Goal: Information Seeking & Learning: Learn about a topic

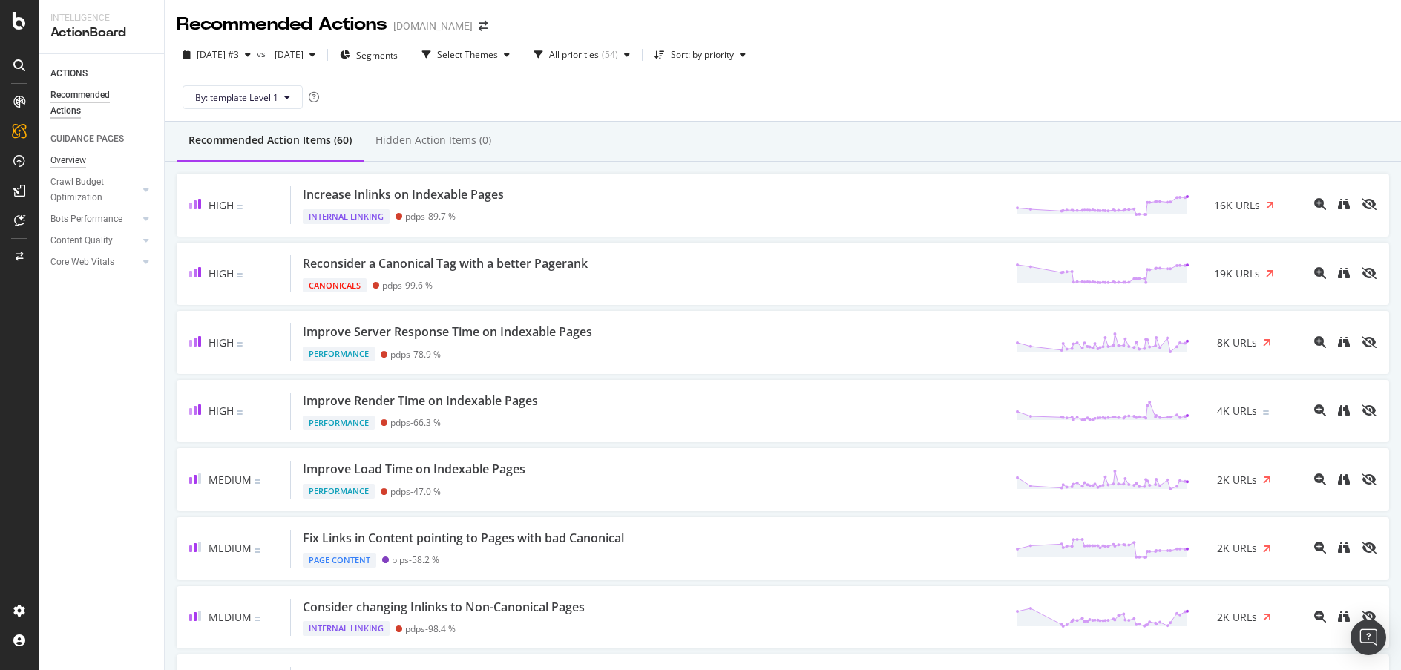
click at [69, 157] on div "Overview" at bounding box center [68, 161] width 36 height 16
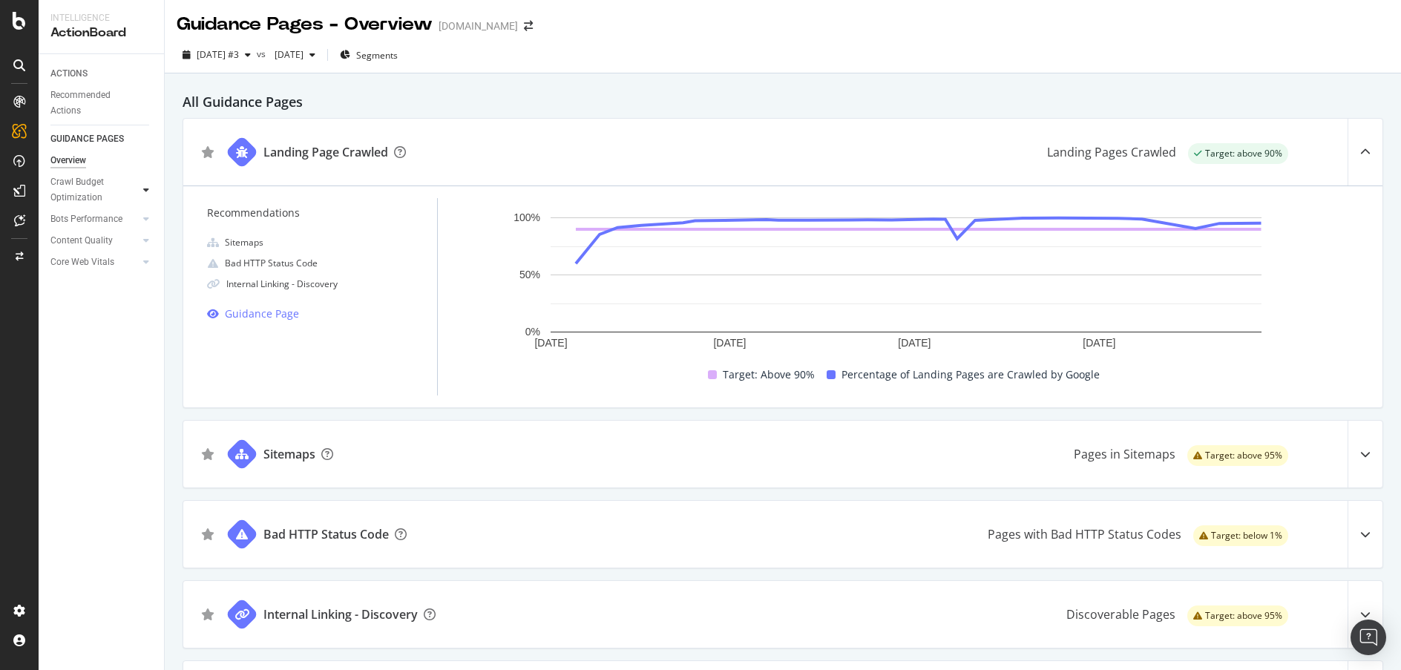
click at [145, 187] on icon at bounding box center [146, 189] width 6 height 9
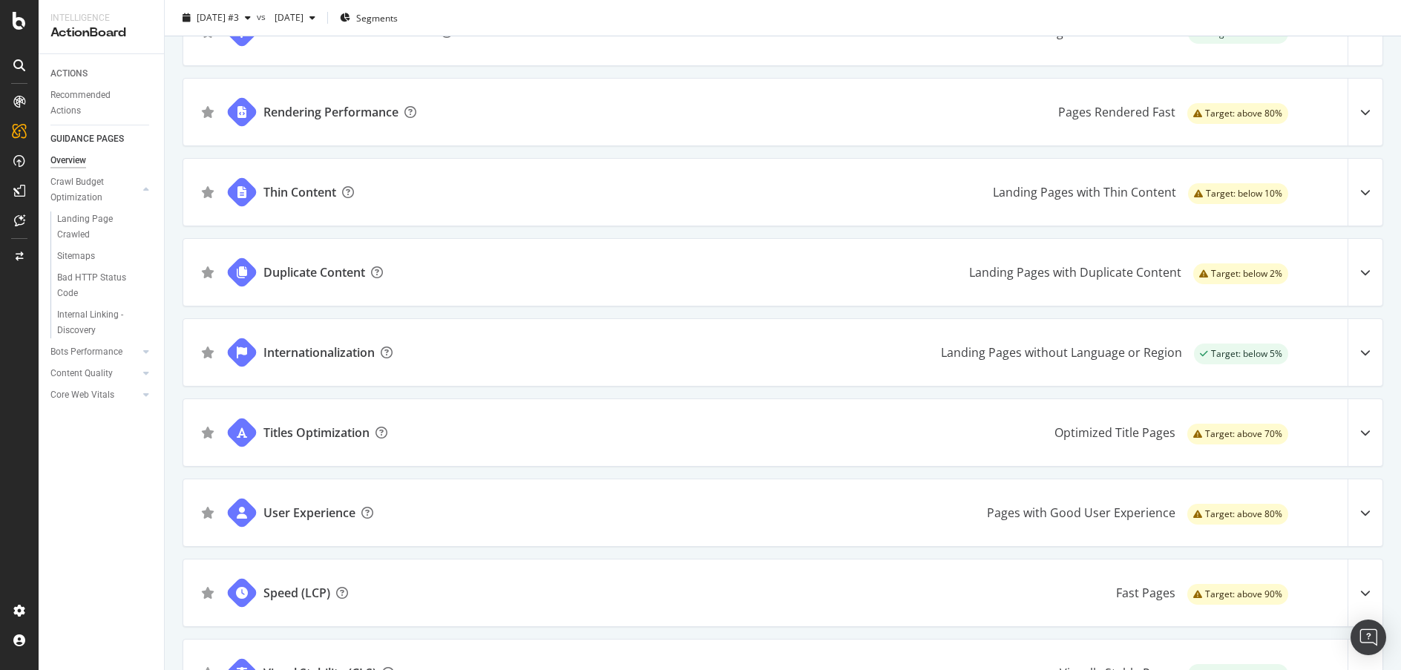
scroll to position [827, 0]
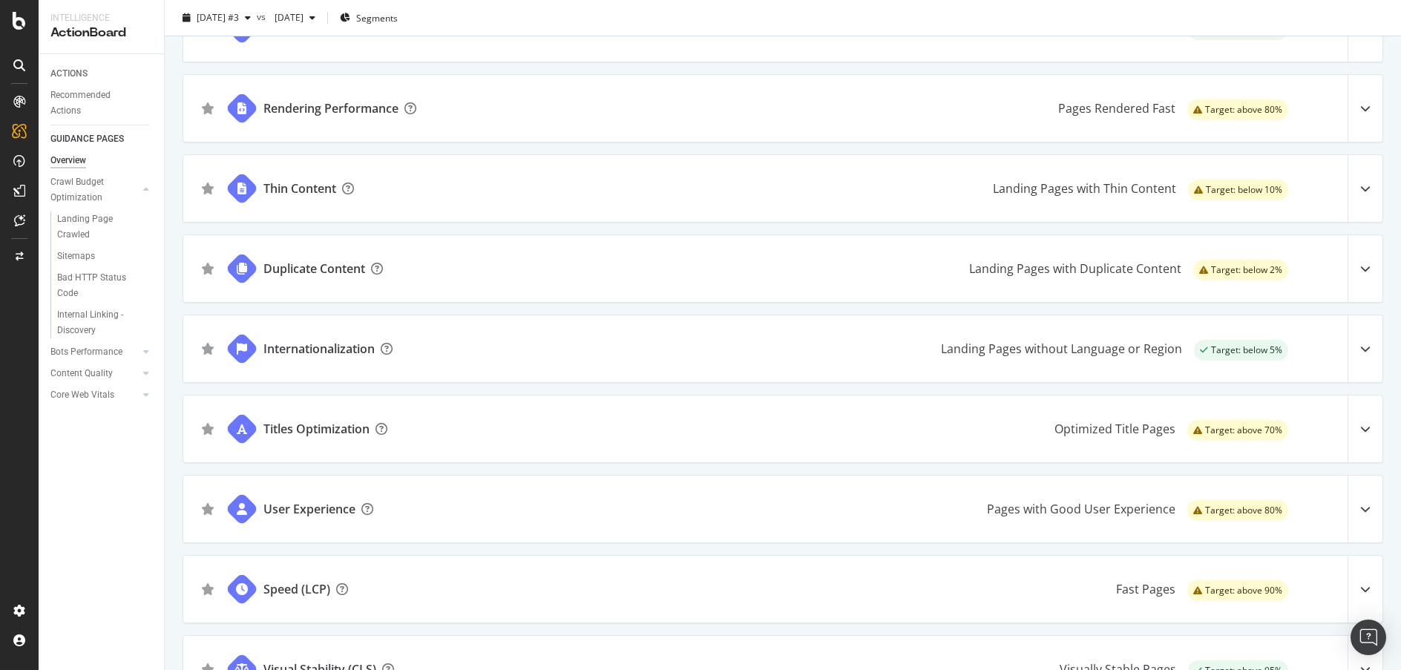
click at [1360, 349] on icon at bounding box center [1365, 349] width 10 height 10
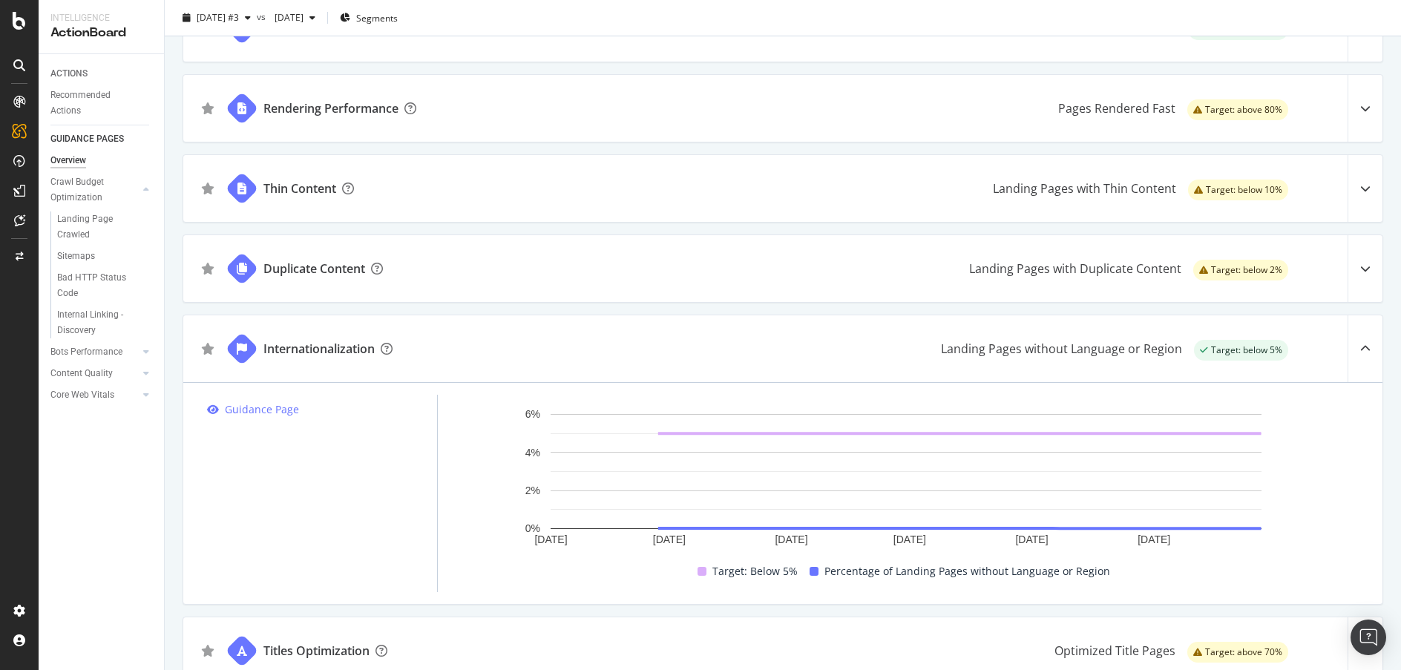
click at [1360, 347] on icon at bounding box center [1365, 349] width 10 height 10
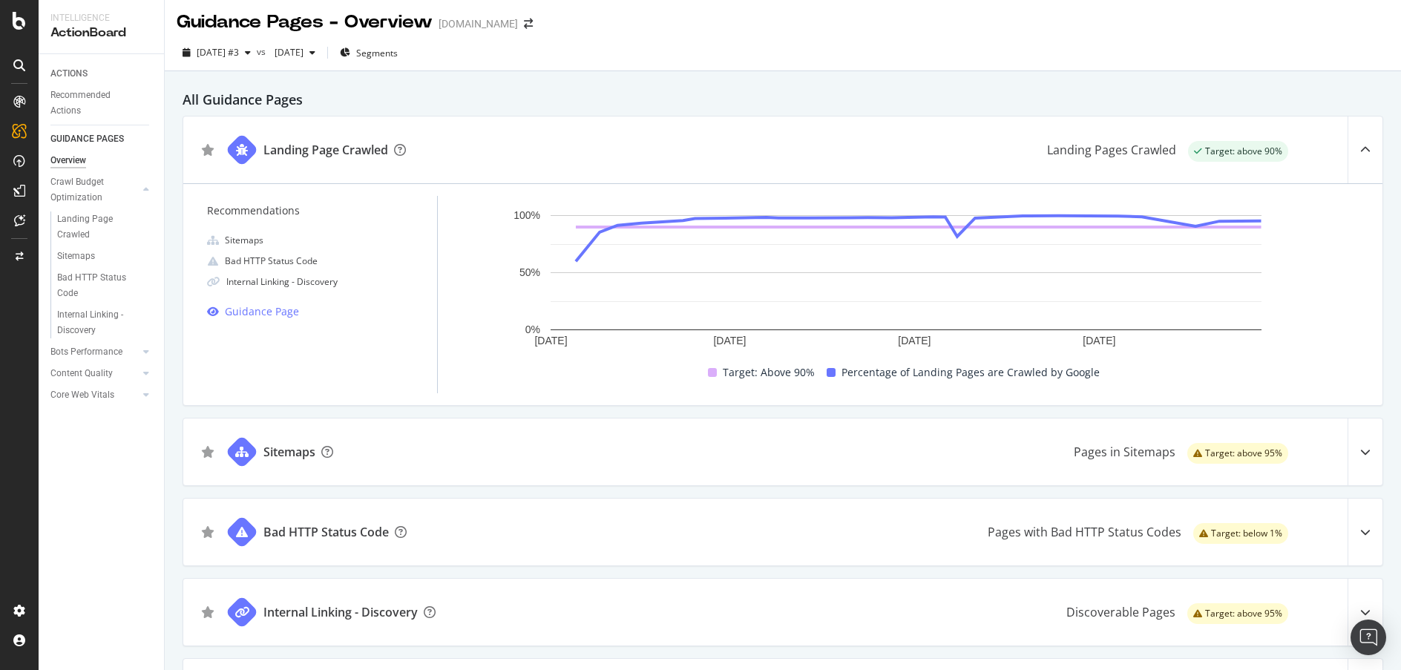
scroll to position [0, 0]
click at [1348, 150] on div at bounding box center [1364, 152] width 35 height 67
click at [1360, 149] on icon at bounding box center [1365, 152] width 10 height 10
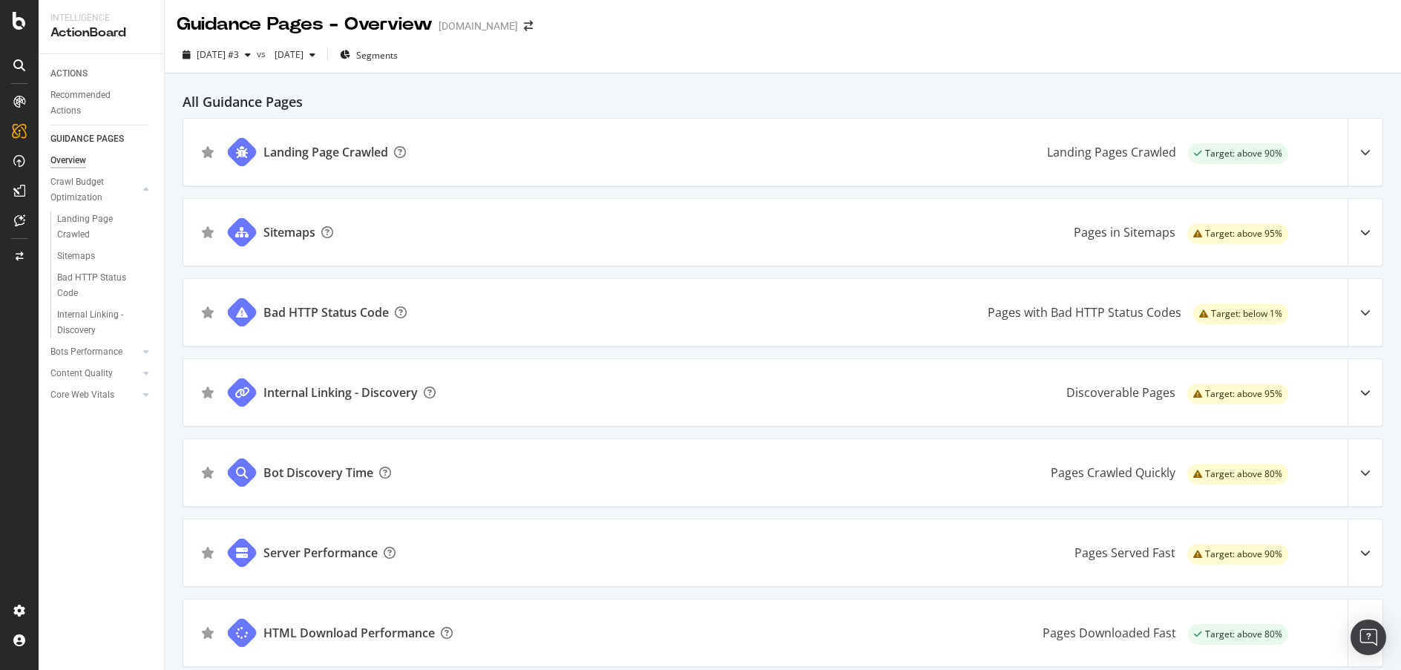
click at [1360, 229] on icon at bounding box center [1365, 232] width 10 height 10
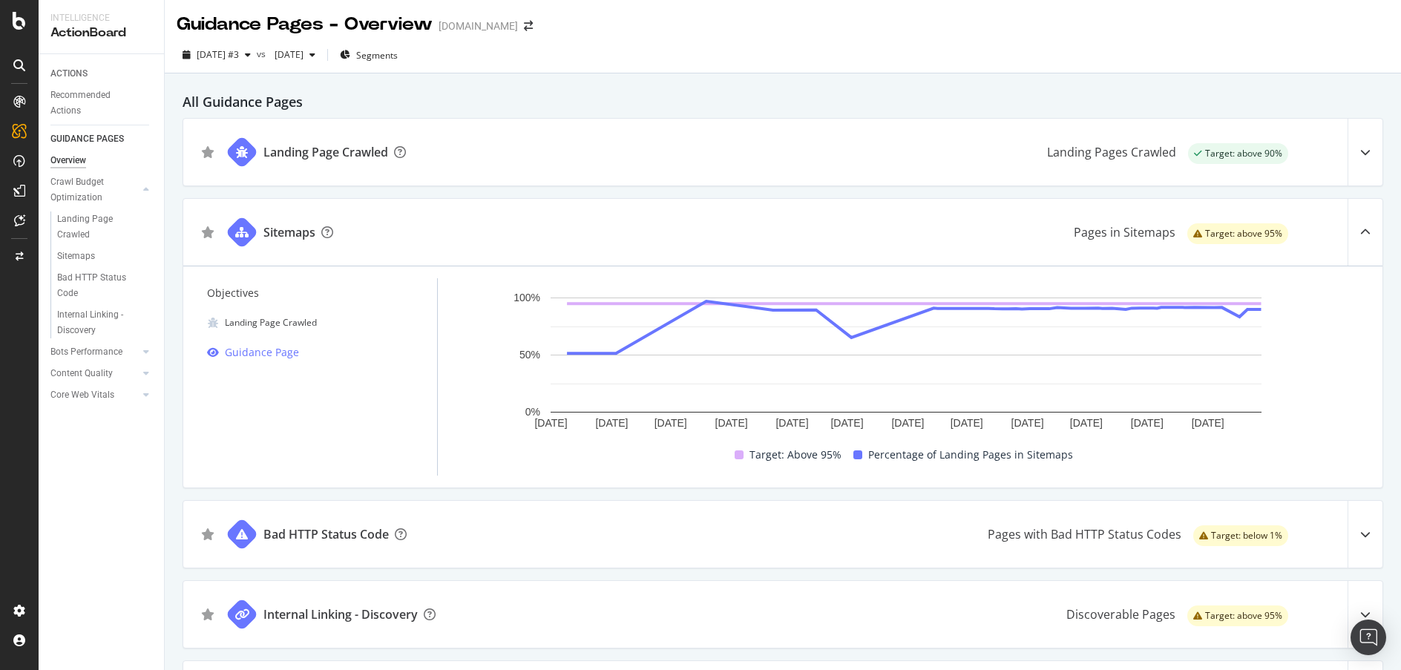
click at [1356, 226] on div at bounding box center [1364, 232] width 35 height 67
click at [1360, 233] on icon at bounding box center [1365, 232] width 10 height 10
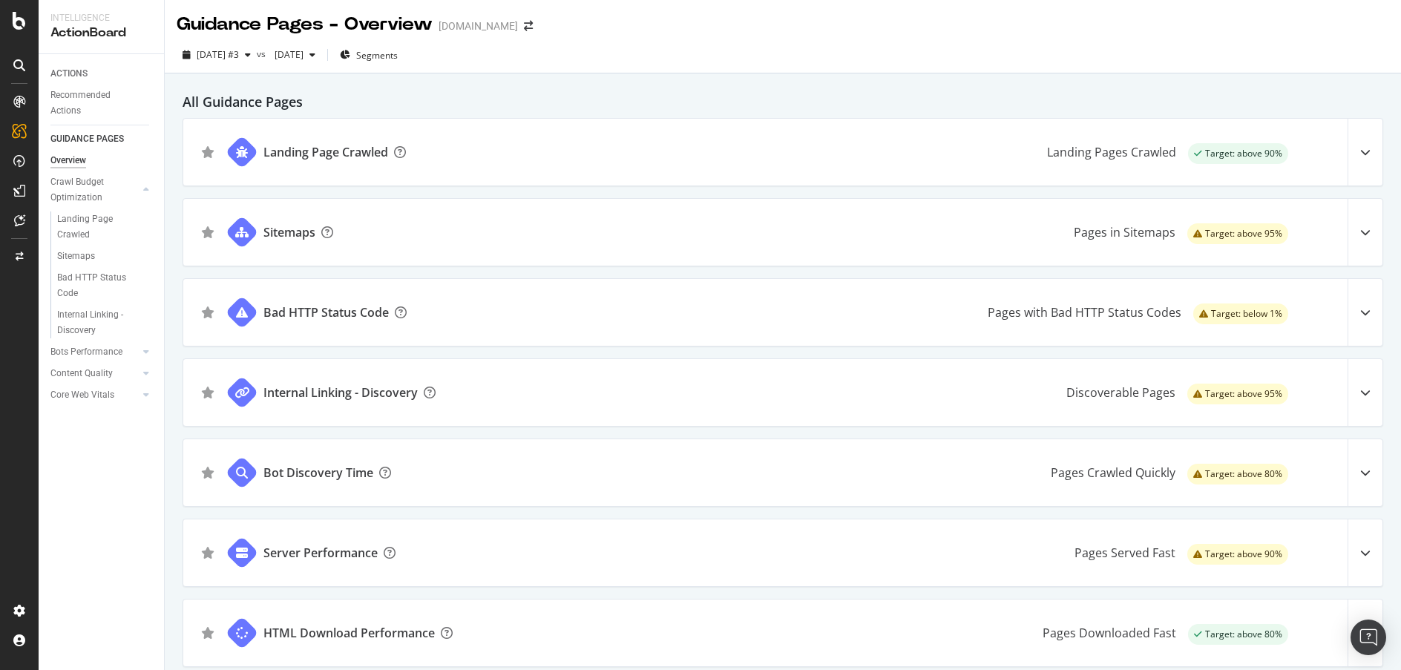
click at [1360, 467] on icon at bounding box center [1365, 472] width 10 height 10
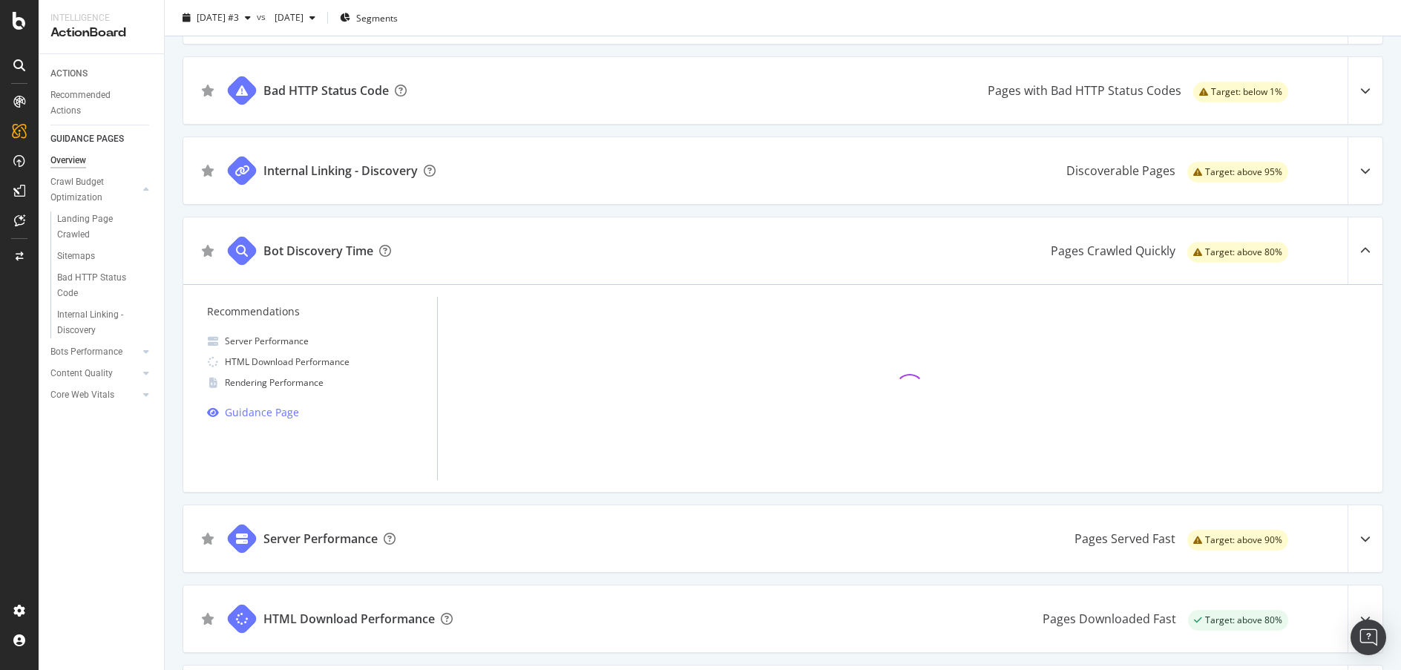
scroll to position [234, 0]
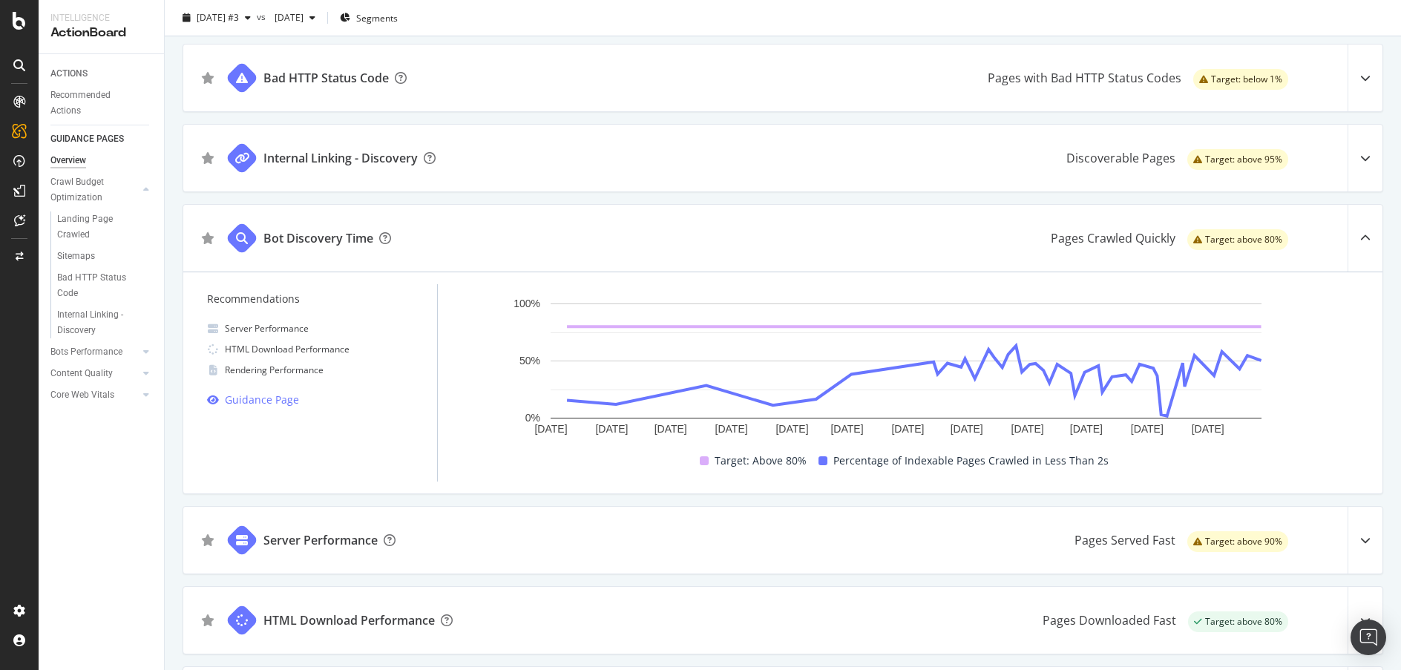
click at [1360, 234] on icon at bounding box center [1365, 238] width 10 height 10
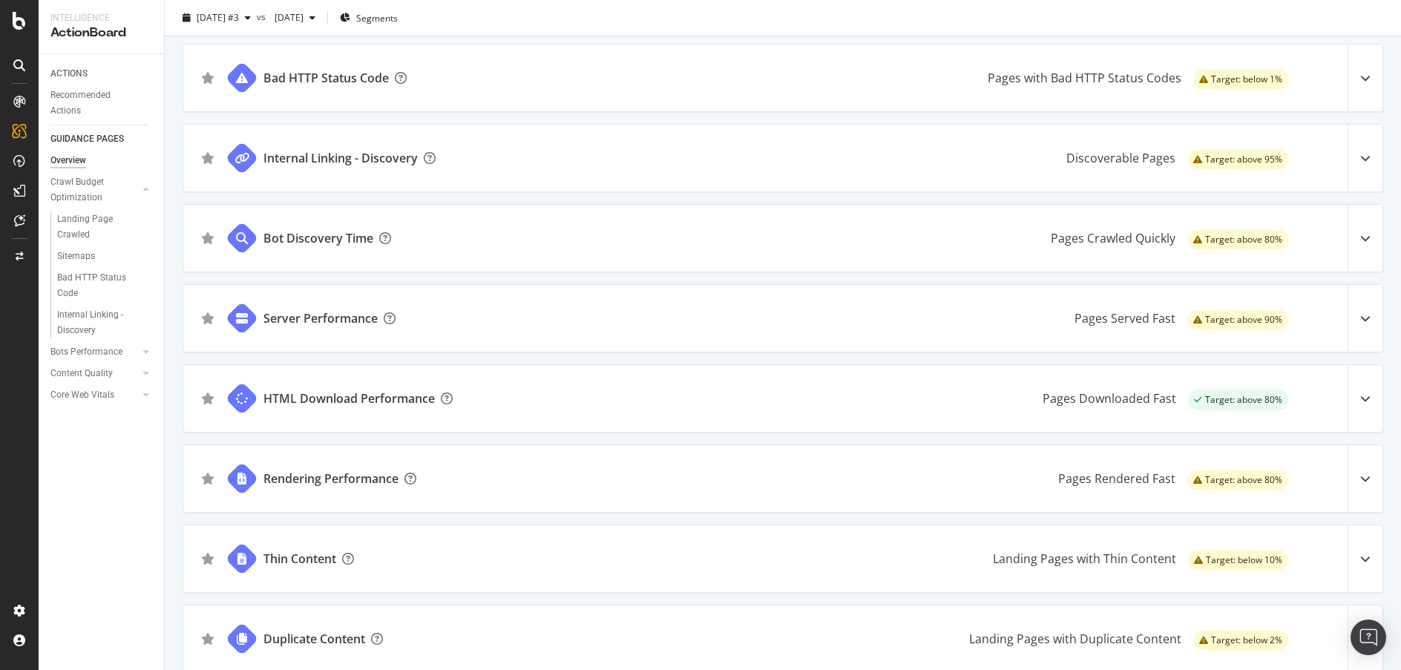
click at [1360, 78] on icon at bounding box center [1365, 78] width 10 height 10
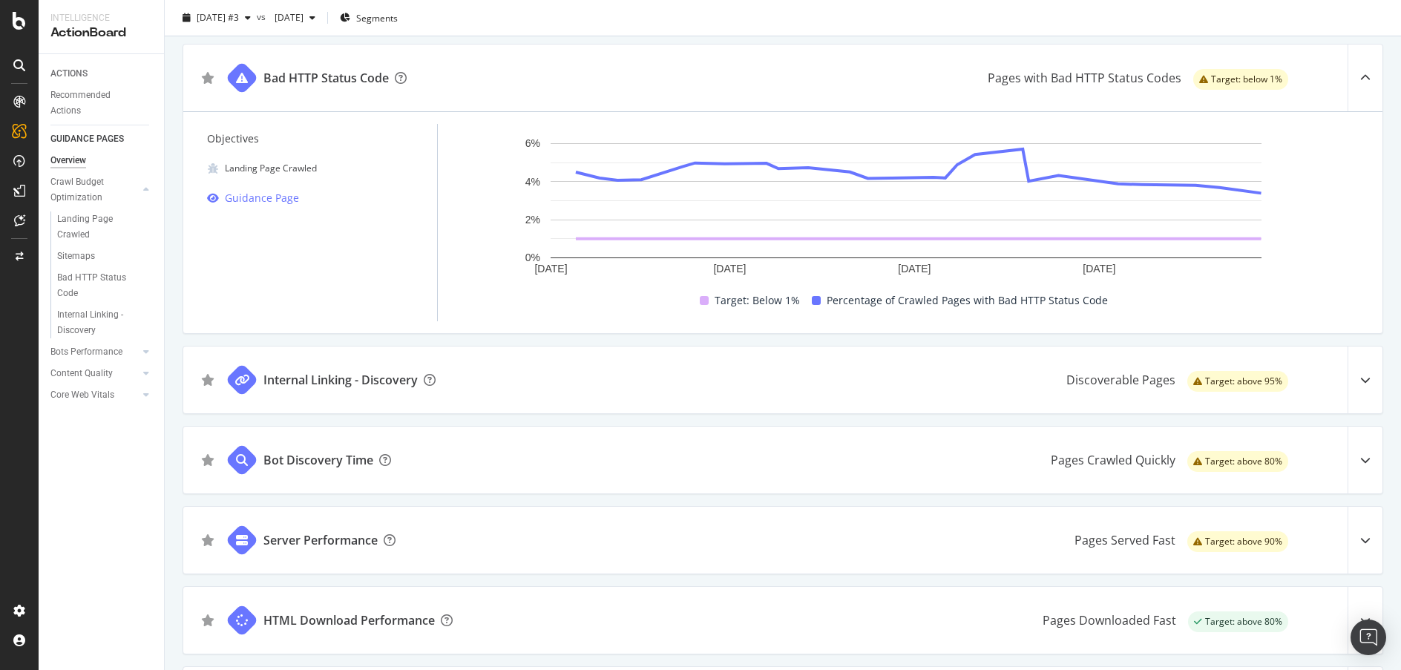
click at [1360, 78] on icon at bounding box center [1365, 78] width 10 height 10
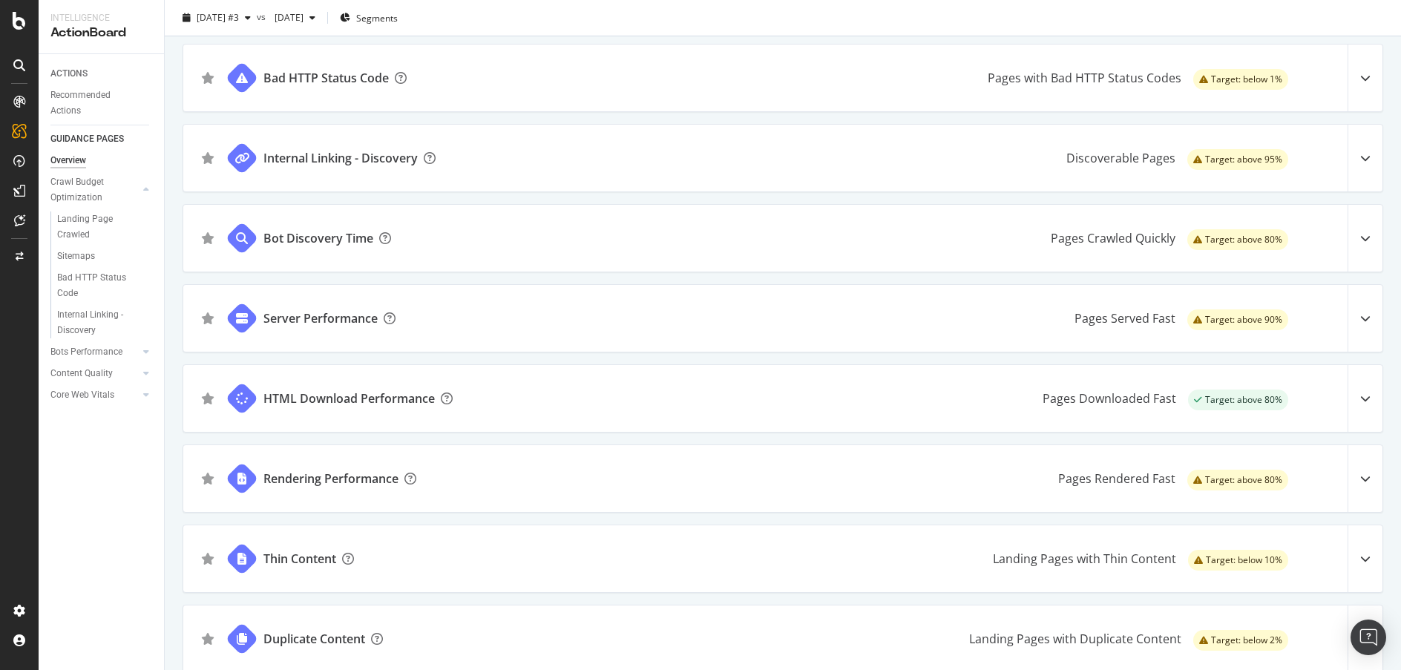
click at [1360, 476] on icon at bounding box center [1365, 478] width 10 height 10
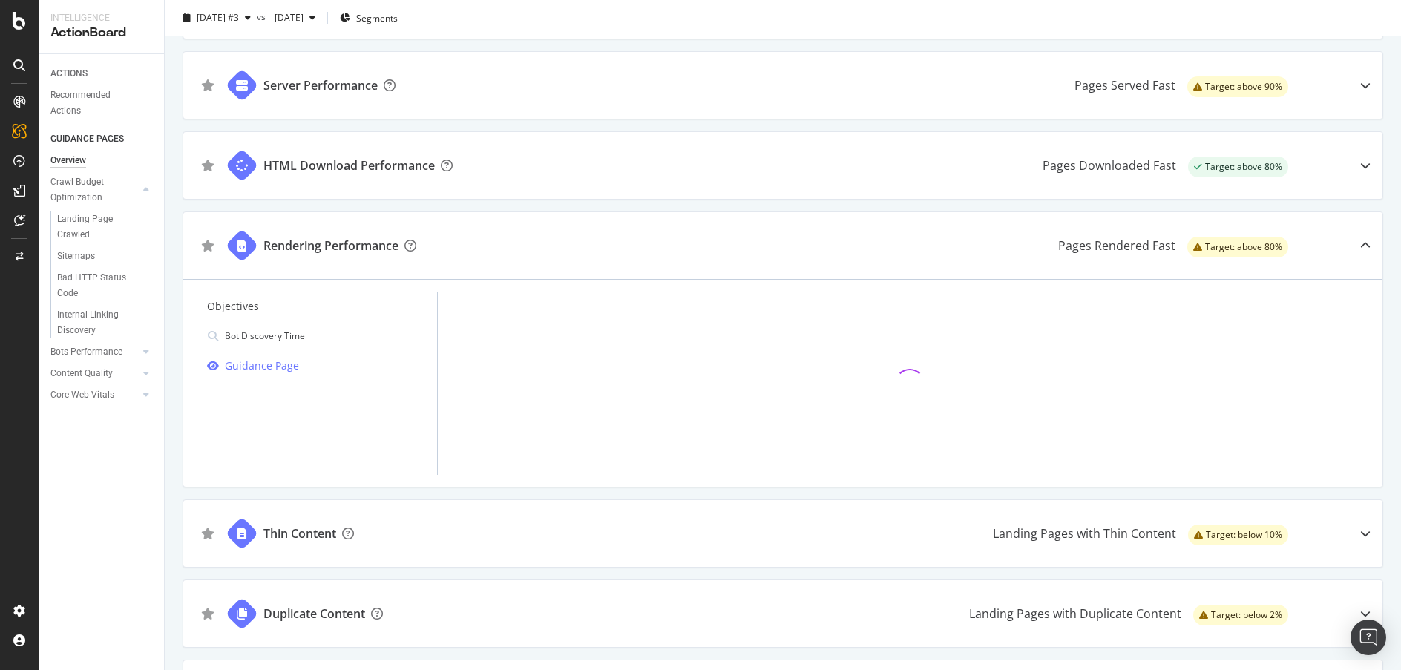
scroll to position [493, 0]
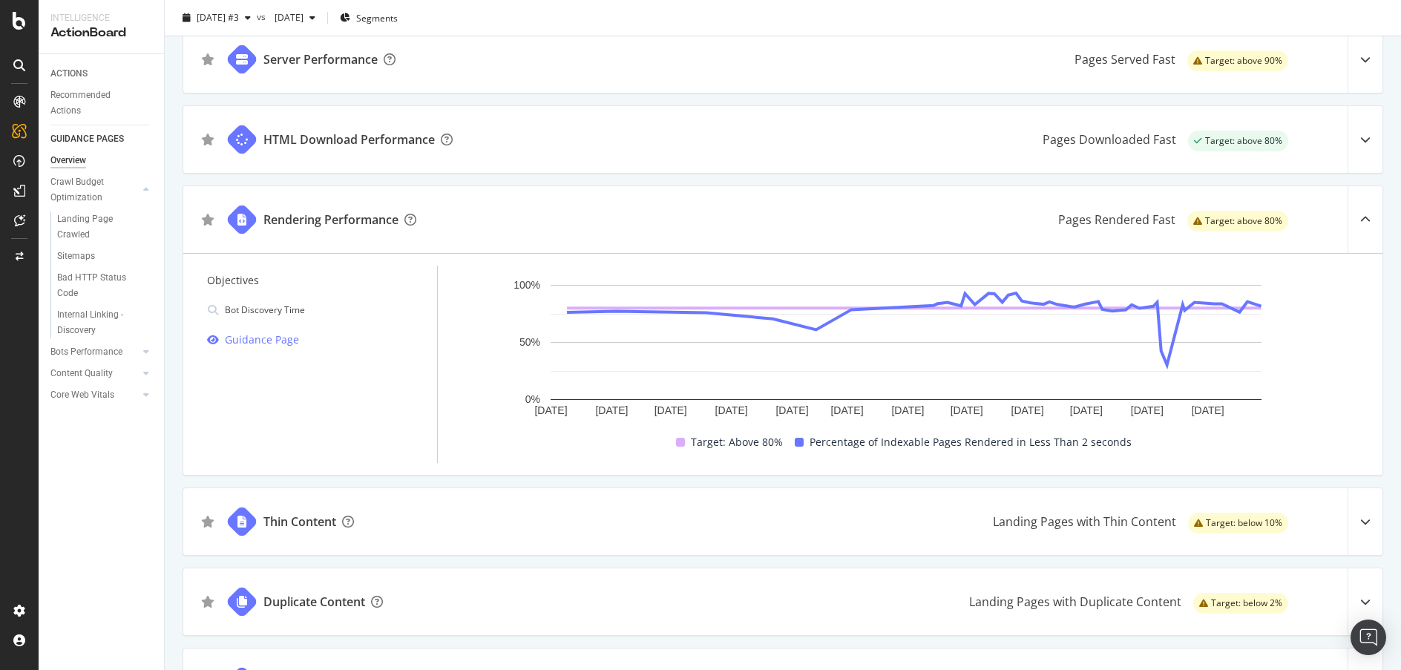
click at [1360, 215] on icon at bounding box center [1365, 219] width 10 height 10
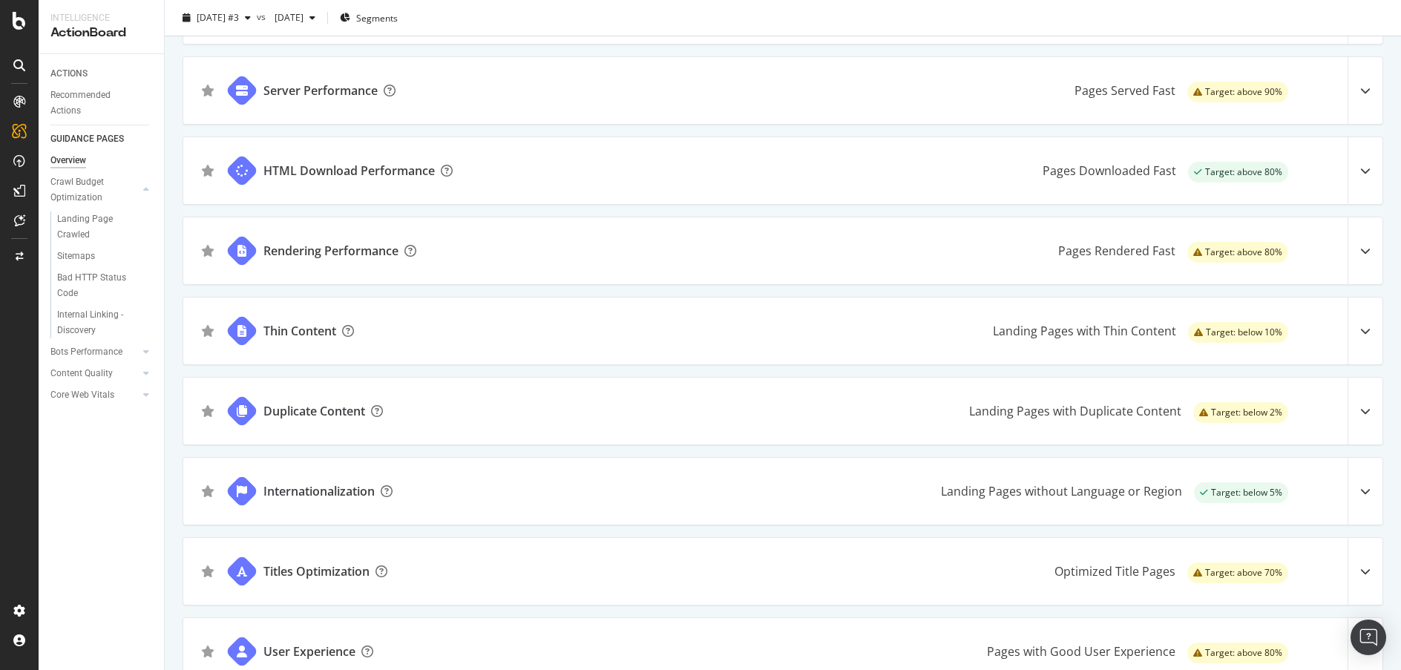
scroll to position [458, 0]
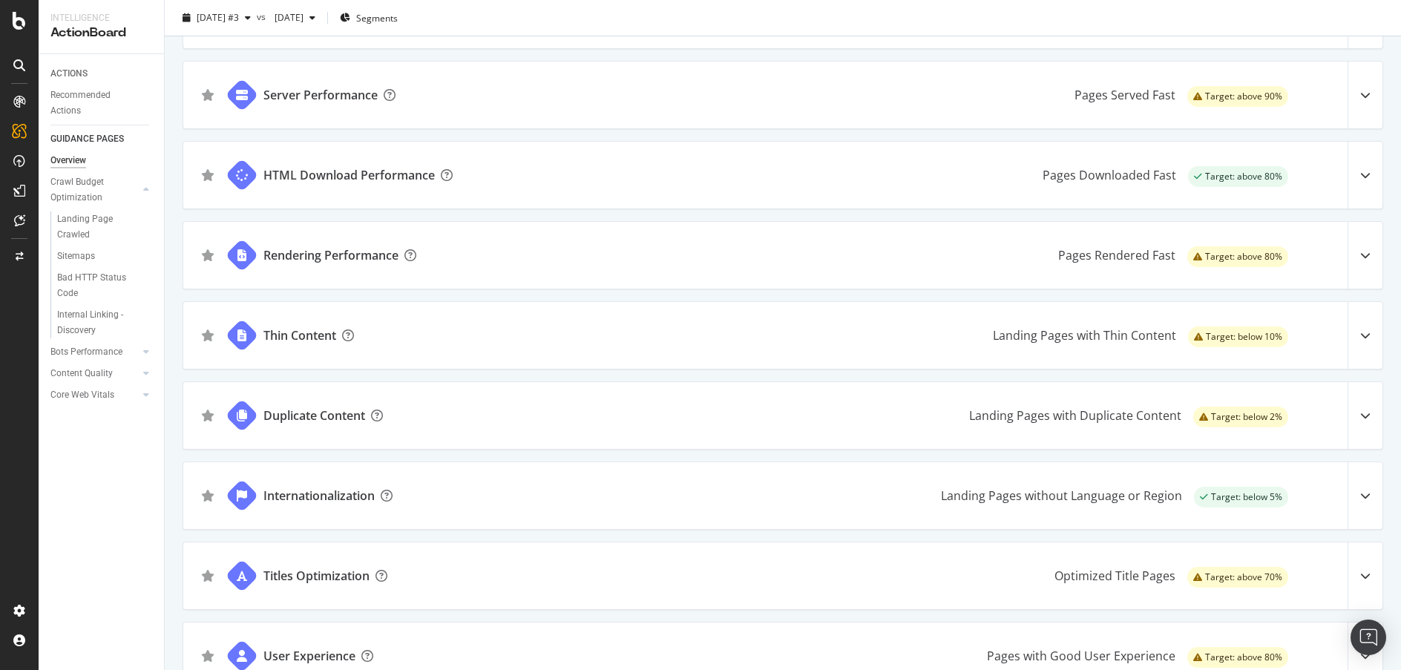
click at [1360, 96] on icon at bounding box center [1365, 95] width 10 height 10
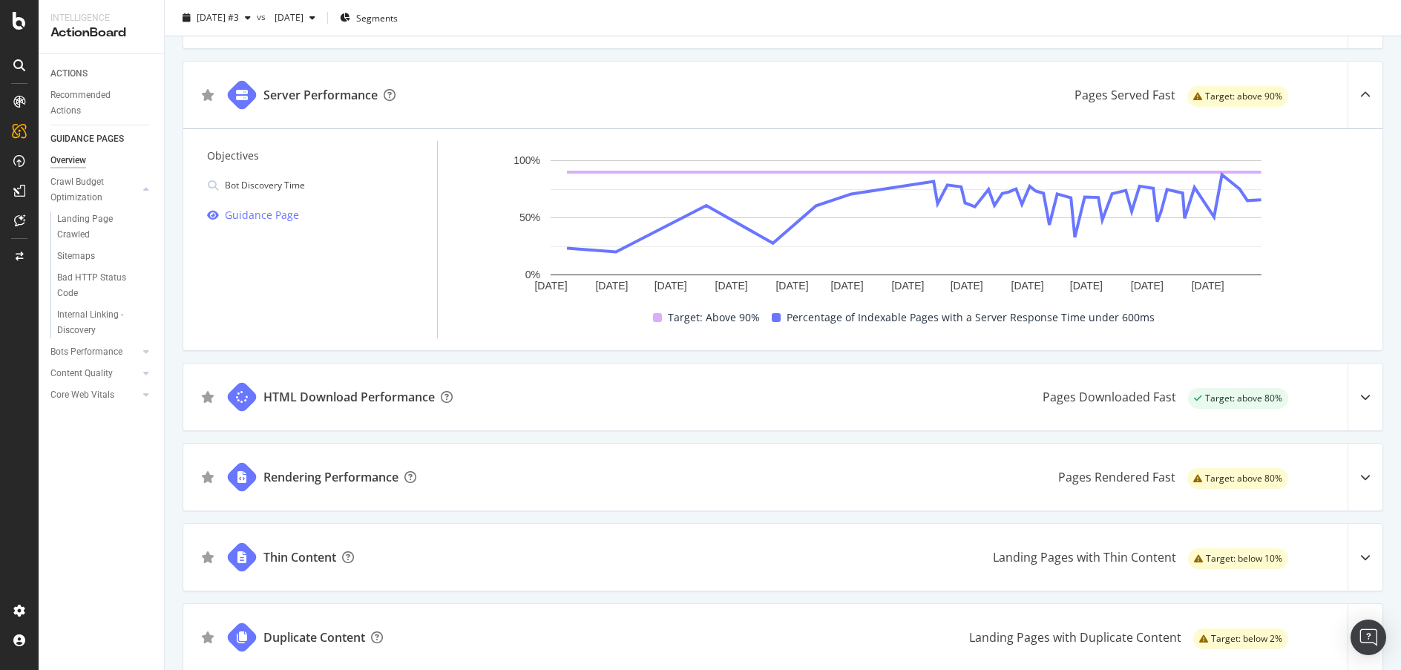
click at [1360, 95] on icon at bounding box center [1365, 95] width 10 height 10
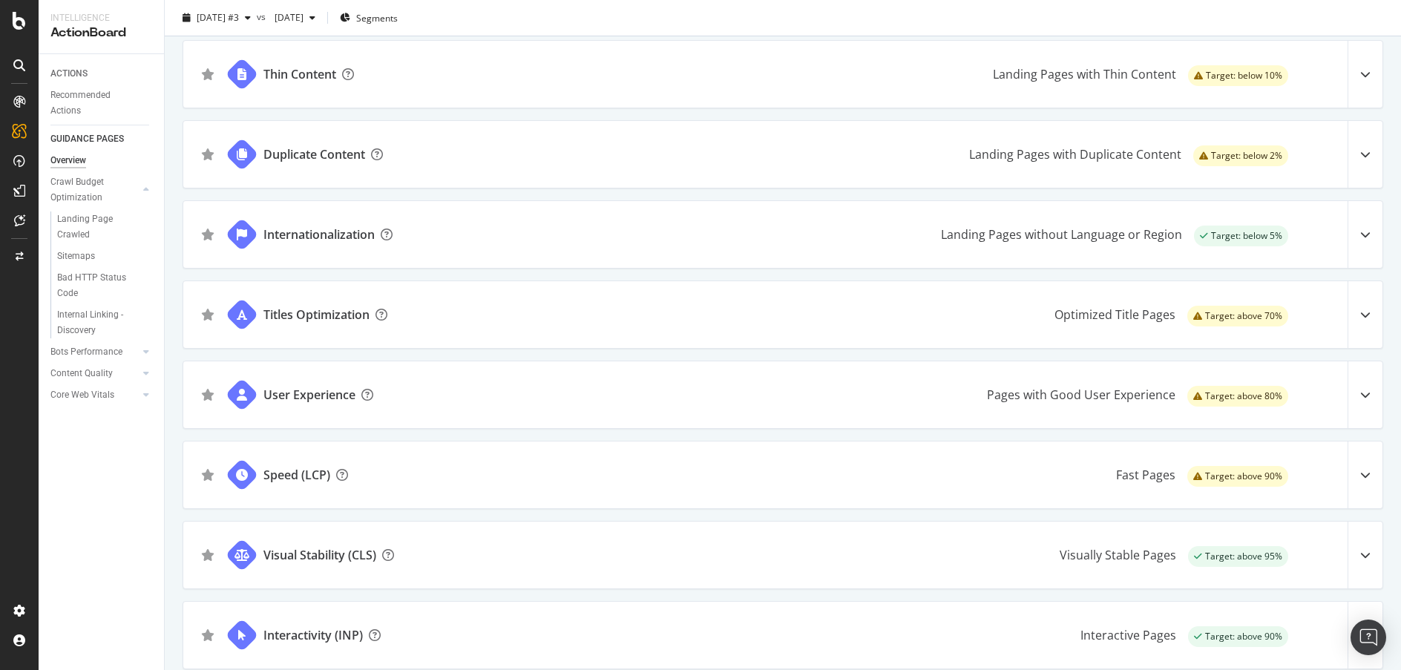
scroll to position [736, 0]
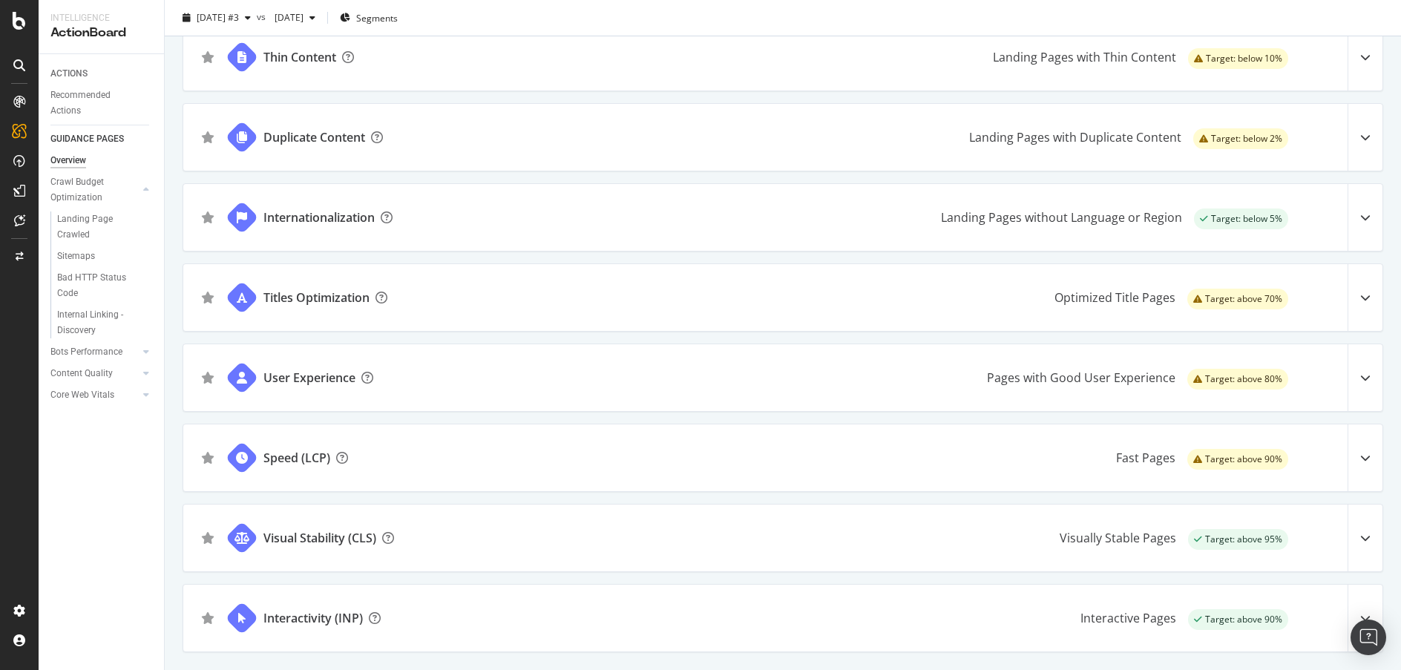
click at [1360, 378] on icon at bounding box center [1365, 377] width 10 height 10
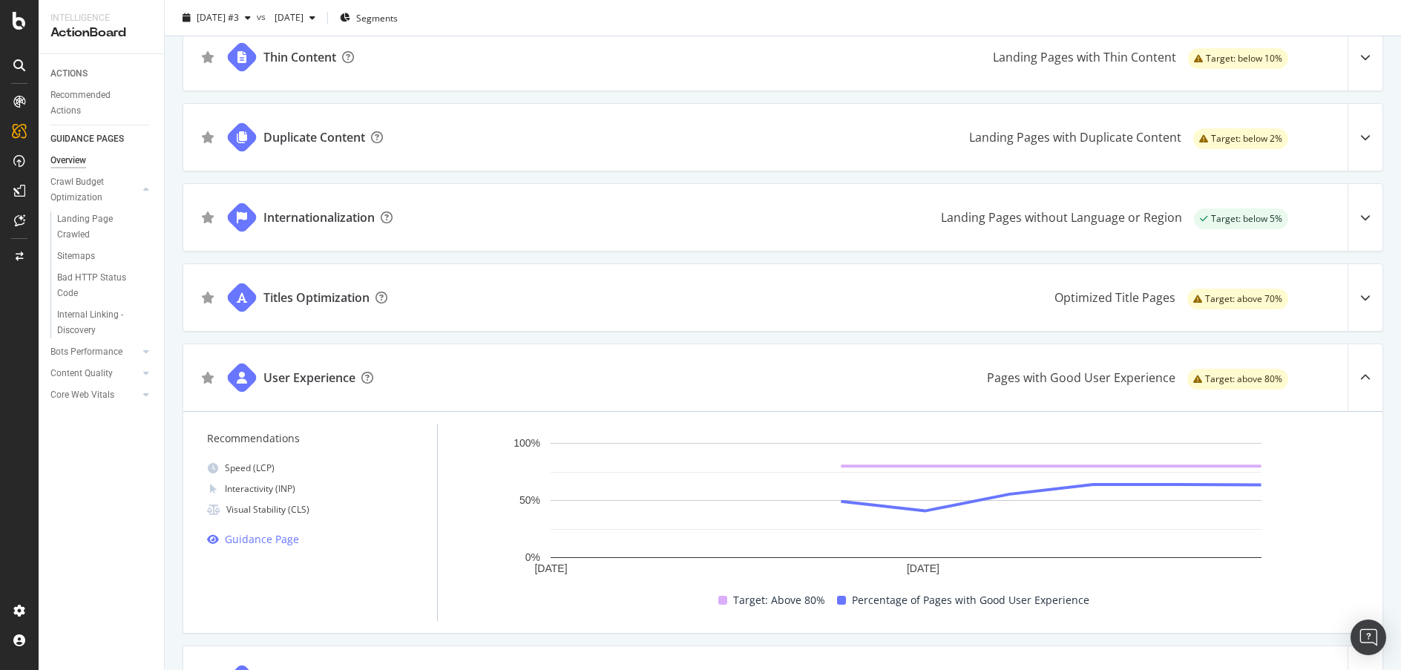
click at [1353, 371] on div at bounding box center [1364, 377] width 35 height 67
click at [1360, 380] on icon at bounding box center [1365, 377] width 10 height 10
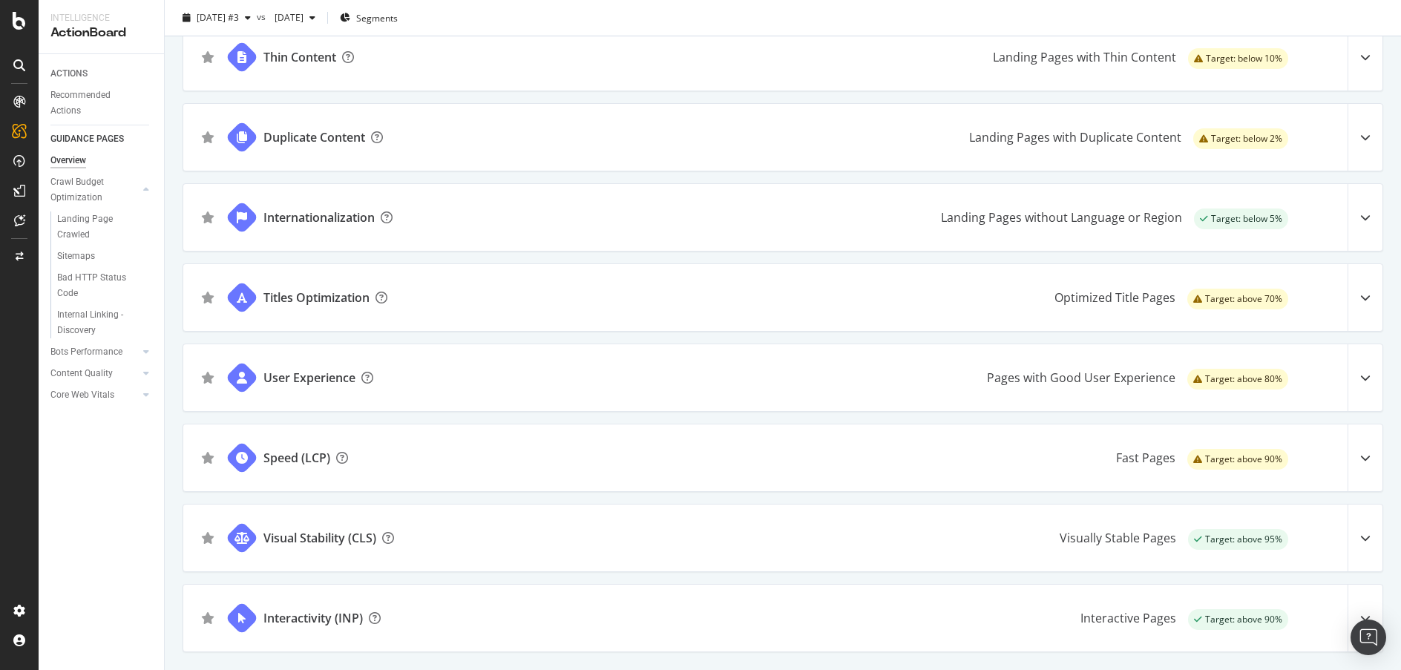
click at [1360, 537] on icon at bounding box center [1365, 538] width 10 height 10
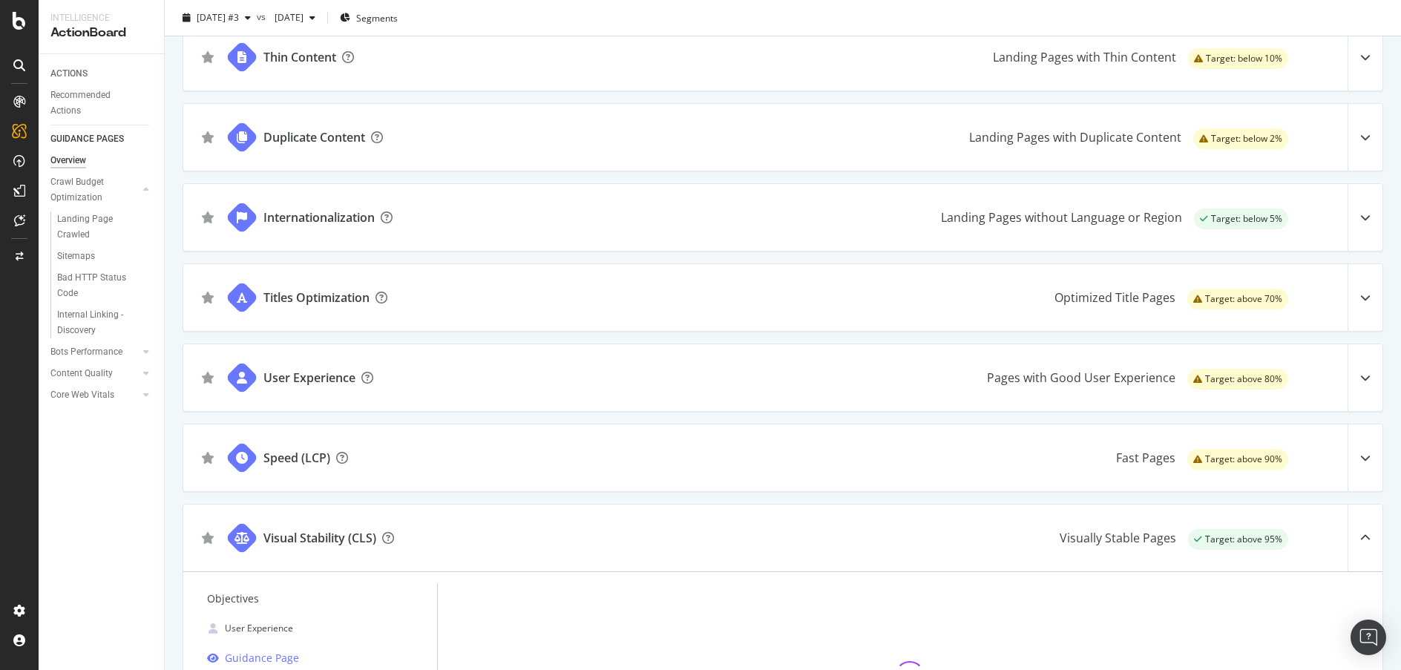
scroll to position [944, 0]
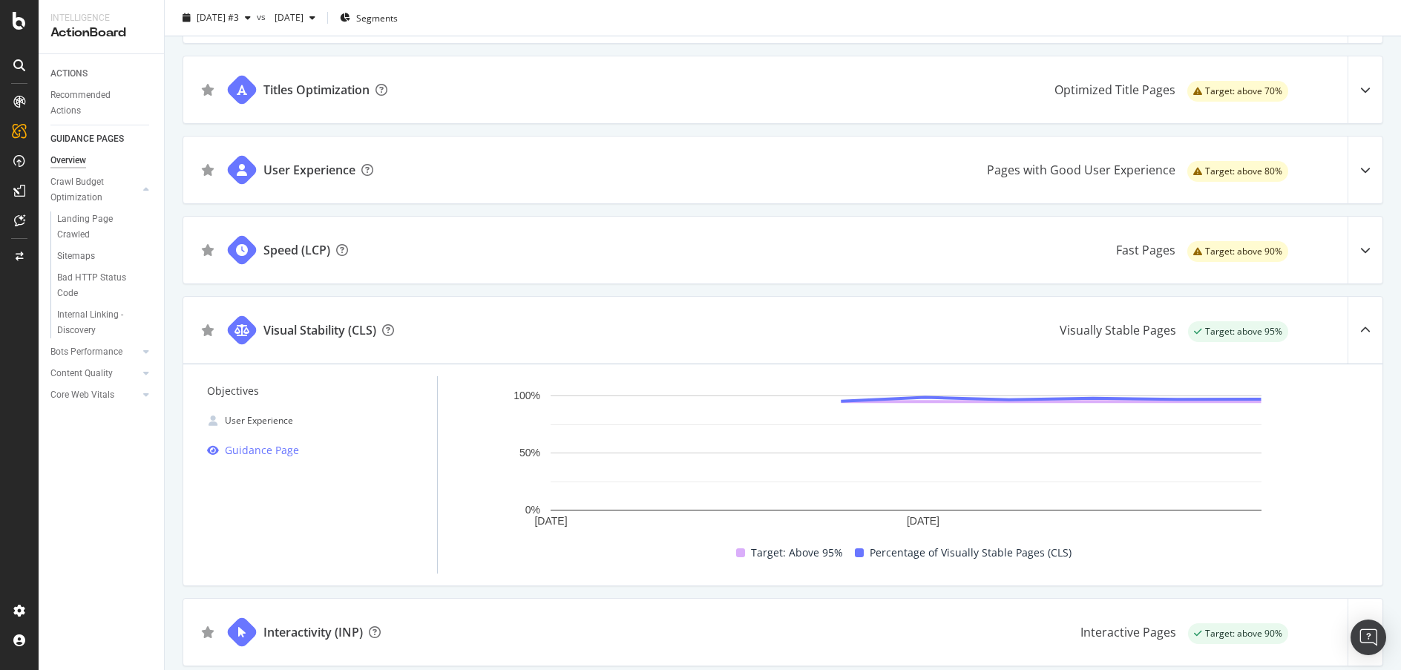
click at [1360, 325] on icon at bounding box center [1365, 330] width 10 height 10
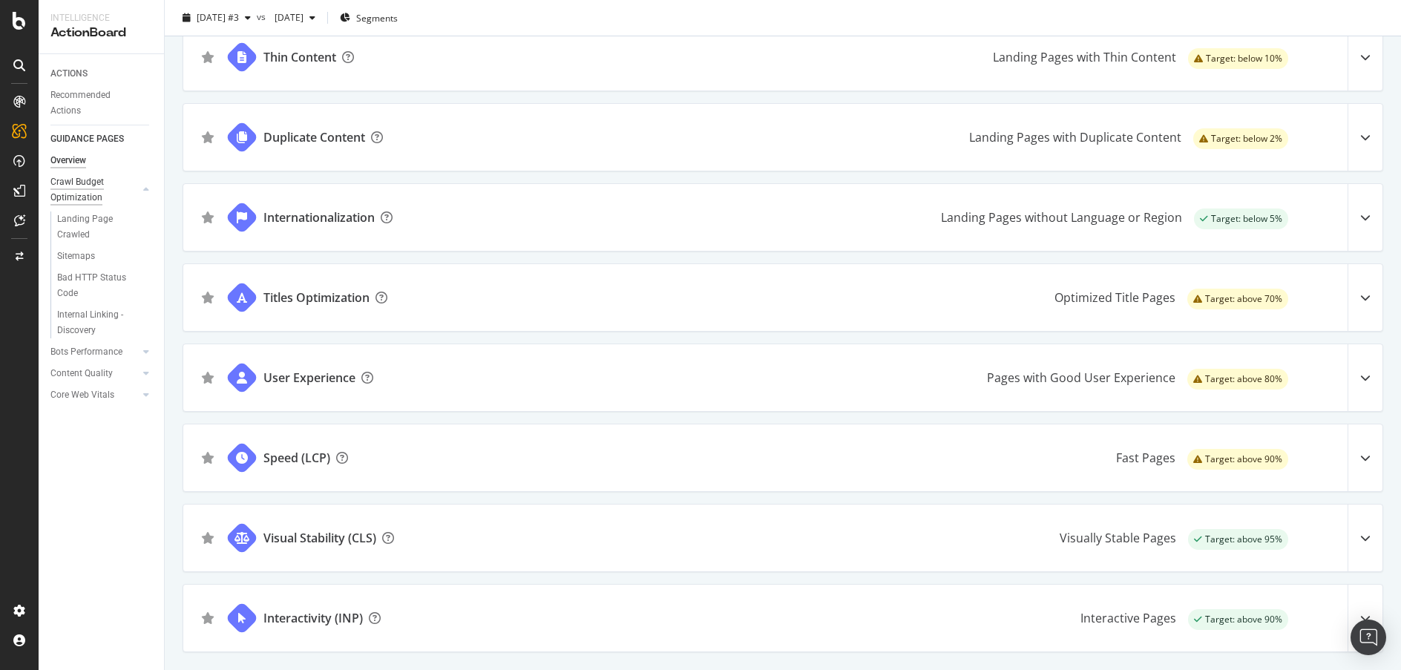
click at [71, 176] on div "Crawl Budget Optimization" at bounding box center [89, 189] width 78 height 31
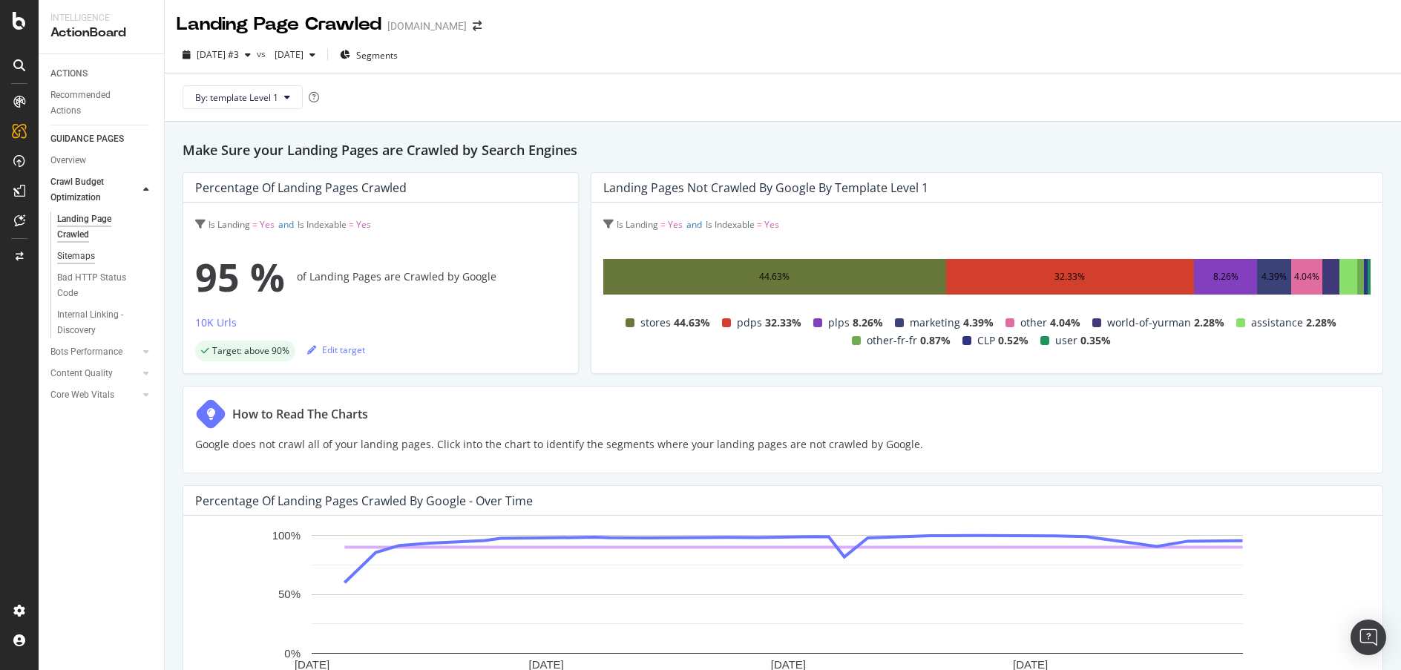
click at [62, 257] on div "Sitemaps" at bounding box center [76, 257] width 38 height 16
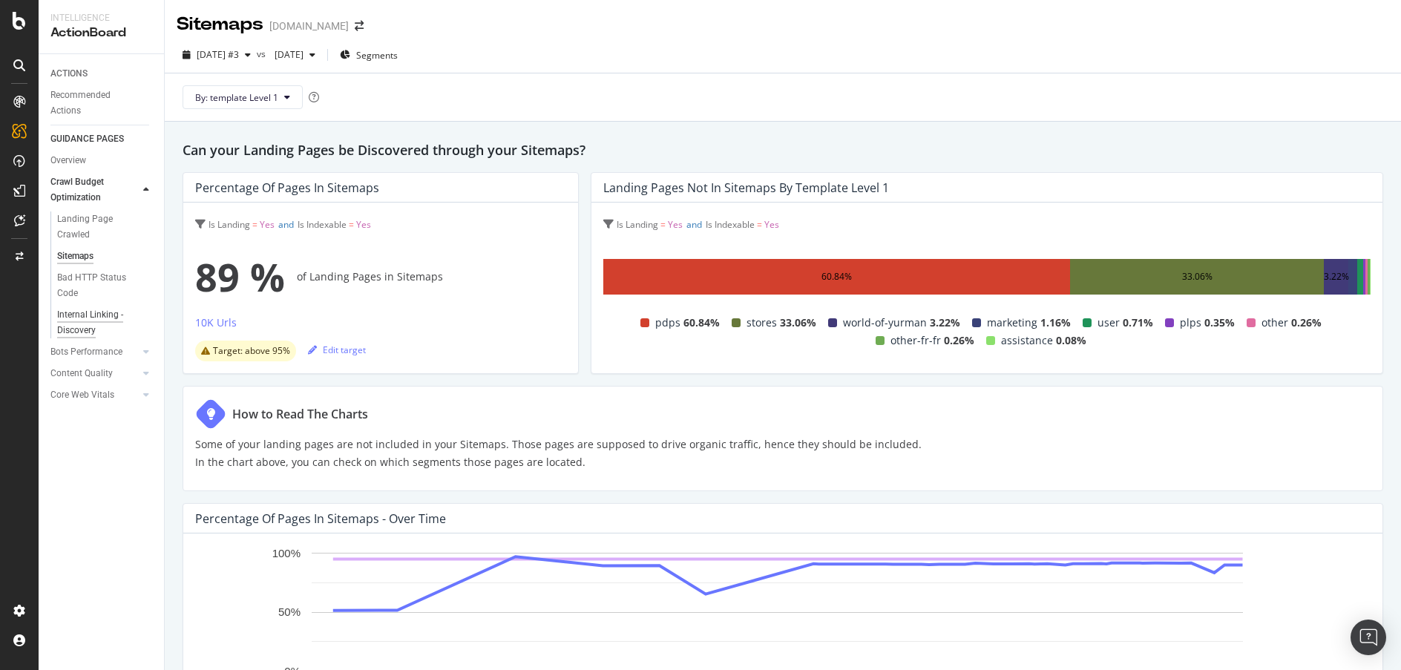
drag, startPoint x: 100, startPoint y: 279, endPoint x: 99, endPoint y: 309, distance: 29.7
click at [100, 279] on div "Bad HTTP Status Code" at bounding box center [98, 285] width 83 height 31
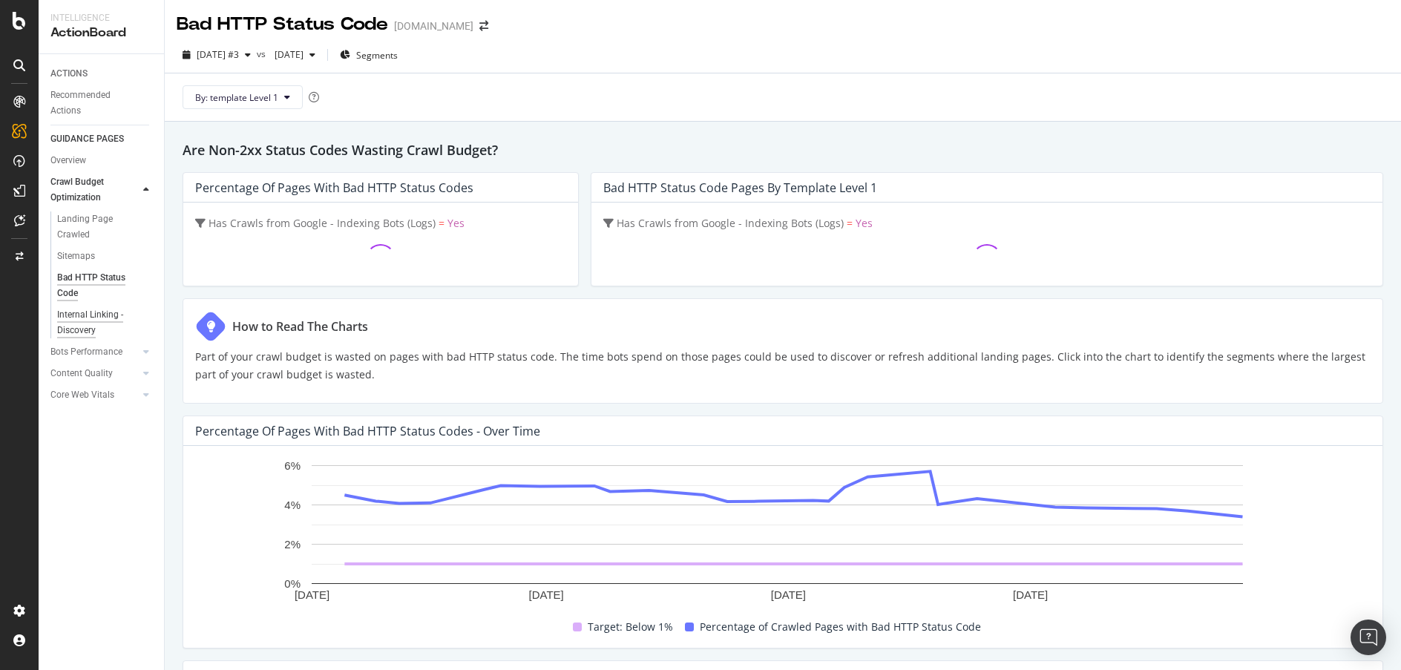
drag, startPoint x: 99, startPoint y: 309, endPoint x: 131, endPoint y: 307, distance: 32.7
click at [99, 309] on div "Internal Linking - Discovery" at bounding box center [99, 322] width 85 height 31
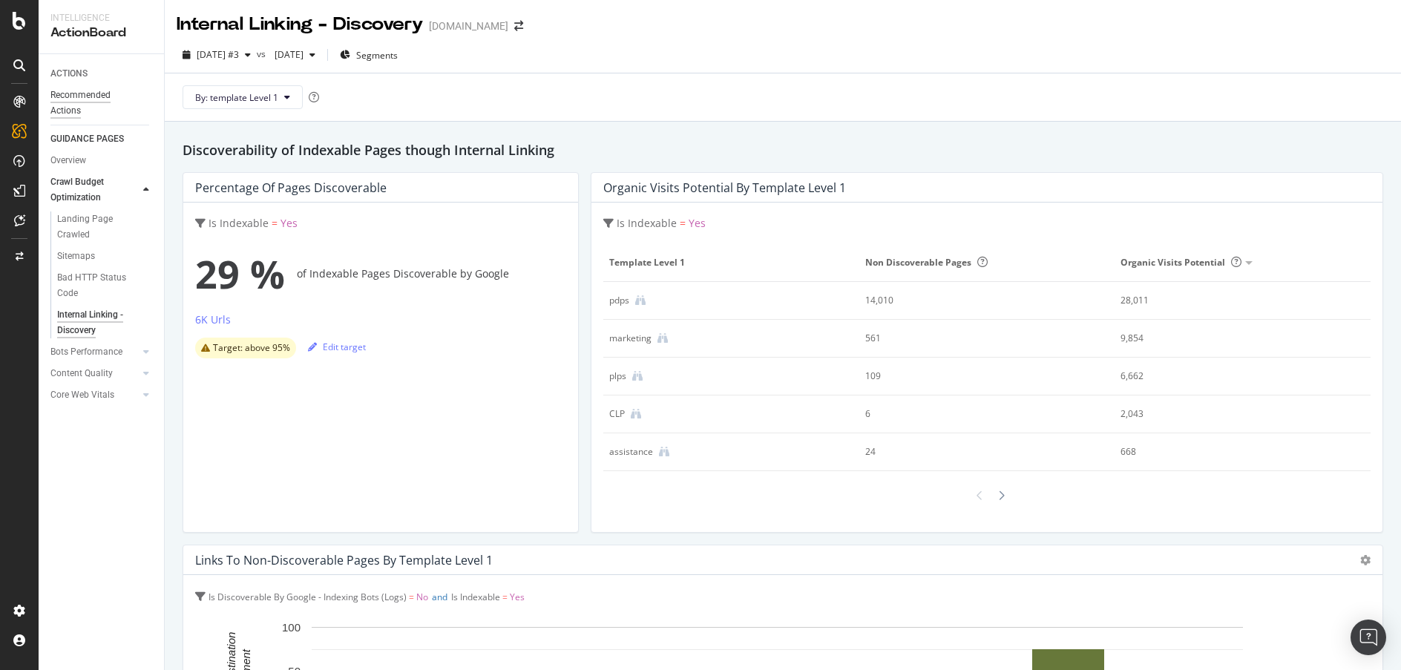
click at [85, 90] on div "Recommended Actions" at bounding box center [94, 103] width 89 height 31
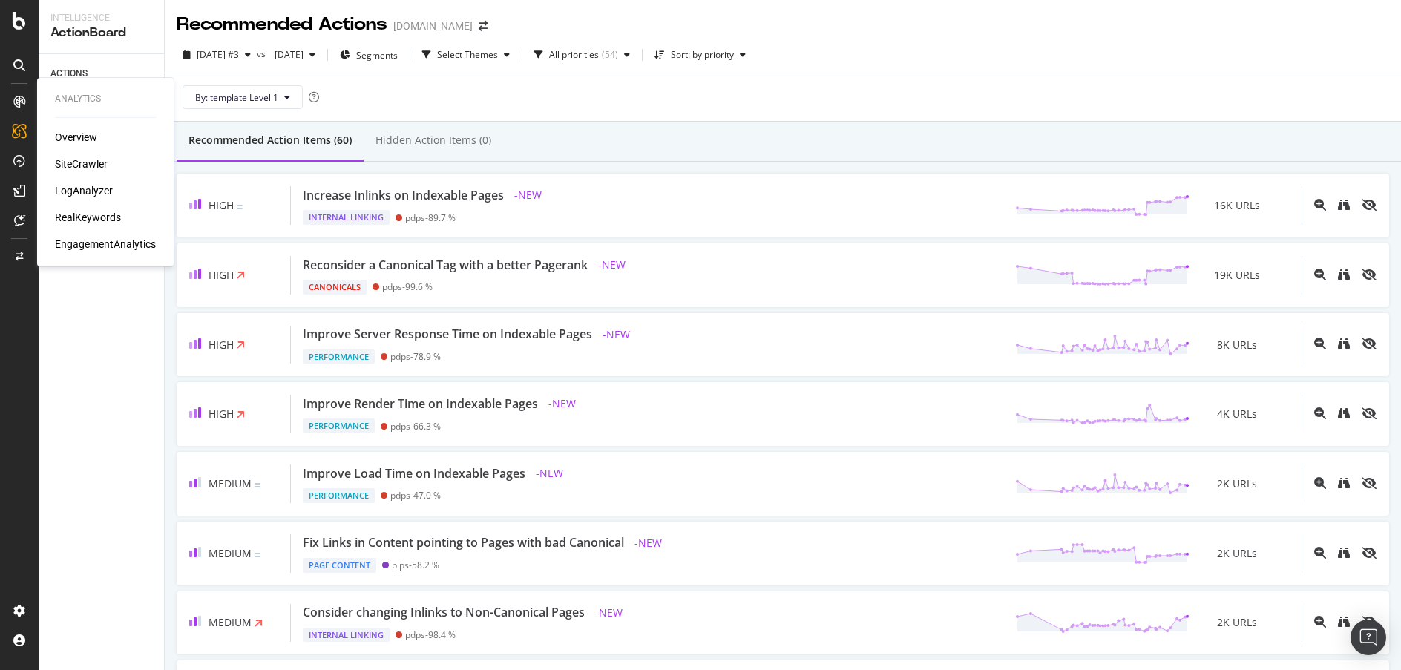
click at [65, 163] on div "SiteCrawler" at bounding box center [81, 164] width 53 height 15
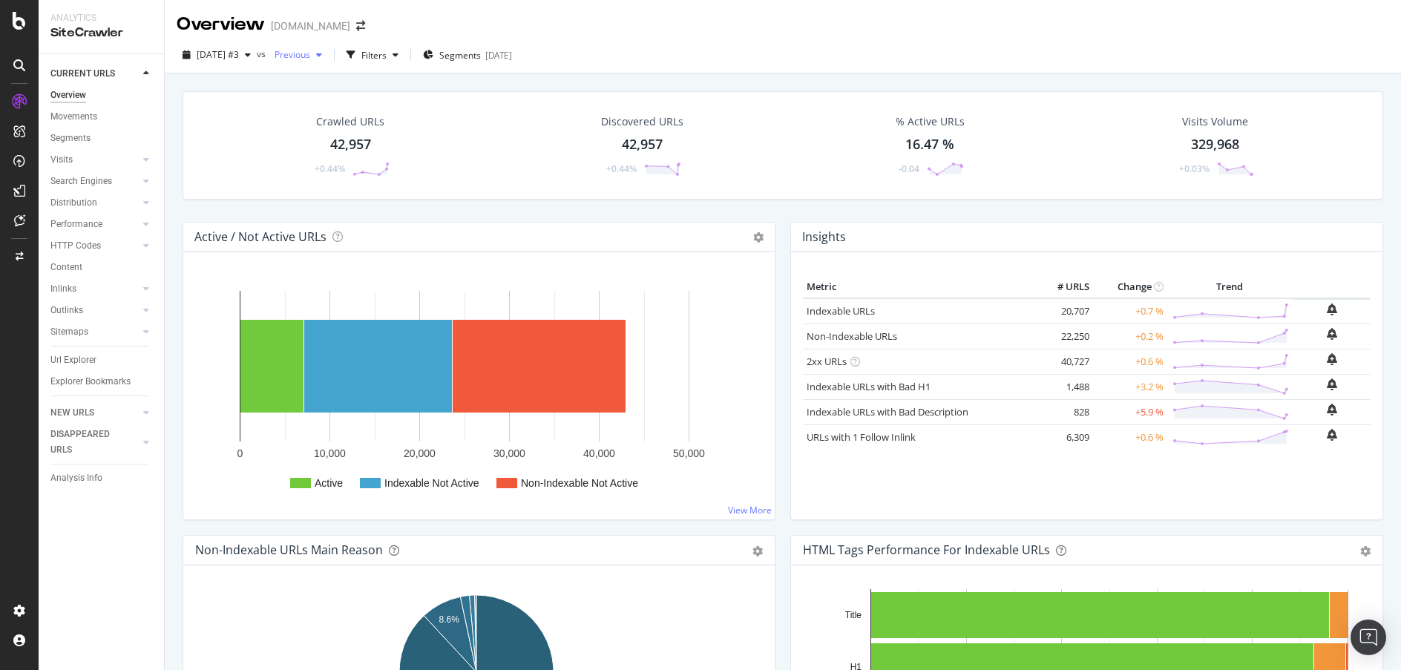
click at [328, 53] on div "button" at bounding box center [319, 54] width 18 height 9
click at [405, 161] on div "41.4K URLs" at bounding box center [404, 163] width 46 height 13
click at [257, 52] on div "button" at bounding box center [248, 54] width 18 height 9
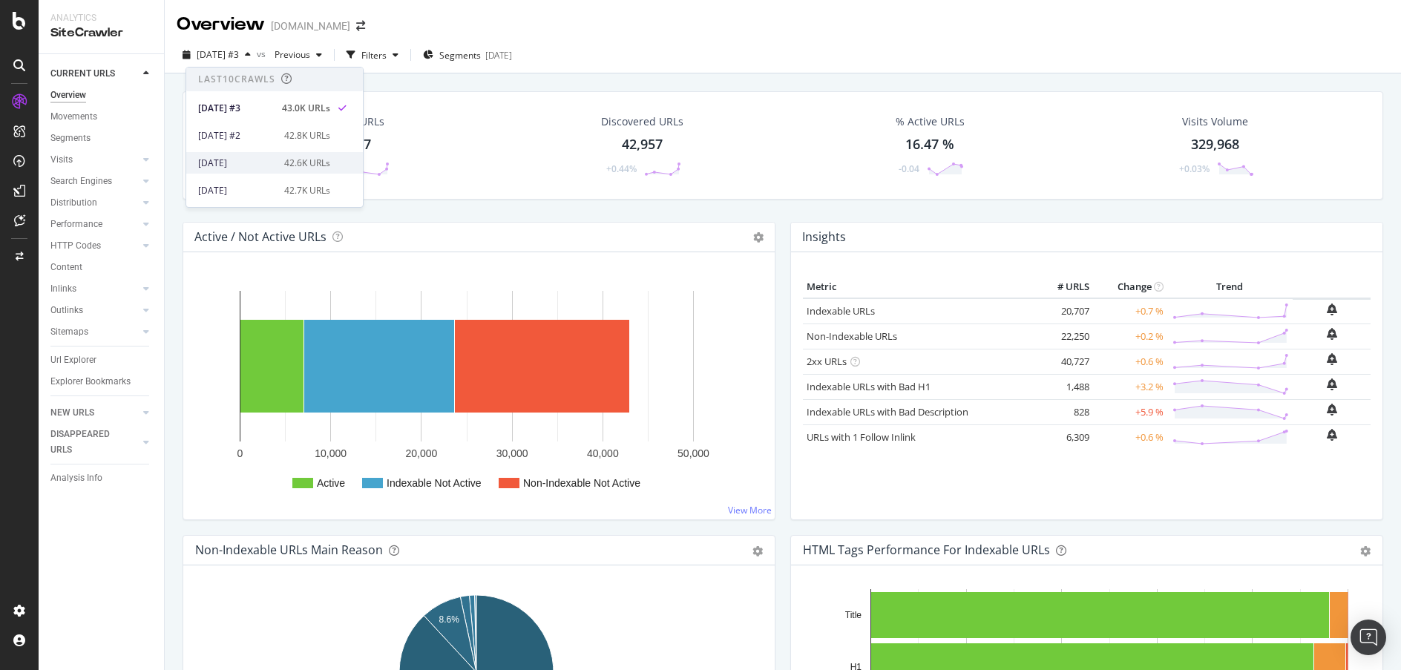
click at [307, 165] on div "42.6K URLs" at bounding box center [307, 163] width 46 height 13
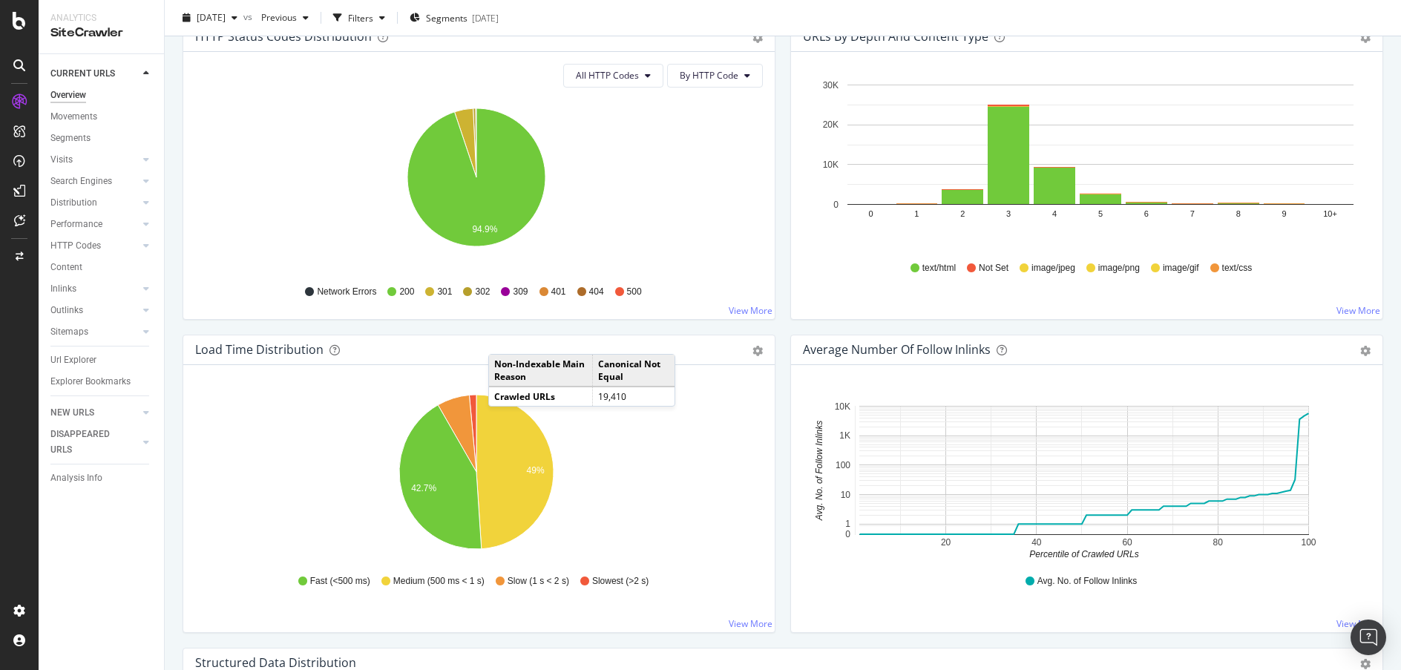
scroll to position [809, 0]
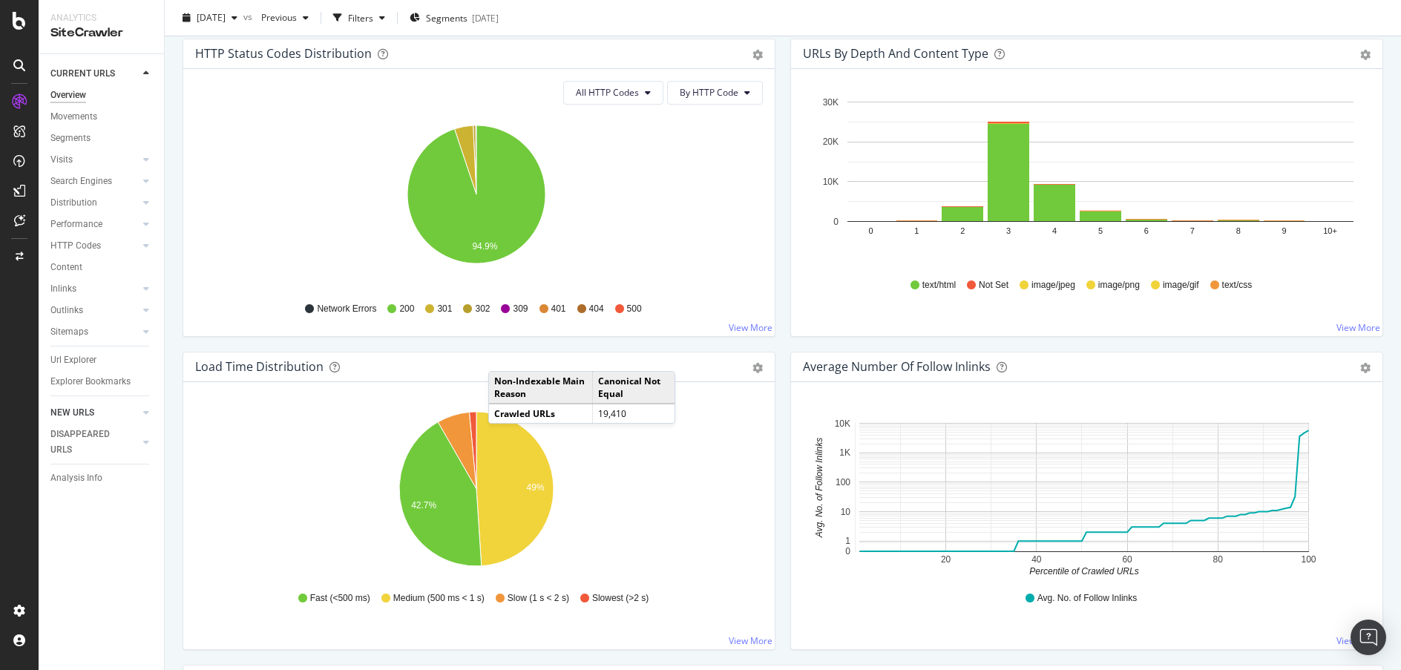
click at [93, 408] on link "NEW URLS" at bounding box center [94, 413] width 88 height 16
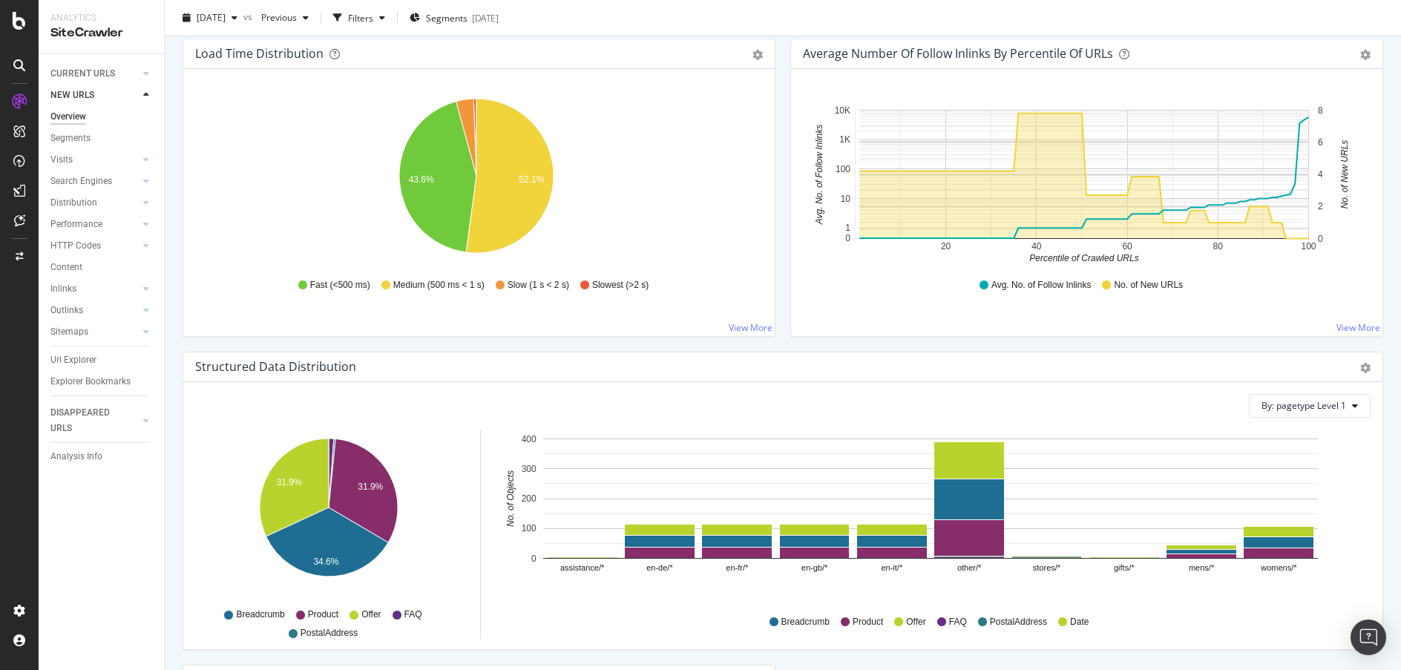
scroll to position [1160, 0]
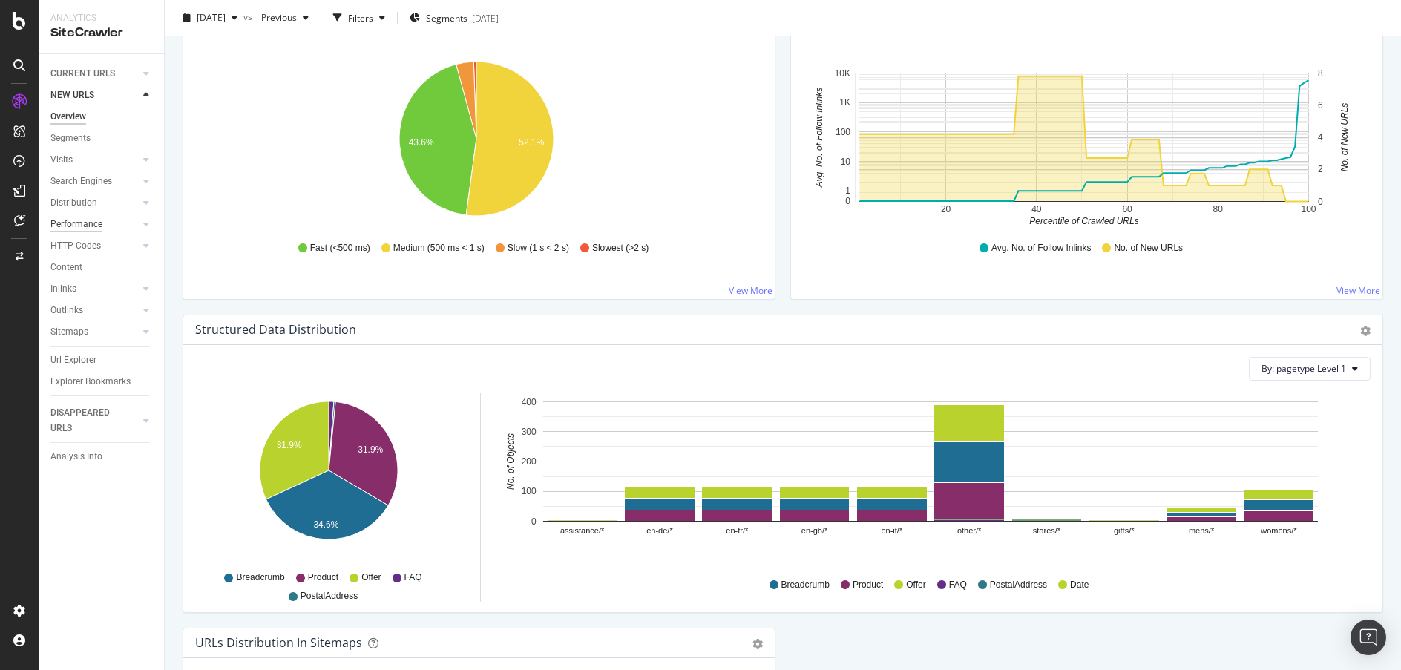
click at [90, 226] on div "Performance" at bounding box center [76, 225] width 52 height 16
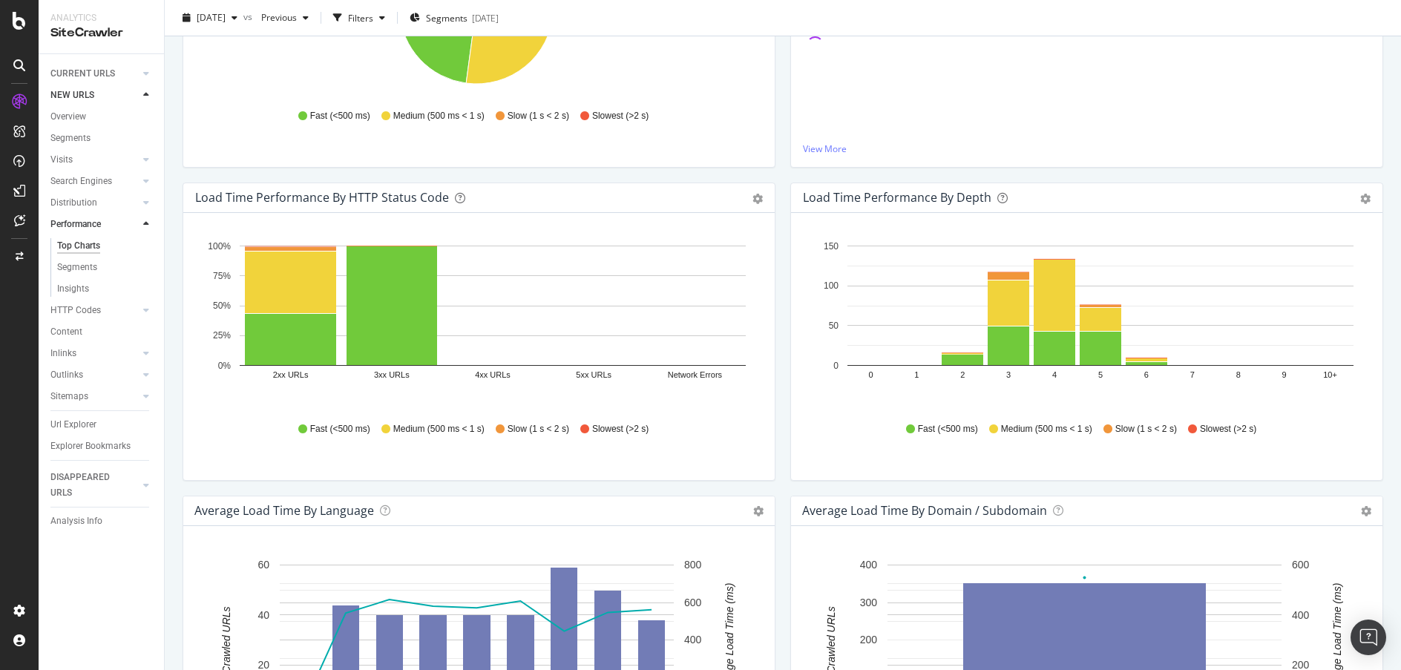
scroll to position [338, 0]
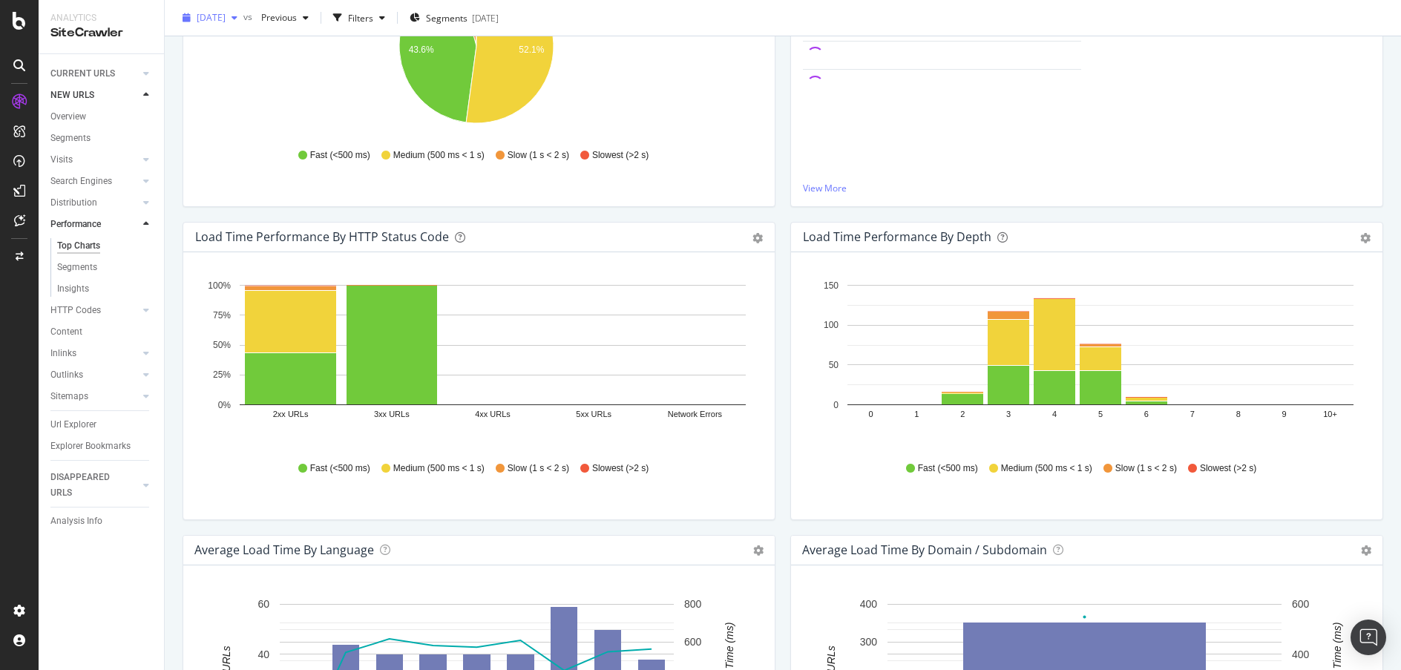
click at [243, 16] on div "button" at bounding box center [235, 17] width 18 height 9
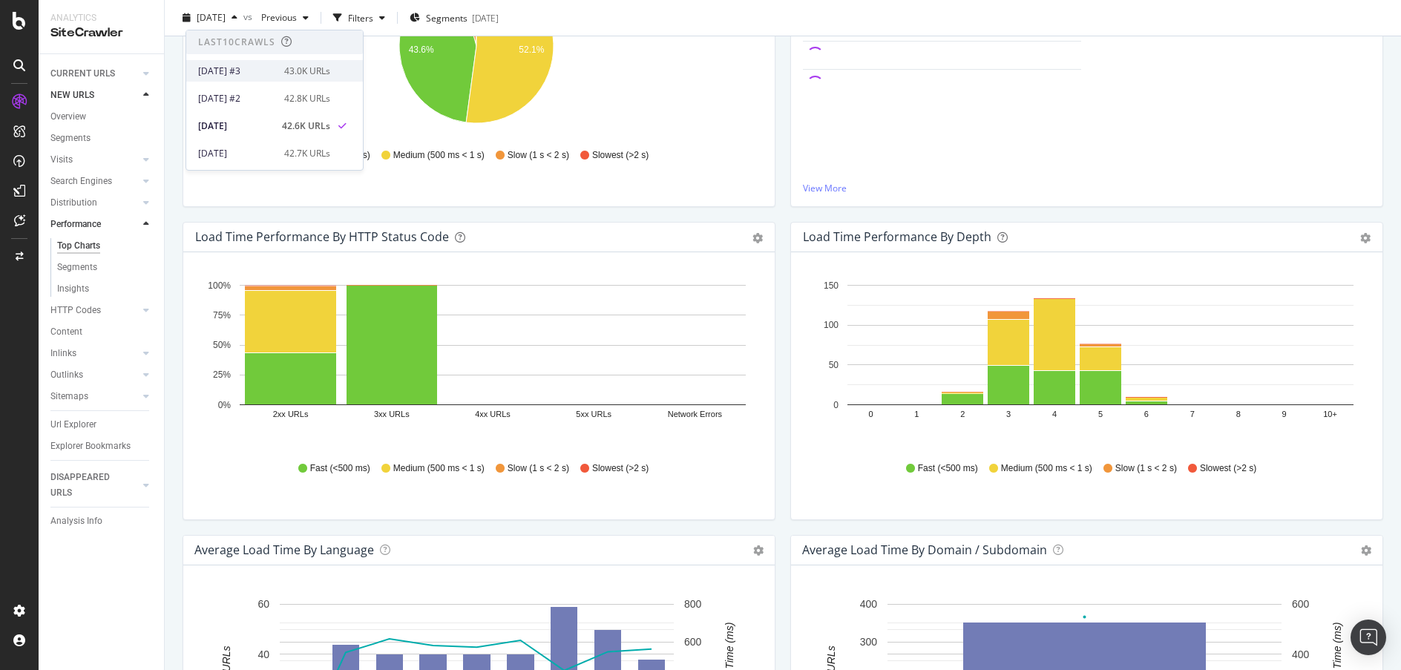
click at [262, 76] on div "2025 Oct. 1st #3" at bounding box center [236, 71] width 77 height 13
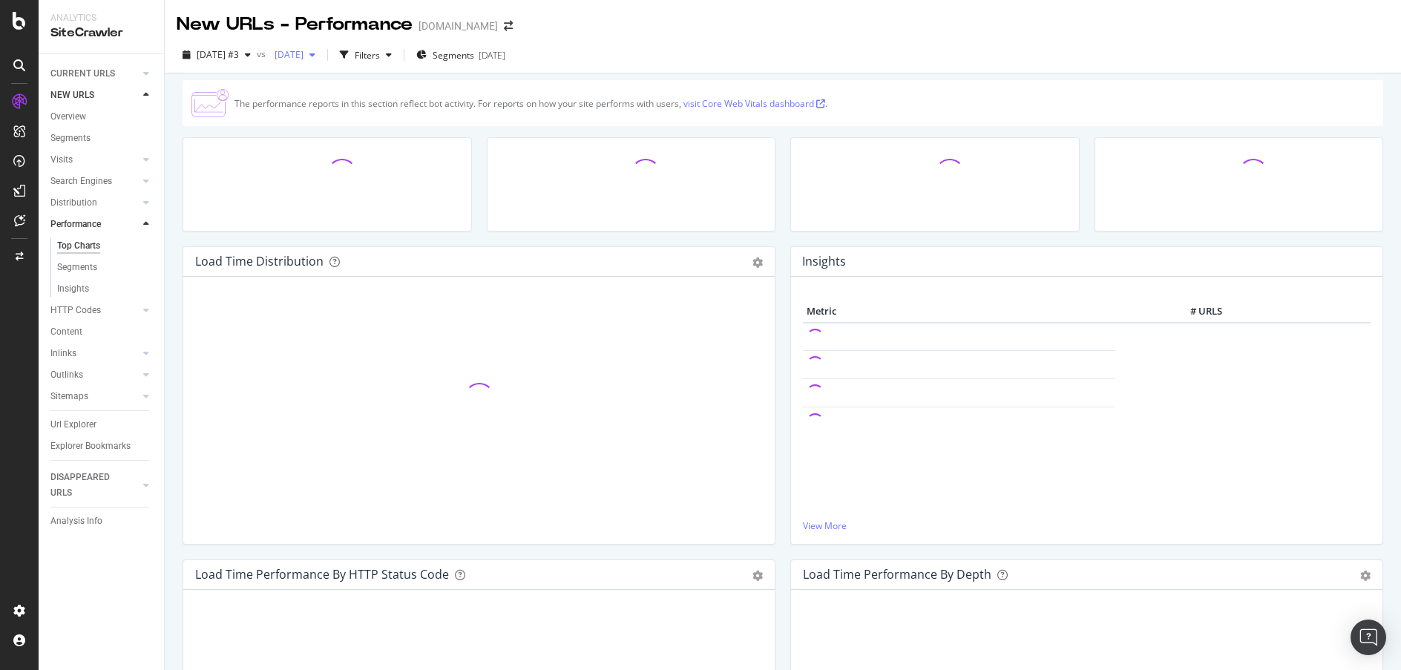
click at [321, 56] on div "button" at bounding box center [312, 54] width 18 height 9
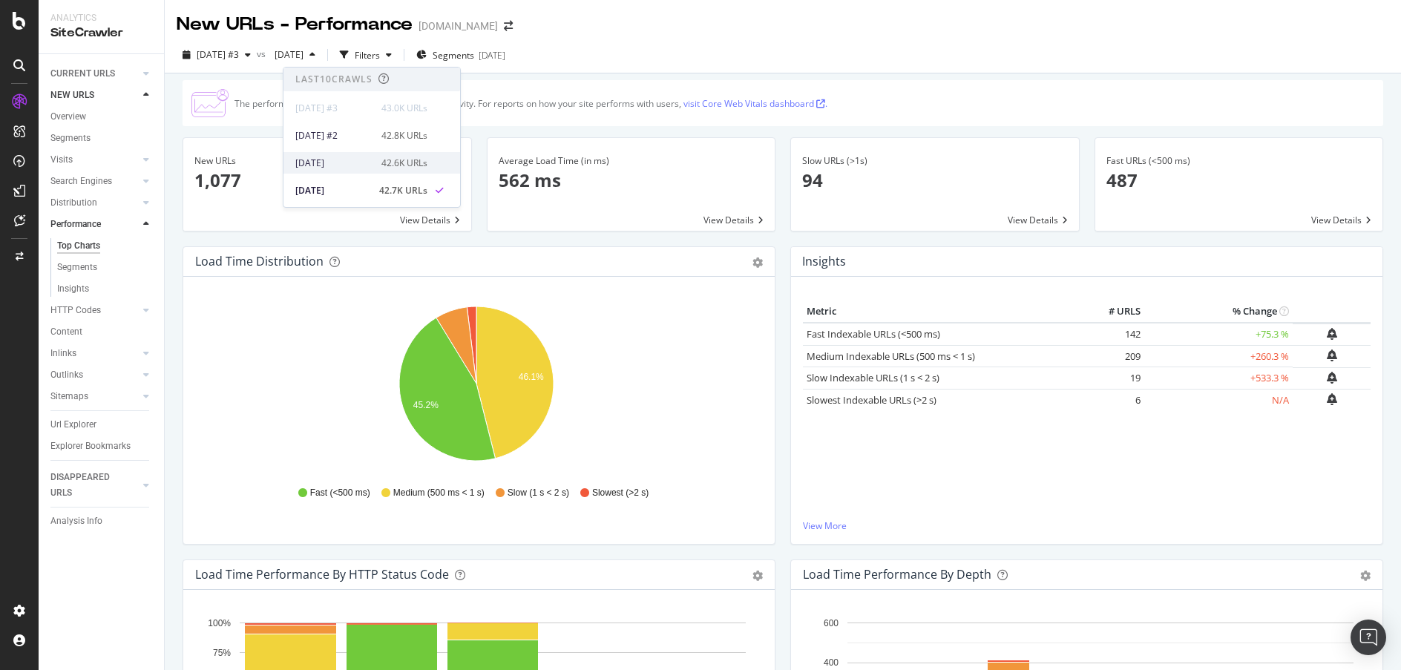
click at [412, 162] on div "42.6K URLs" at bounding box center [404, 163] width 46 height 13
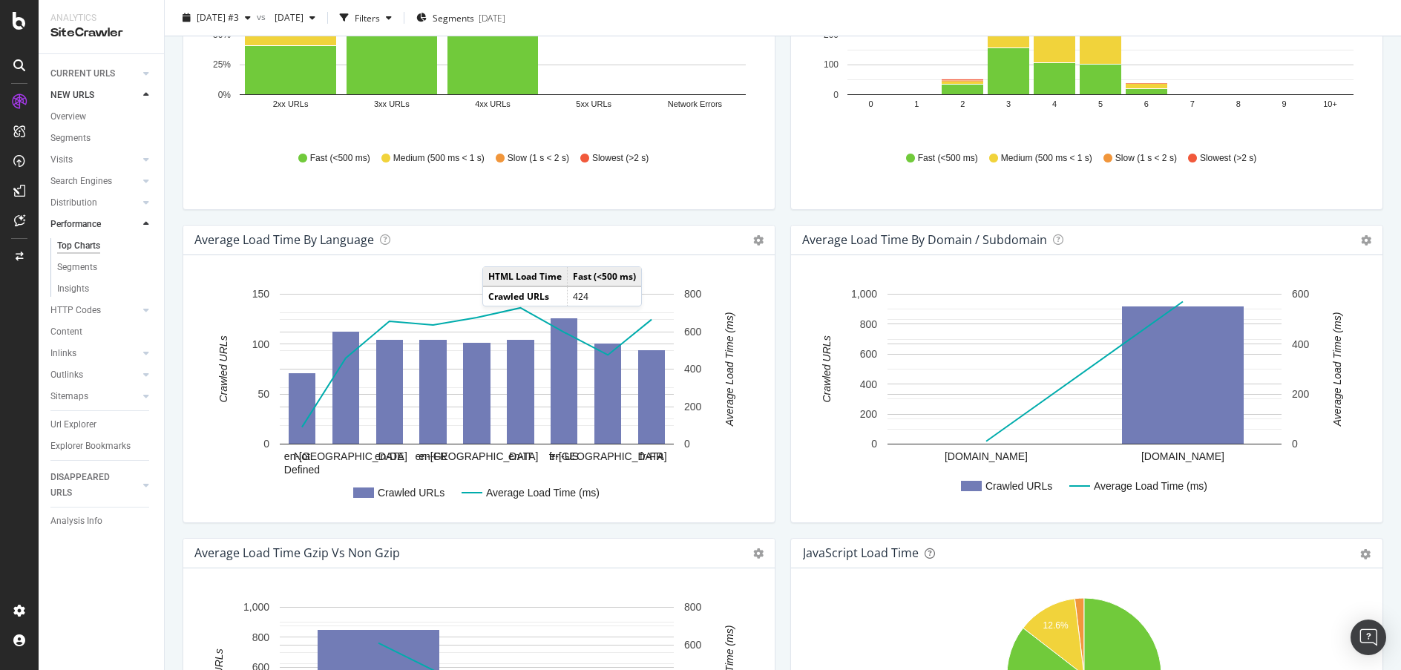
scroll to position [589, 0]
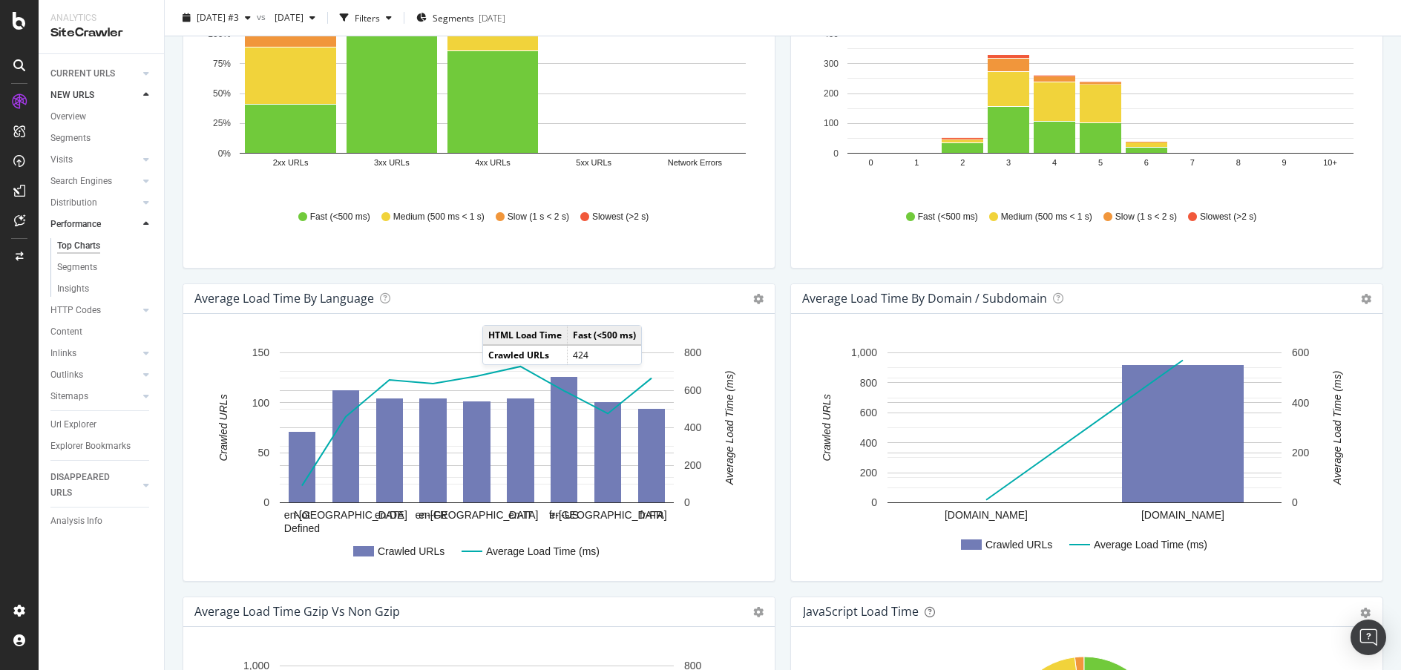
drag, startPoint x: 87, startPoint y: 265, endPoint x: 614, endPoint y: 263, distance: 527.5
click at [87, 265] on div "Segments" at bounding box center [77, 268] width 40 height 16
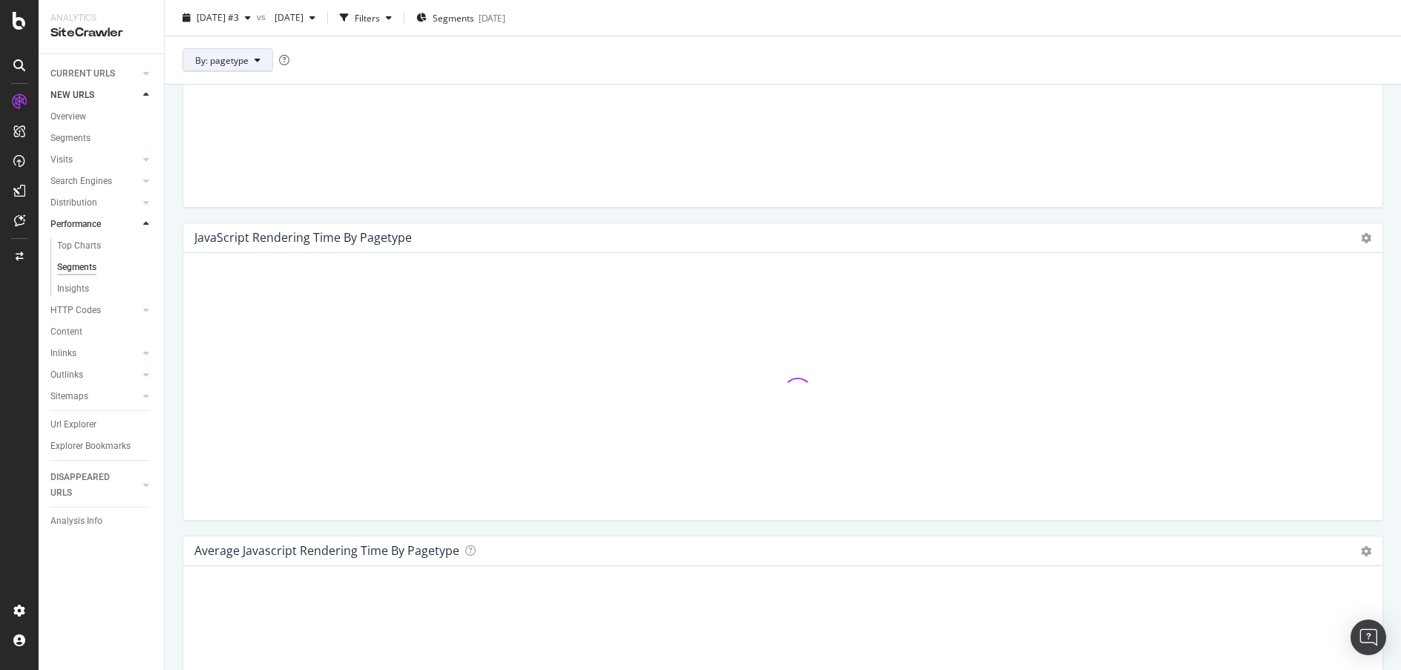
click at [253, 62] on button "By: pagetype" at bounding box center [228, 60] width 91 height 24
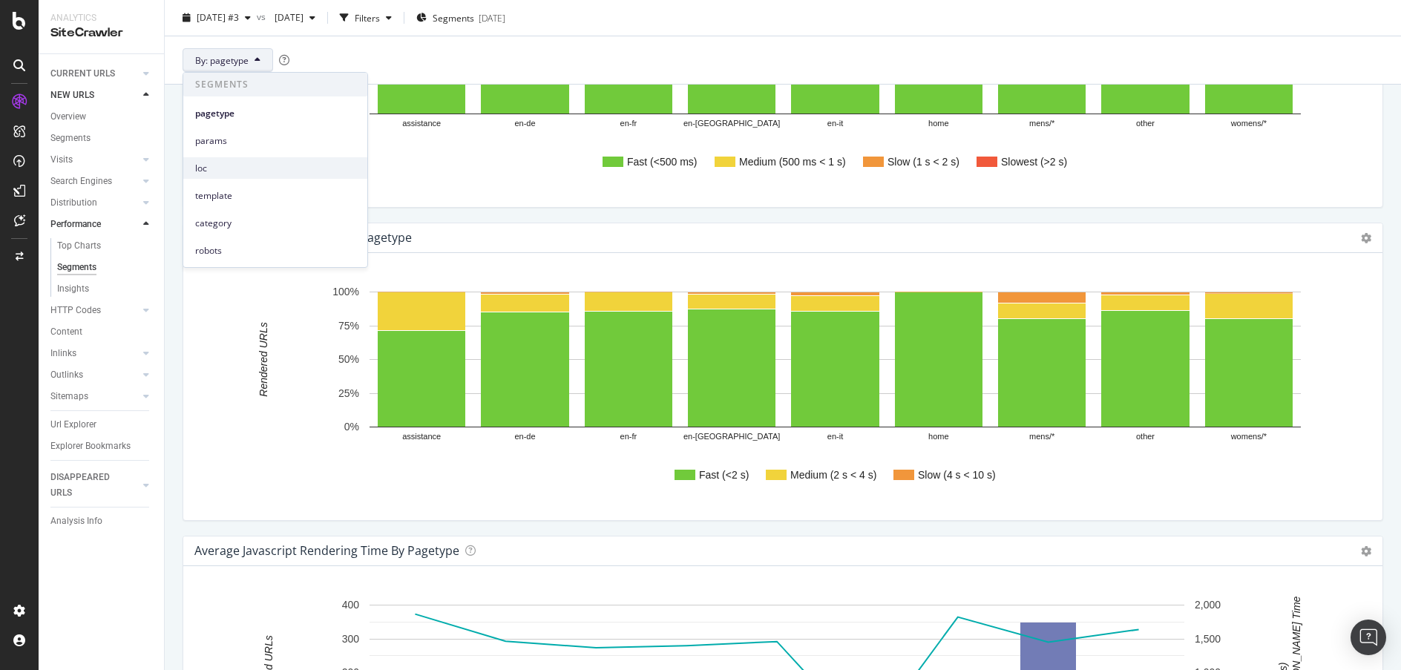
click at [252, 162] on span "loc" at bounding box center [275, 168] width 160 height 13
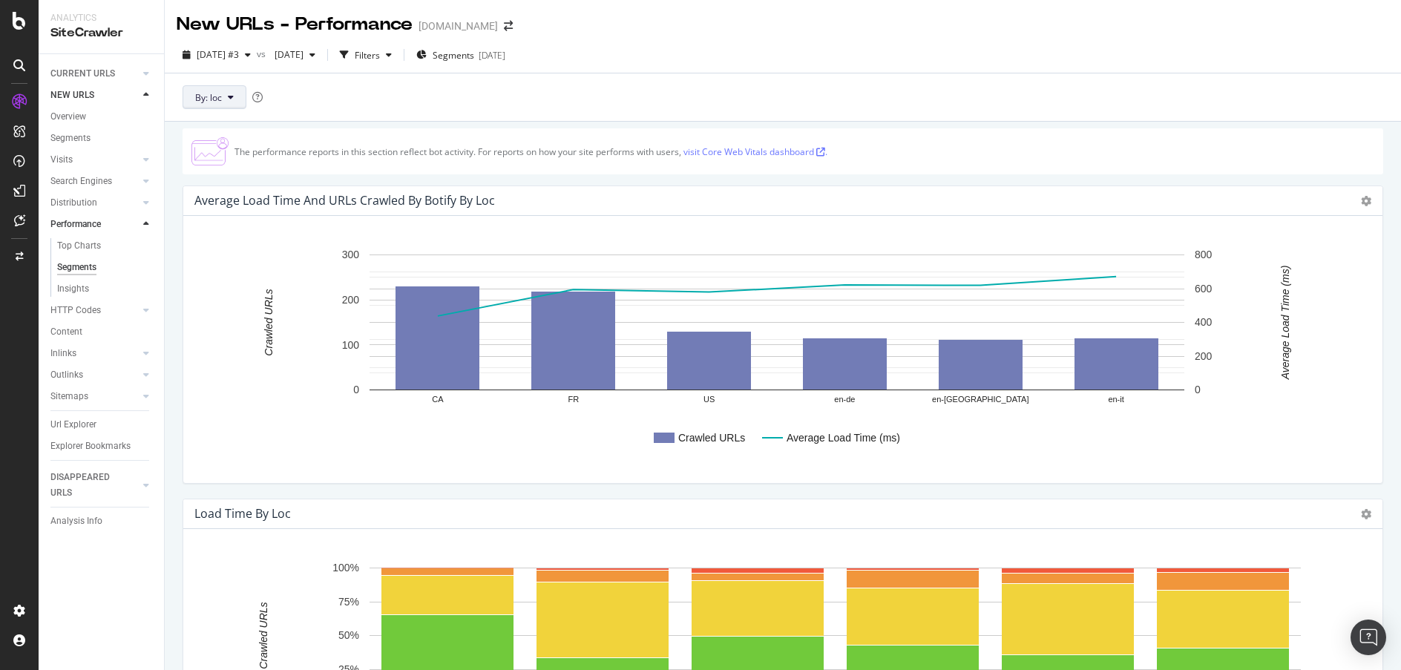
click at [238, 100] on button "By: loc" at bounding box center [215, 97] width 64 height 24
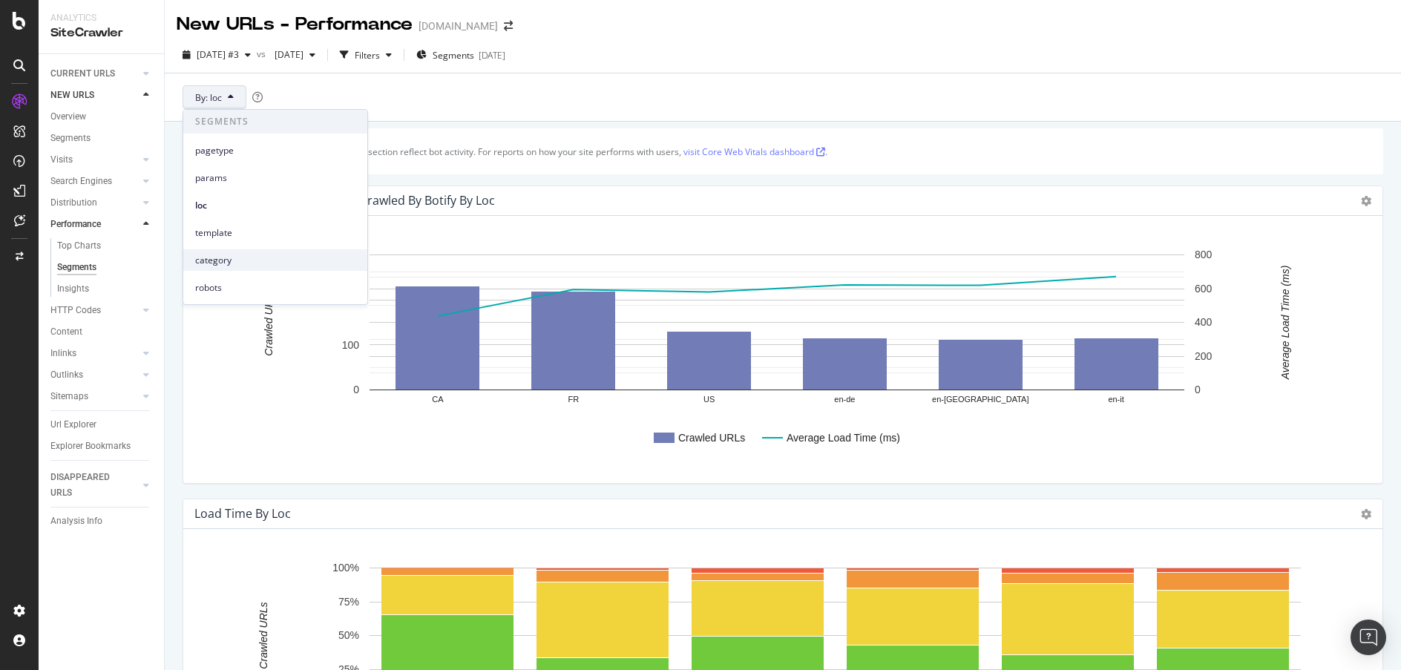
click at [262, 257] on span "category" at bounding box center [275, 260] width 160 height 13
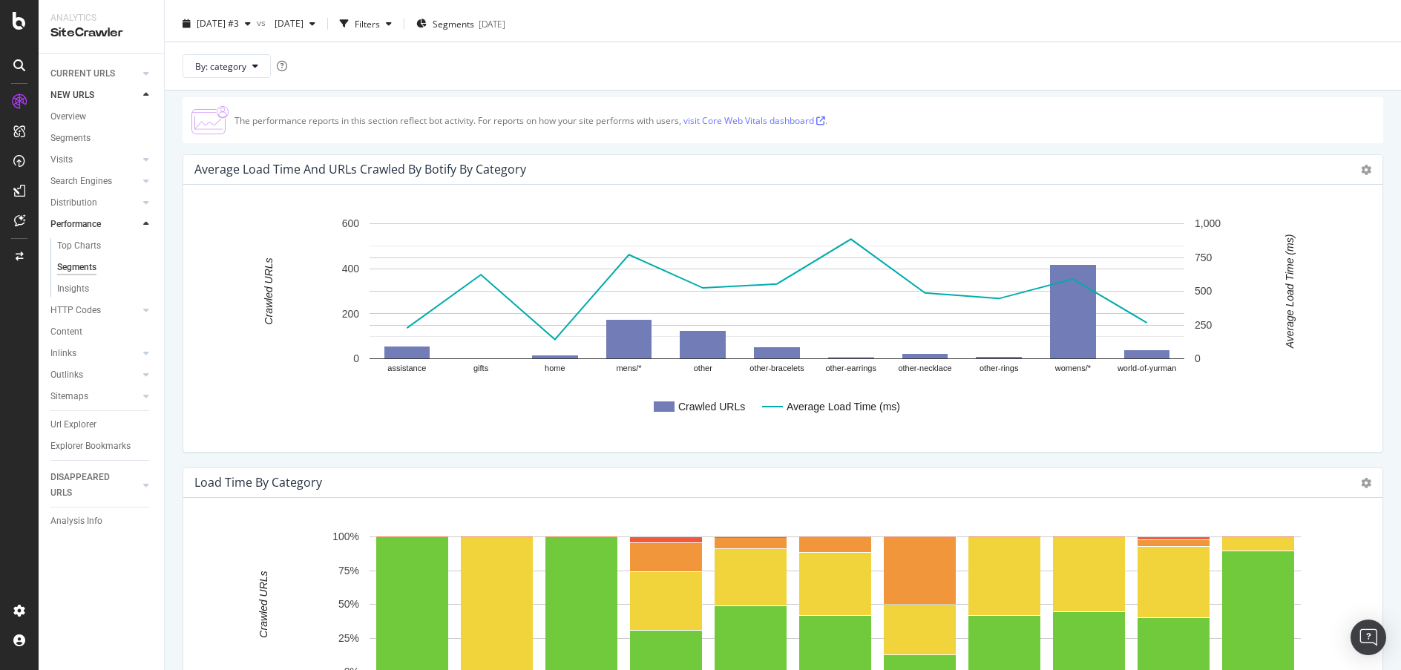
scroll to position [28, 0]
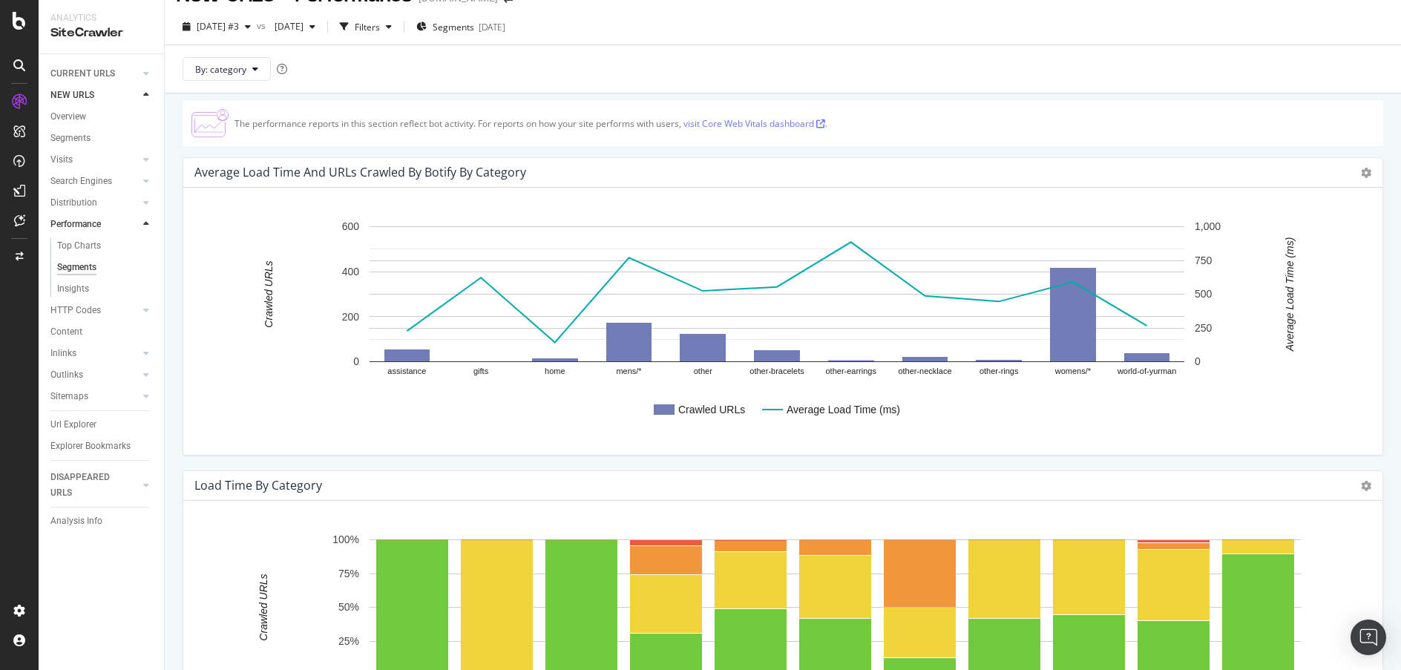
click at [149, 94] on div at bounding box center [146, 95] width 15 height 15
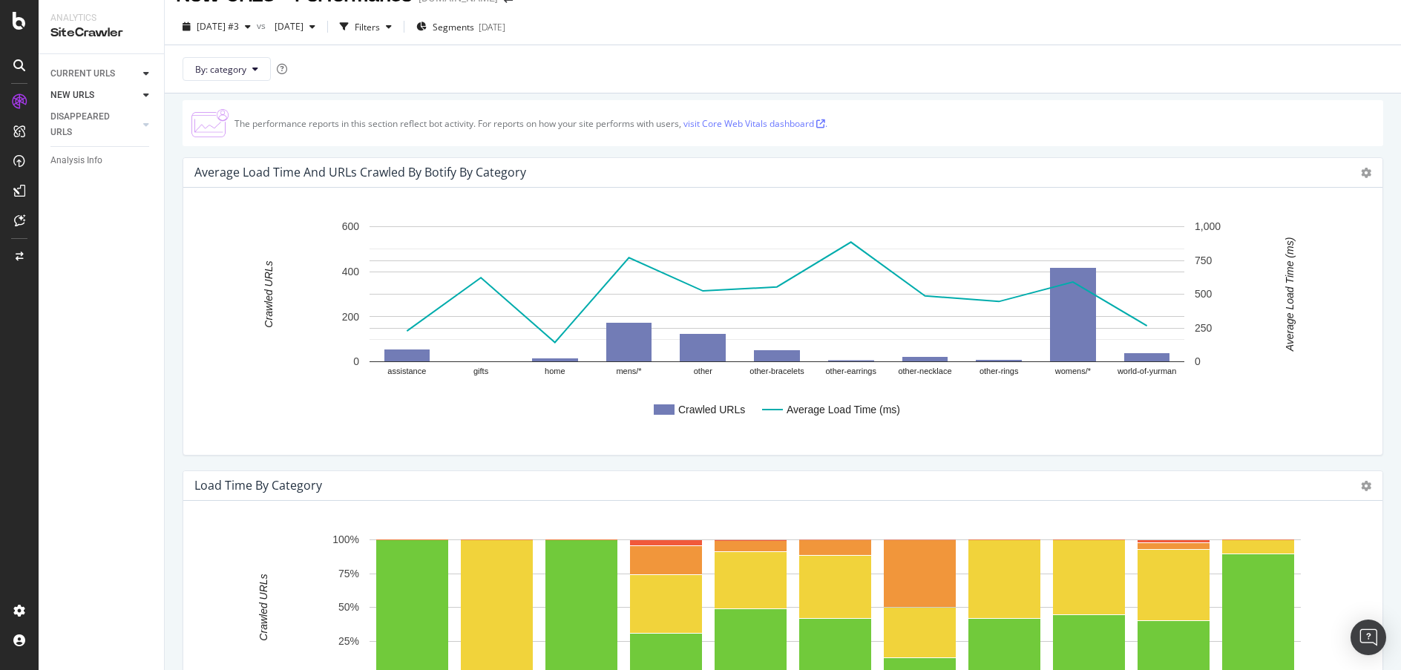
click at [150, 74] on div at bounding box center [146, 73] width 15 height 15
drag, startPoint x: 78, startPoint y: 223, endPoint x: 137, endPoint y: 219, distance: 58.7
click at [79, 223] on div "Performance" at bounding box center [76, 225] width 52 height 16
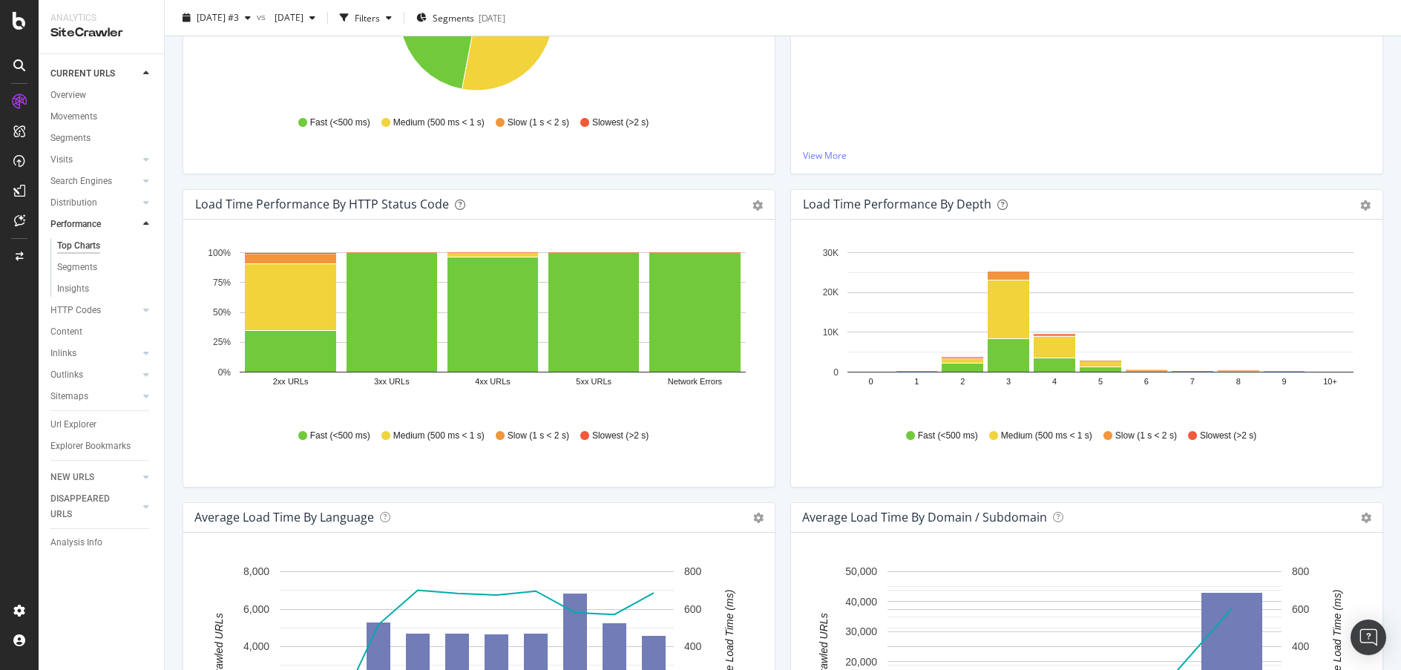
scroll to position [355, 0]
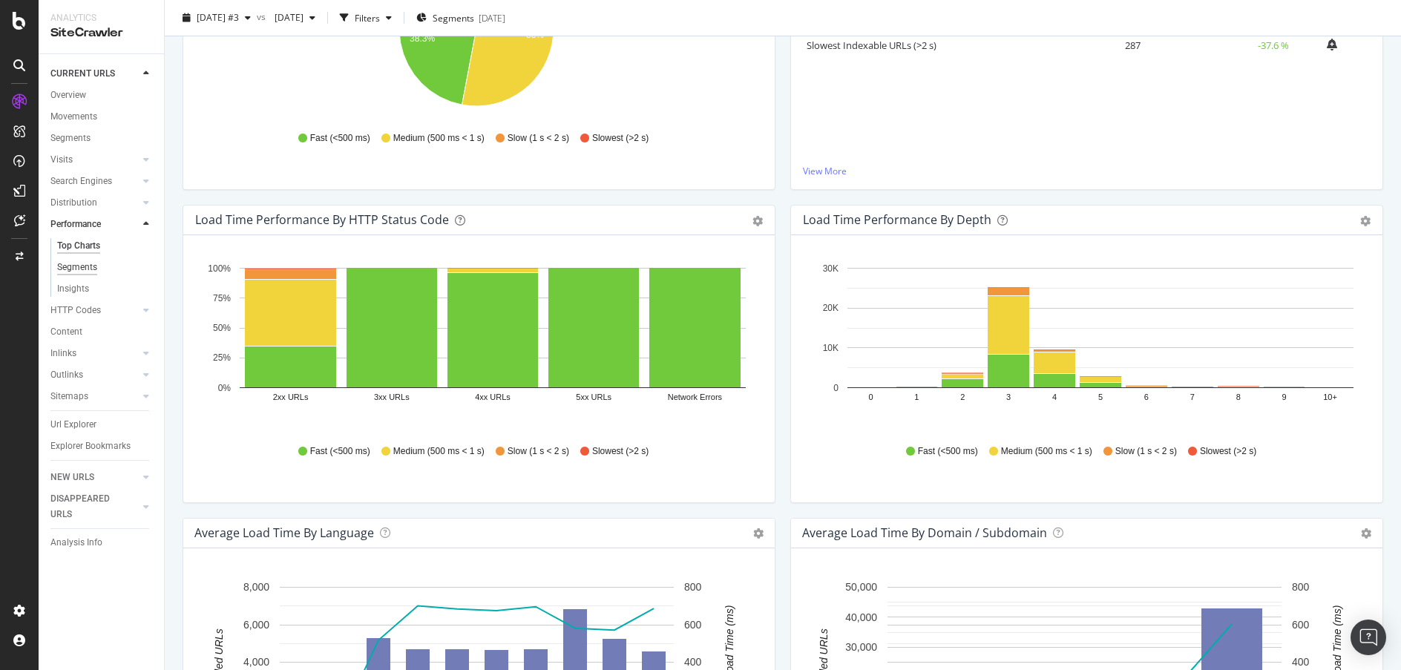
click at [85, 267] on div "Segments" at bounding box center [77, 268] width 40 height 16
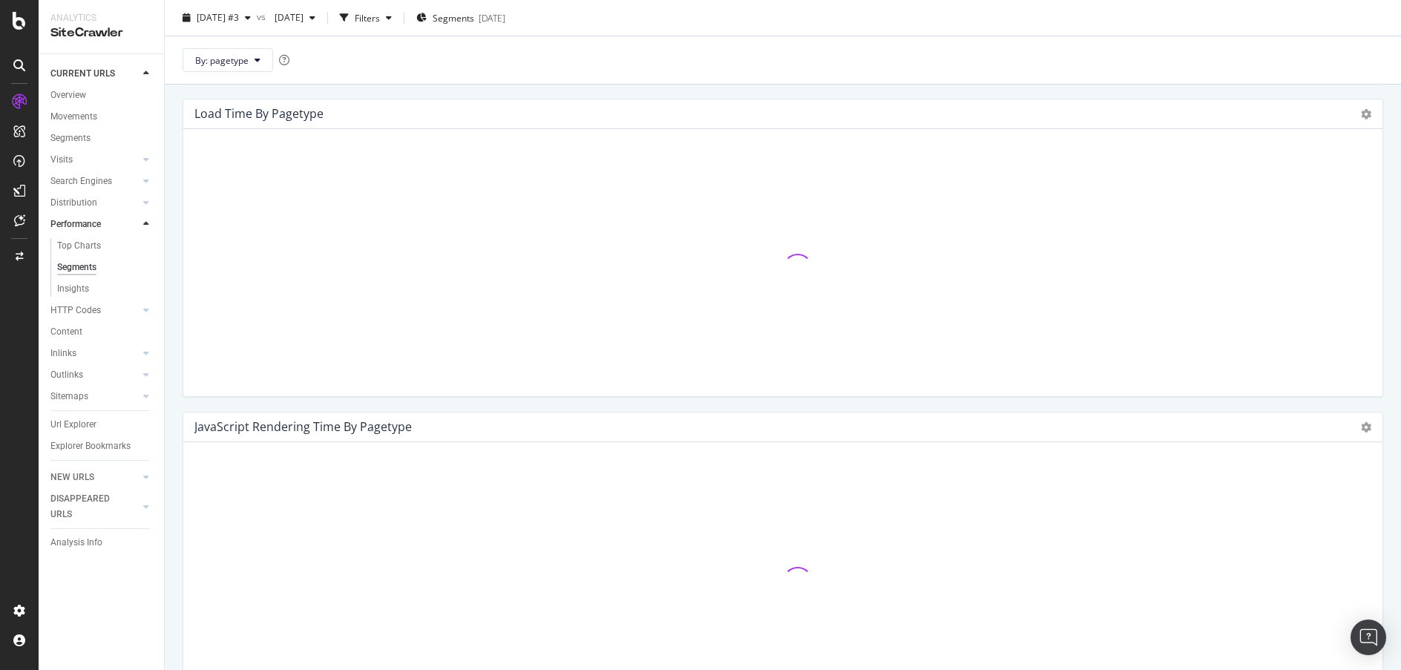
scroll to position [403, 0]
click at [264, 60] on button "By: pagetype" at bounding box center [228, 60] width 91 height 24
click at [249, 162] on span "loc" at bounding box center [275, 168] width 160 height 13
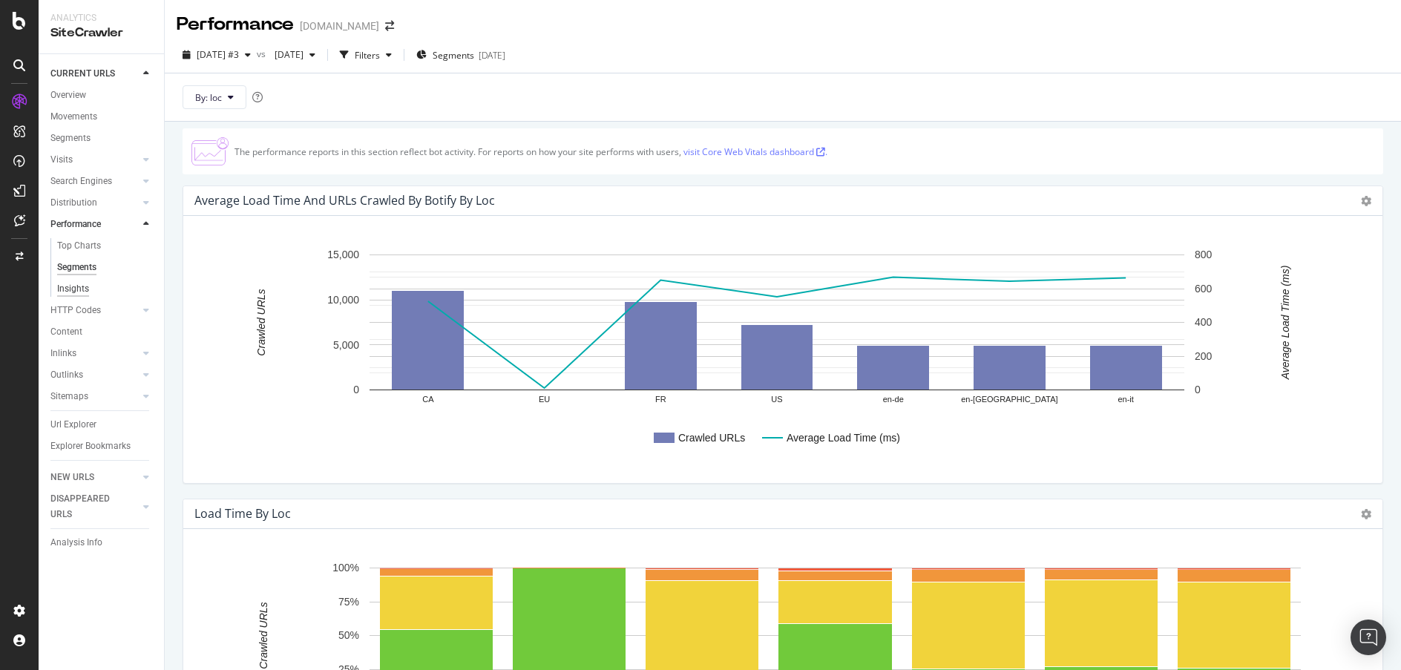
click at [71, 285] on div "Insights" at bounding box center [73, 289] width 32 height 16
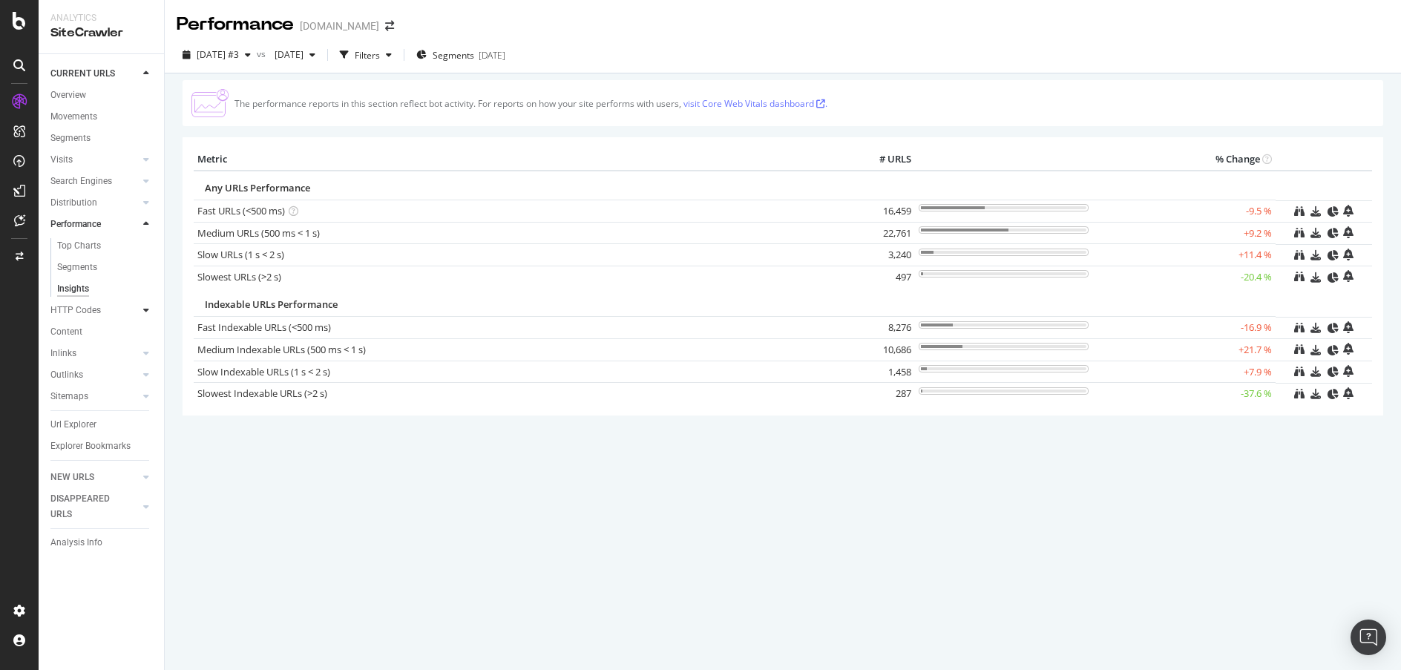
click at [142, 312] on div at bounding box center [146, 310] width 15 height 15
click at [85, 244] on div "HTTP Codes" at bounding box center [75, 246] width 50 height 16
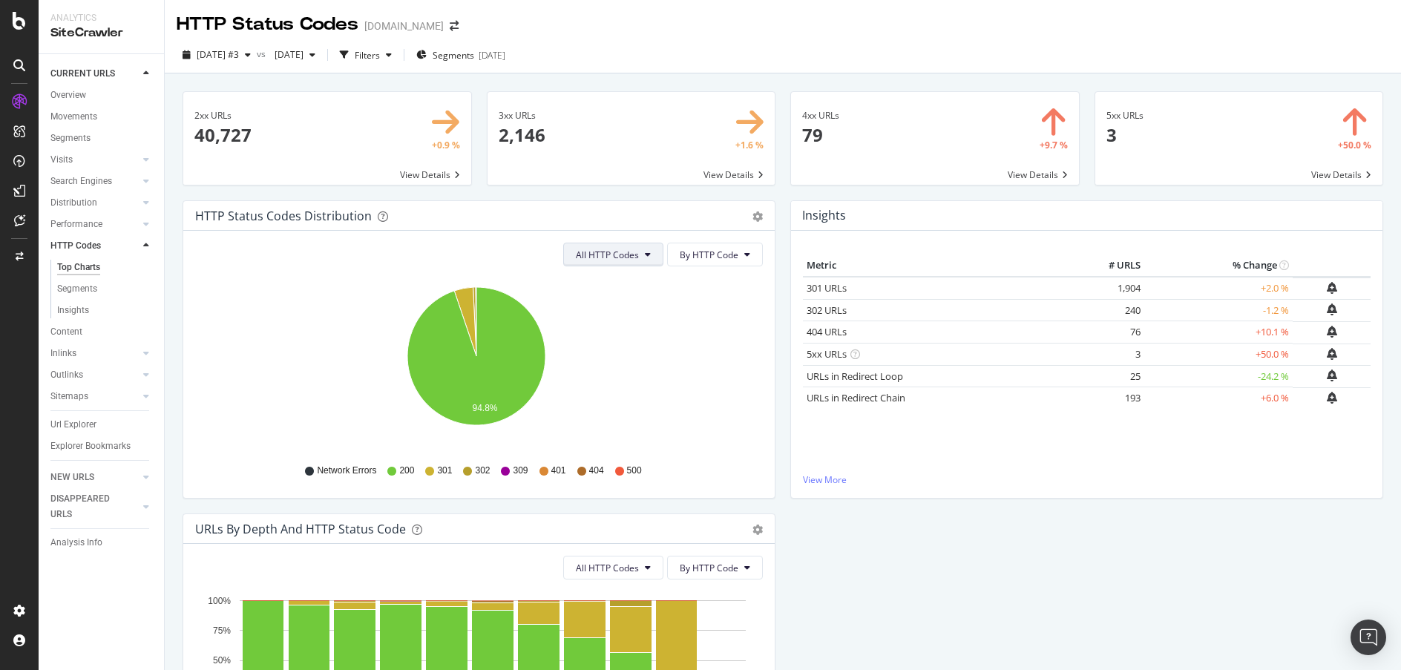
click at [639, 254] on button "All HTTP Codes" at bounding box center [613, 255] width 100 height 24
click at [634, 331] on div "Bad HTTP Codes" at bounding box center [610, 339] width 99 height 22
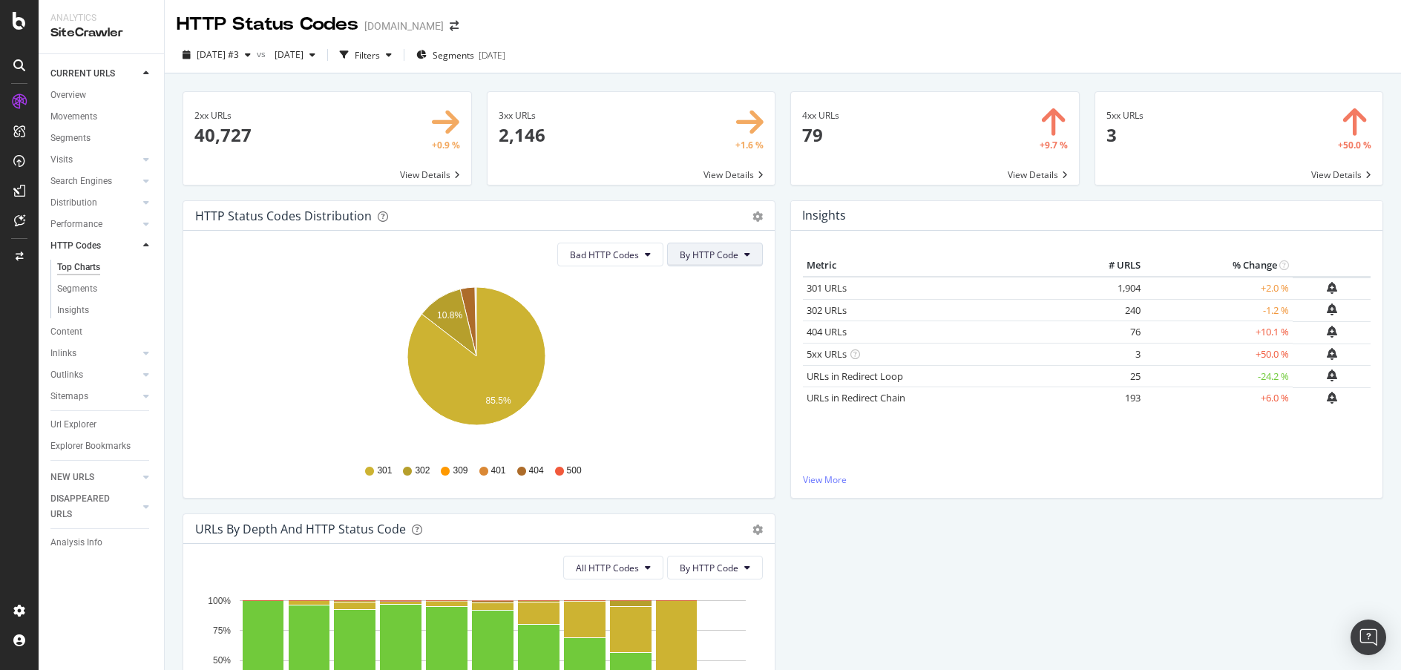
click at [692, 255] on span "By HTTP Code" at bounding box center [709, 255] width 59 height 13
click at [633, 261] on button "Bad HTTP Codes" at bounding box center [610, 255] width 106 height 24
click at [612, 303] on div "Good HTTP Codes" at bounding box center [604, 311] width 99 height 22
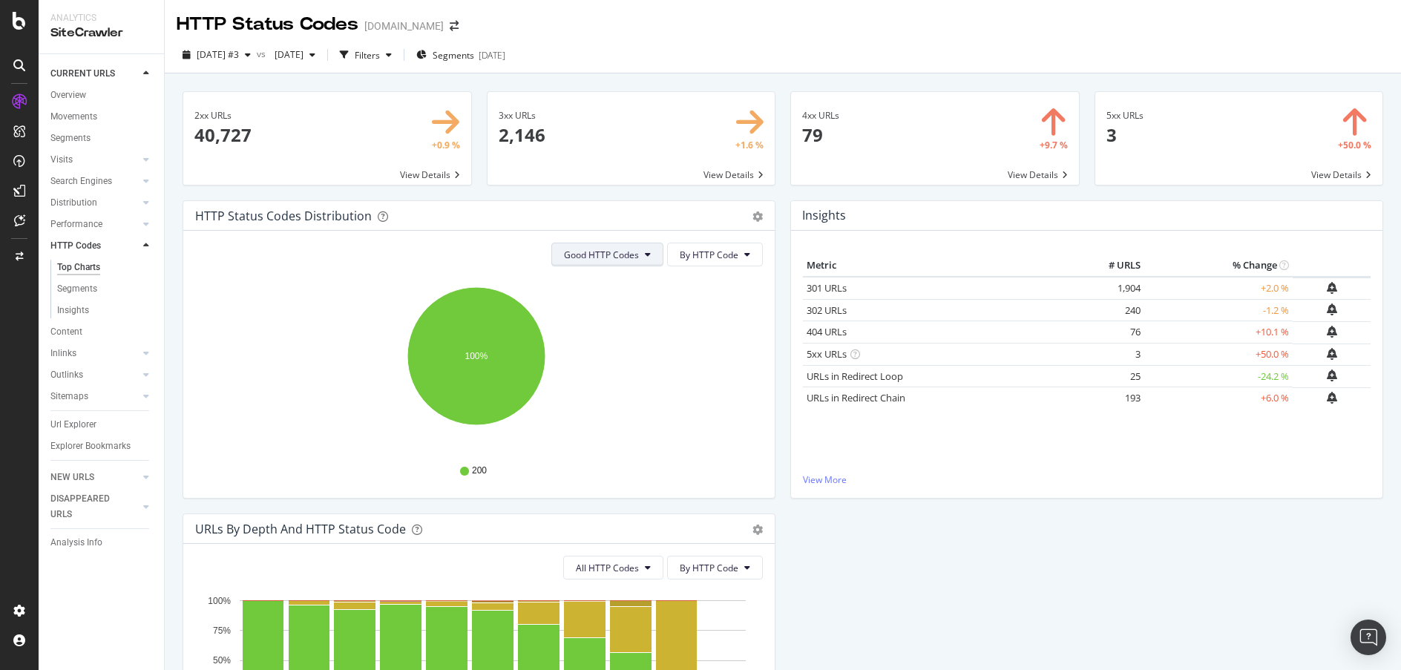
click at [616, 262] on button "Good HTTP Codes" at bounding box center [607, 255] width 112 height 24
click at [614, 278] on span "All HTTP Codes" at bounding box center [597, 283] width 75 height 13
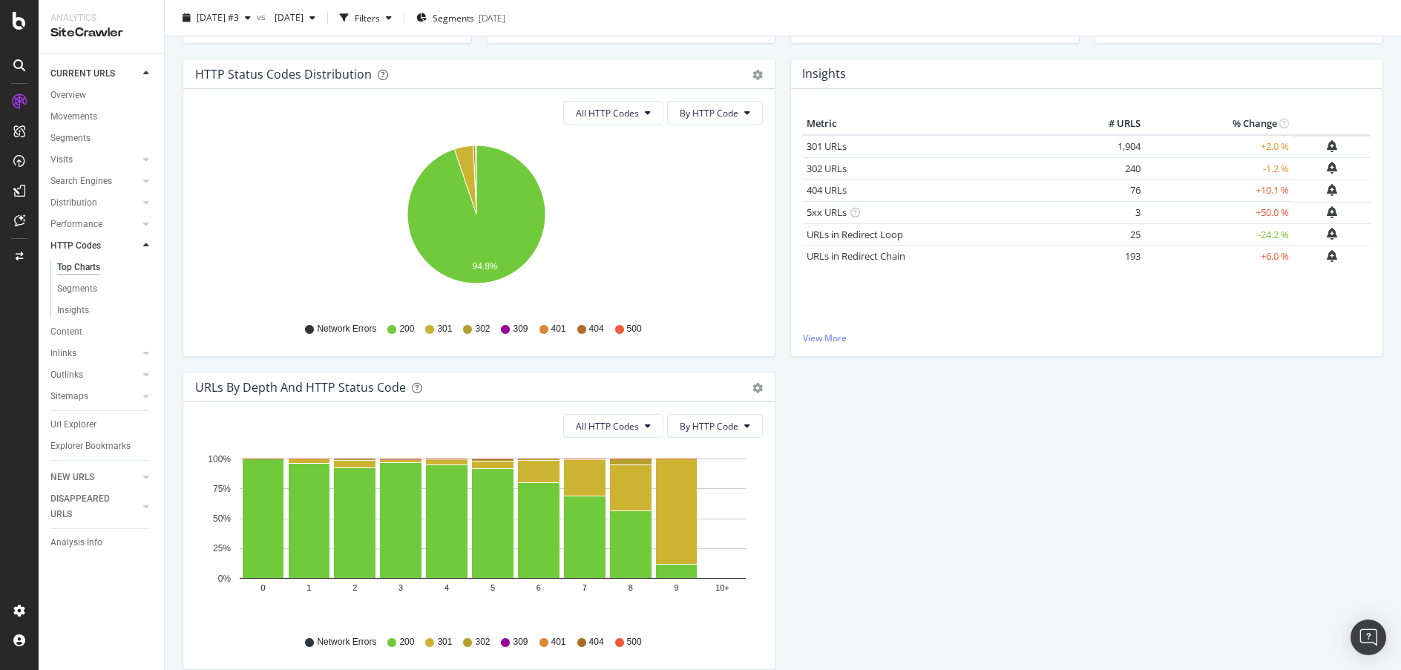
scroll to position [208, 0]
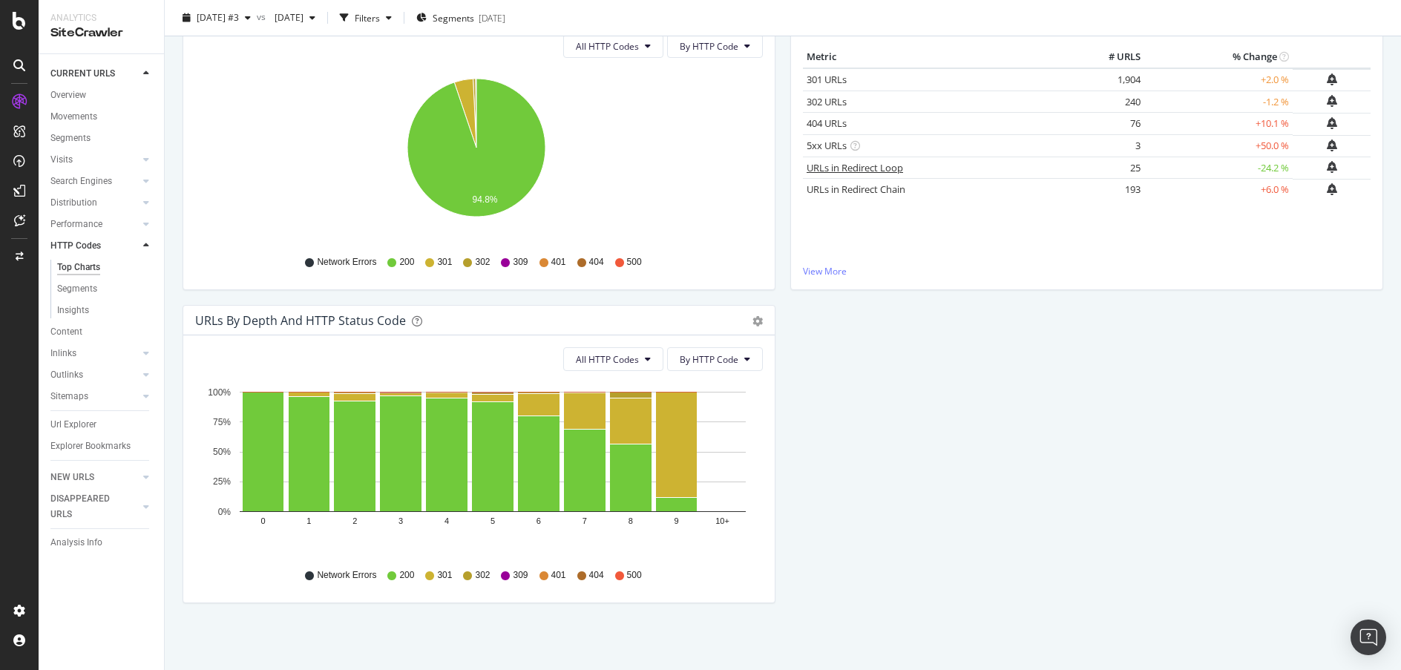
click at [855, 168] on link "URLs in Redirect Loop" at bounding box center [855, 167] width 96 height 13
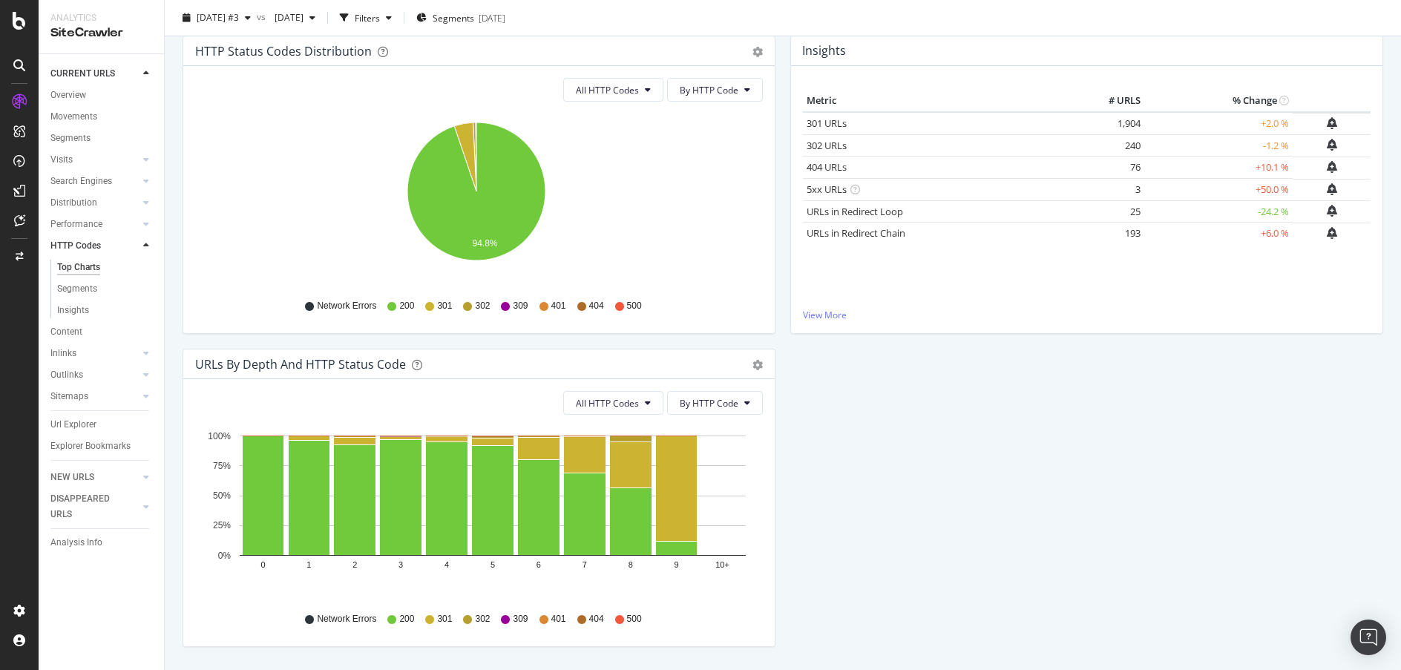
scroll to position [208, 0]
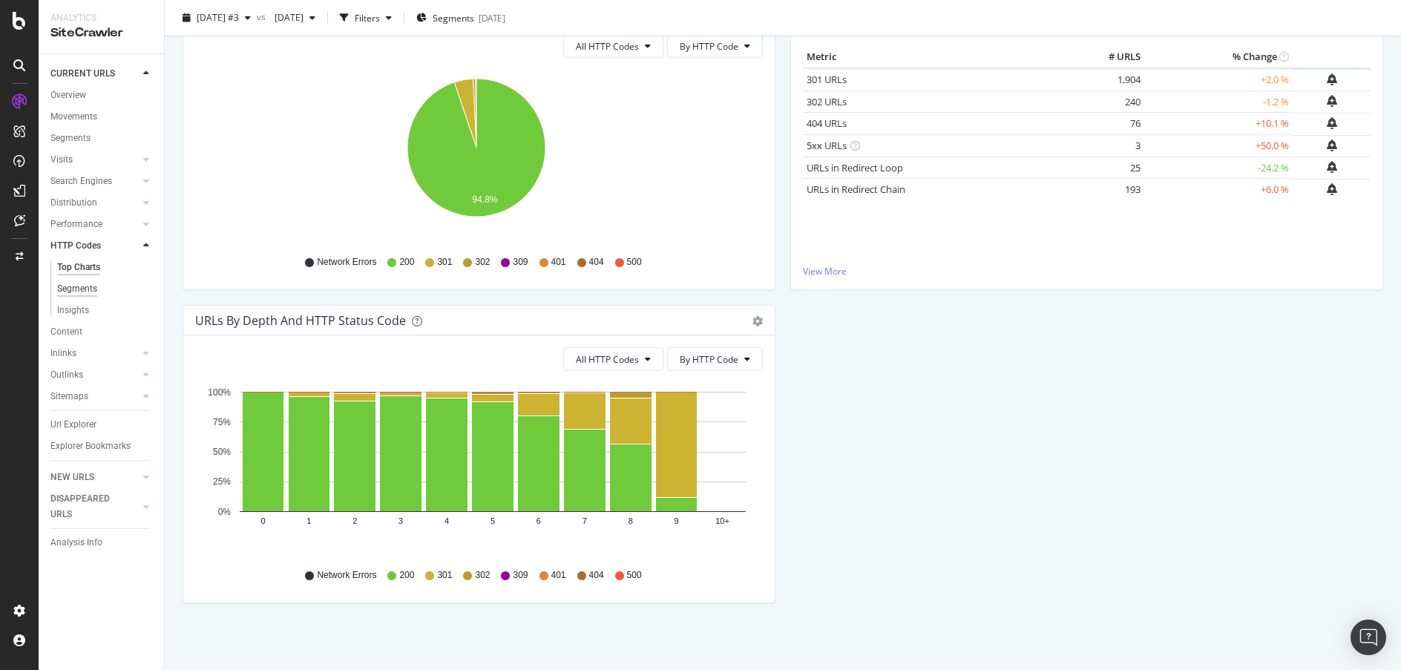
click at [76, 289] on div "Segments" at bounding box center [77, 289] width 40 height 16
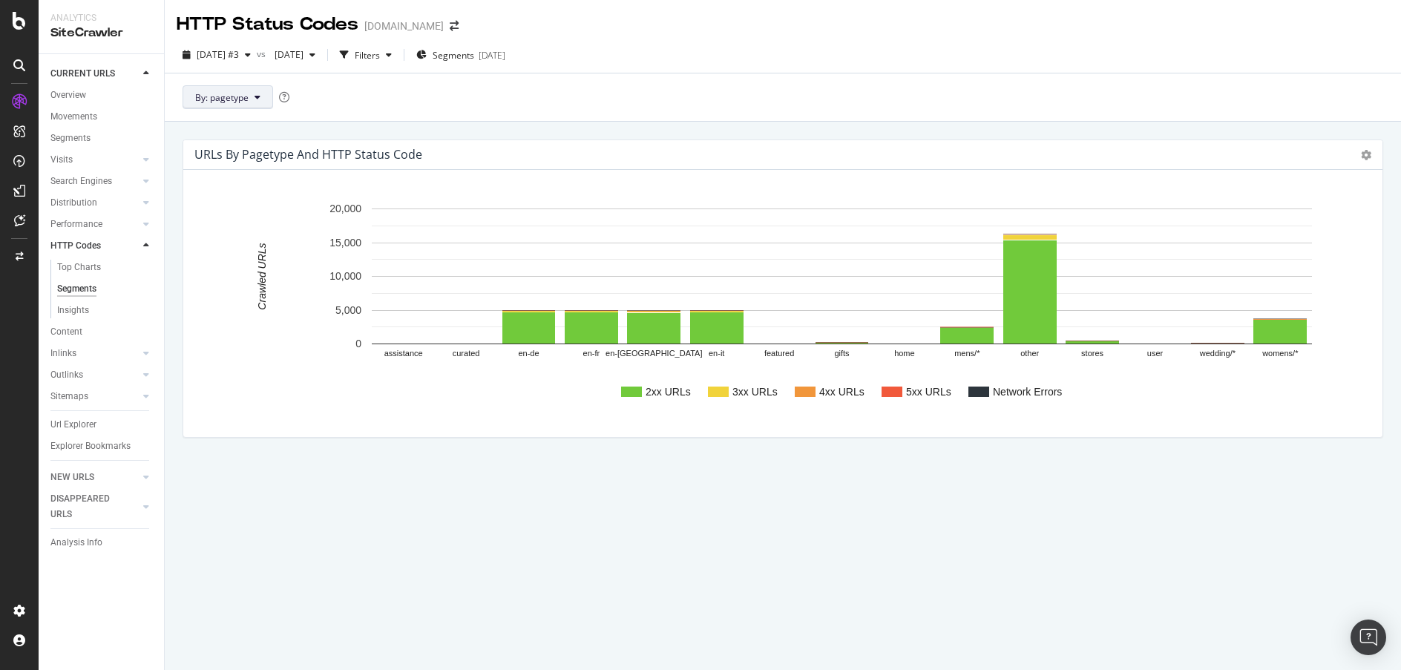
click at [270, 99] on button "By: pagetype" at bounding box center [228, 97] width 91 height 24
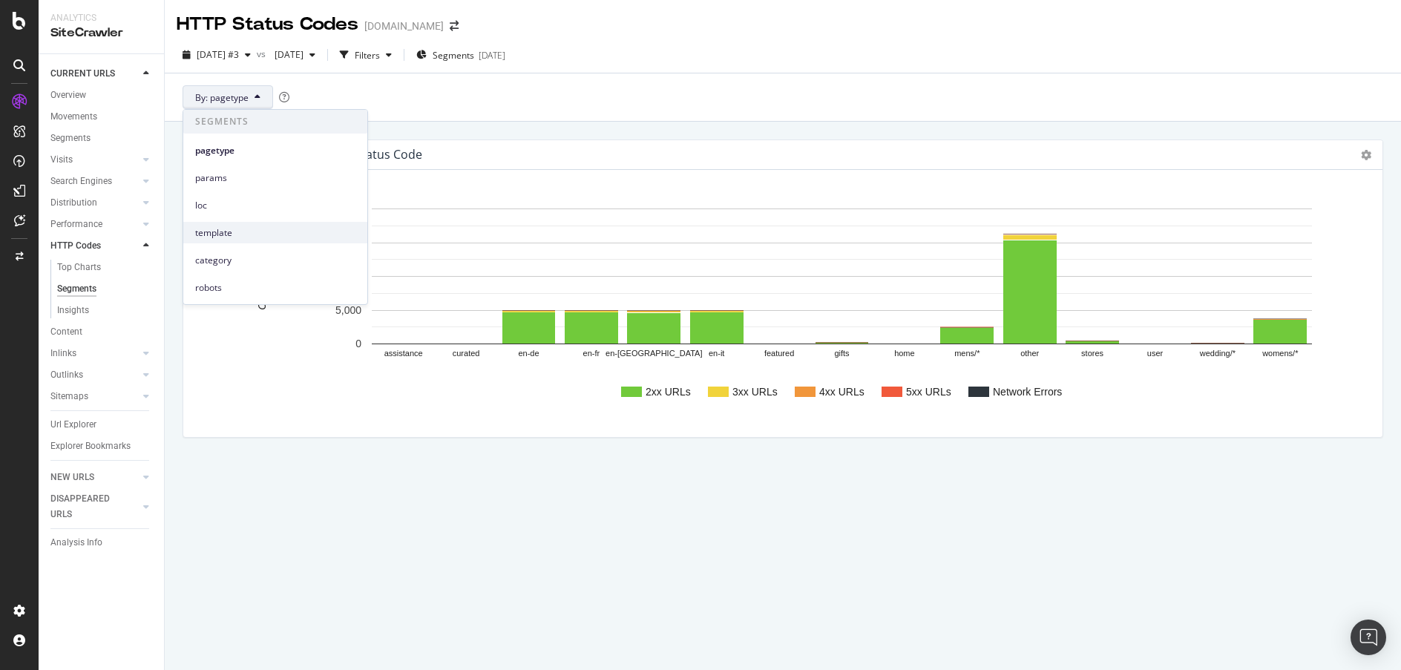
click at [253, 224] on div "template" at bounding box center [275, 233] width 184 height 22
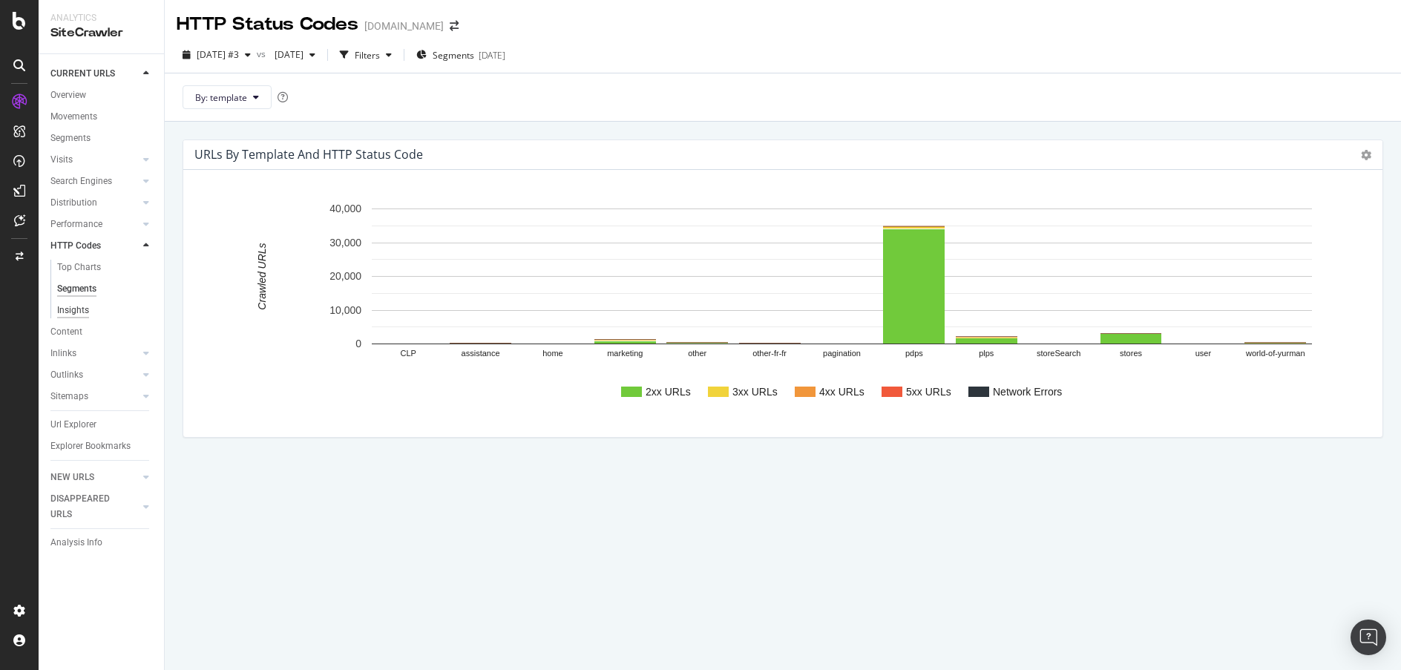
click at [83, 306] on div "Insights" at bounding box center [73, 311] width 32 height 16
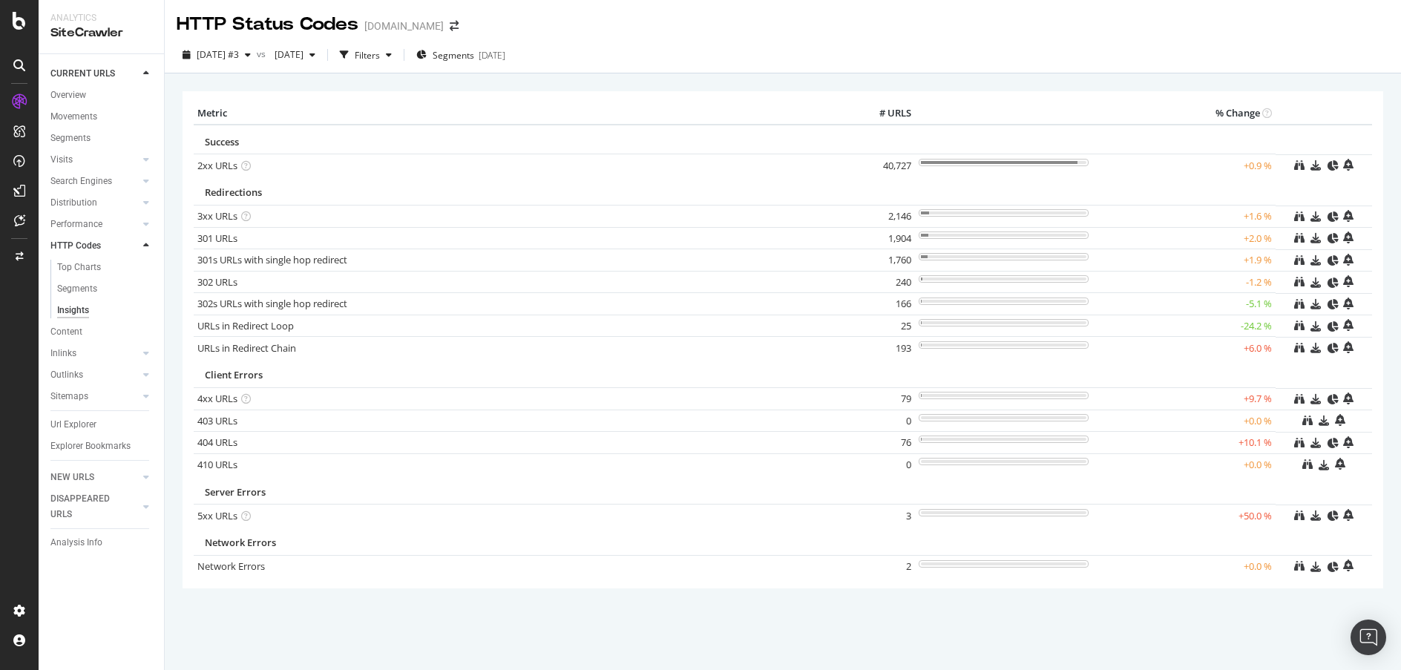
click at [145, 243] on icon at bounding box center [146, 245] width 6 height 9
click at [148, 203] on icon at bounding box center [146, 202] width 6 height 9
click at [88, 197] on div "Distribution" at bounding box center [73, 203] width 47 height 16
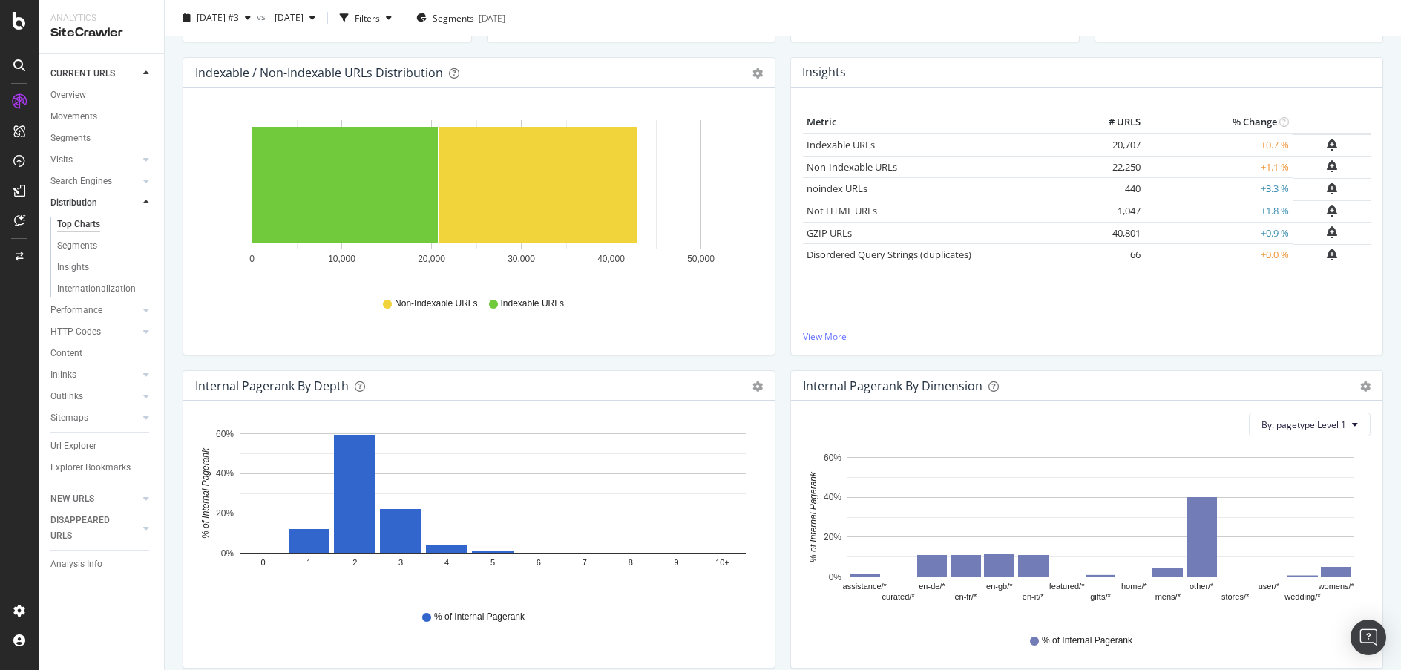
scroll to position [162, 0]
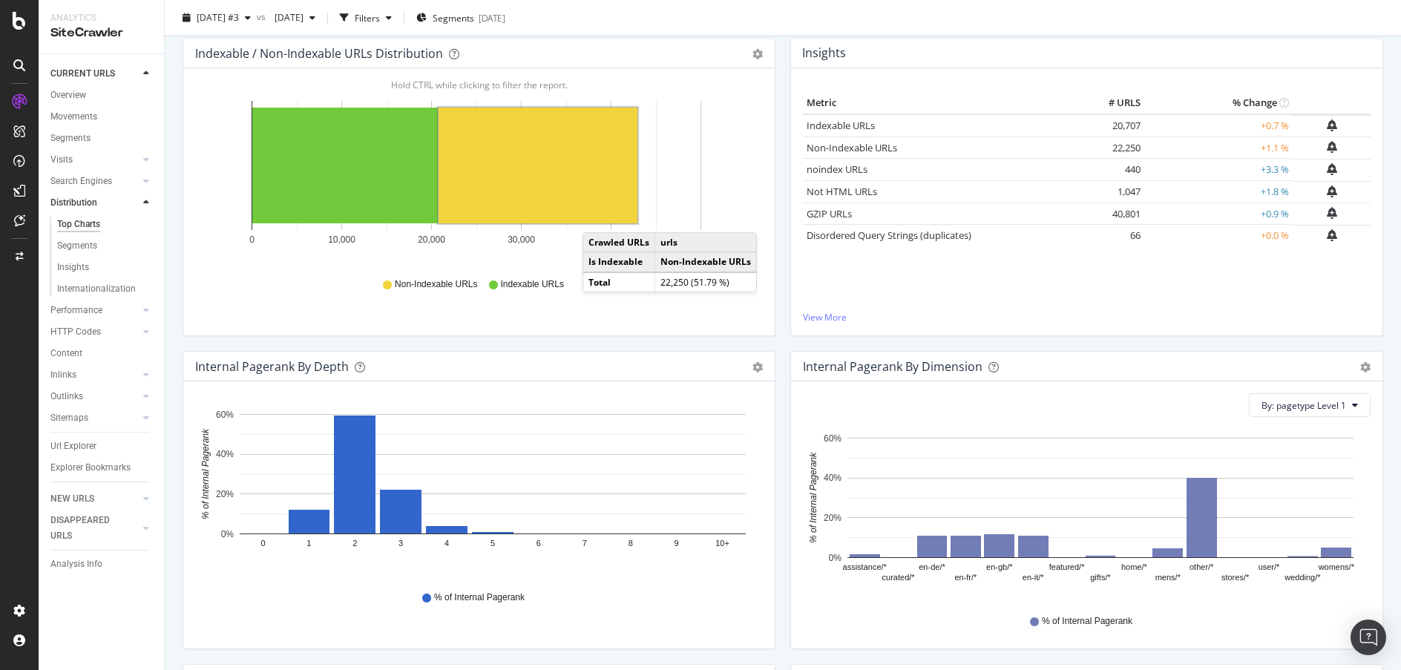
click at [775, 347] on div "Indexable / Non-Indexable URLs Distribution Bar Bar (by Percentage) Table Expor…" at bounding box center [479, 194] width 608 height 313
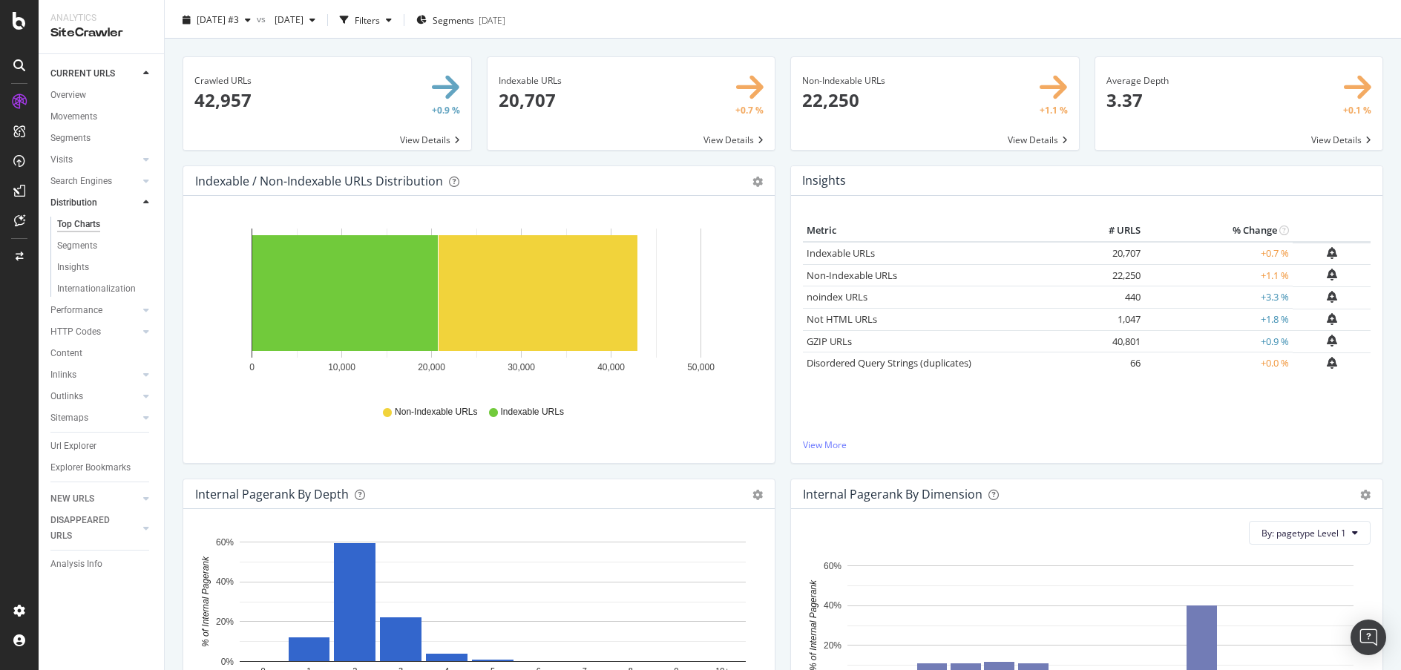
scroll to position [0, 0]
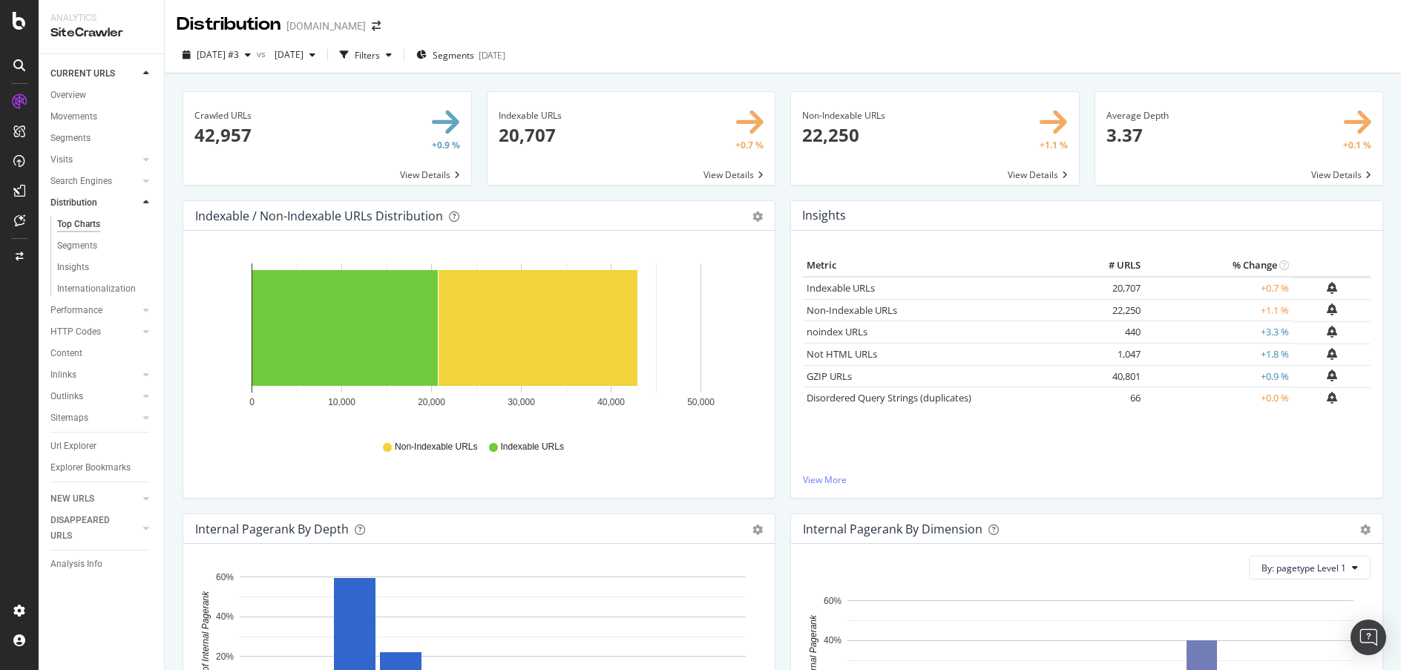
drag, startPoint x: 97, startPoint y: 245, endPoint x: 429, endPoint y: 285, distance: 334.1
click at [97, 245] on link "Segments" at bounding box center [105, 246] width 96 height 16
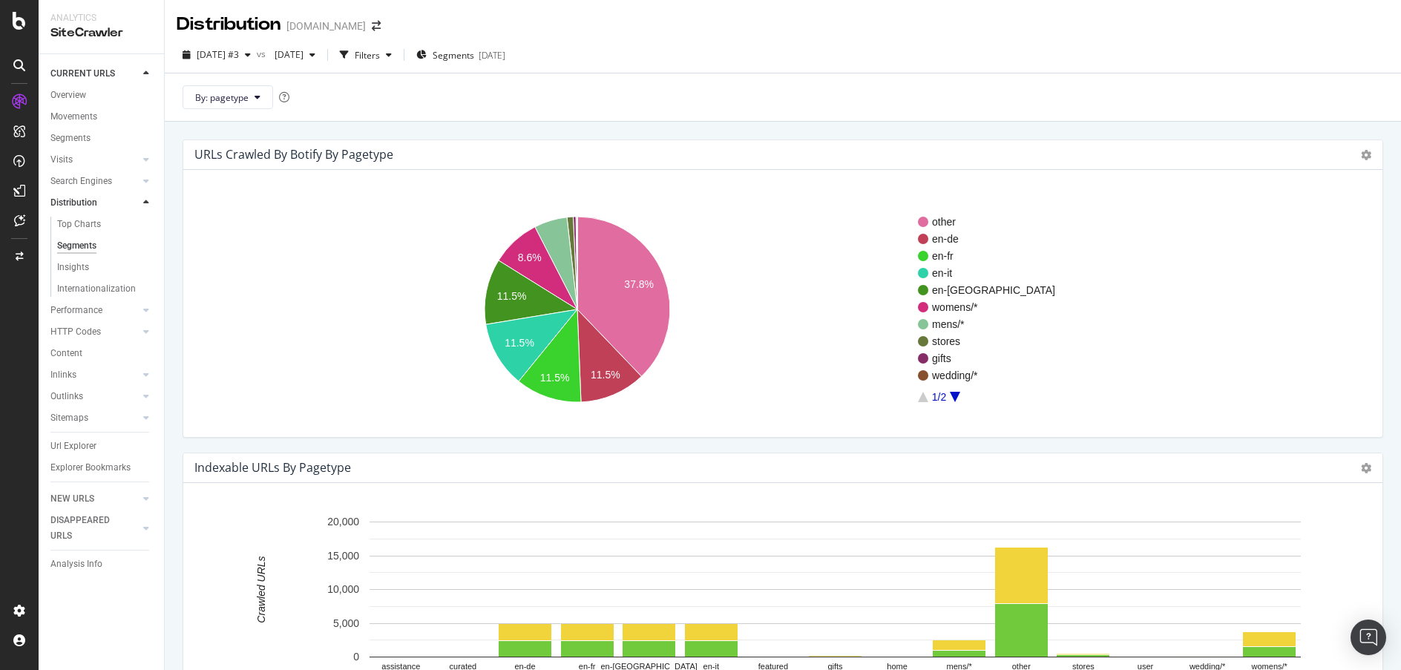
drag, startPoint x: 75, startPoint y: 445, endPoint x: 347, endPoint y: 430, distance: 272.0
click at [75, 445] on div "Url Explorer" at bounding box center [73, 447] width 46 height 16
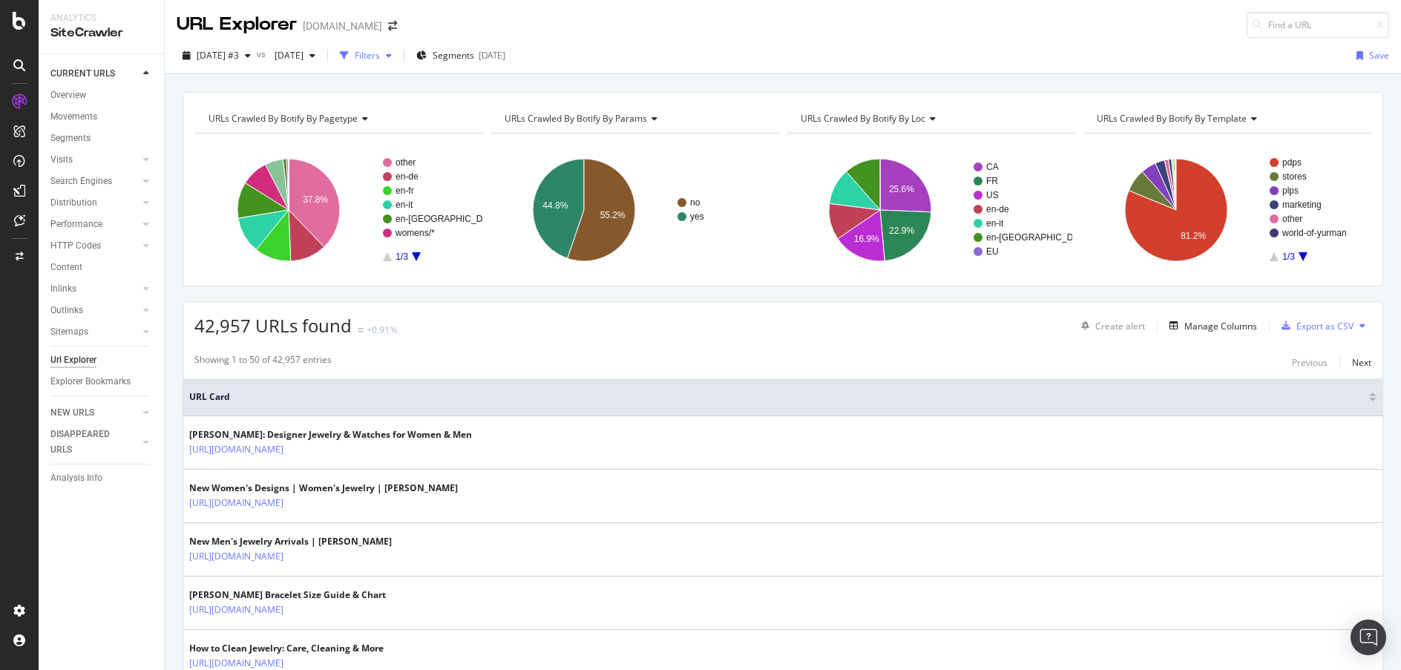
click at [392, 57] on icon "button" at bounding box center [389, 55] width 6 height 9
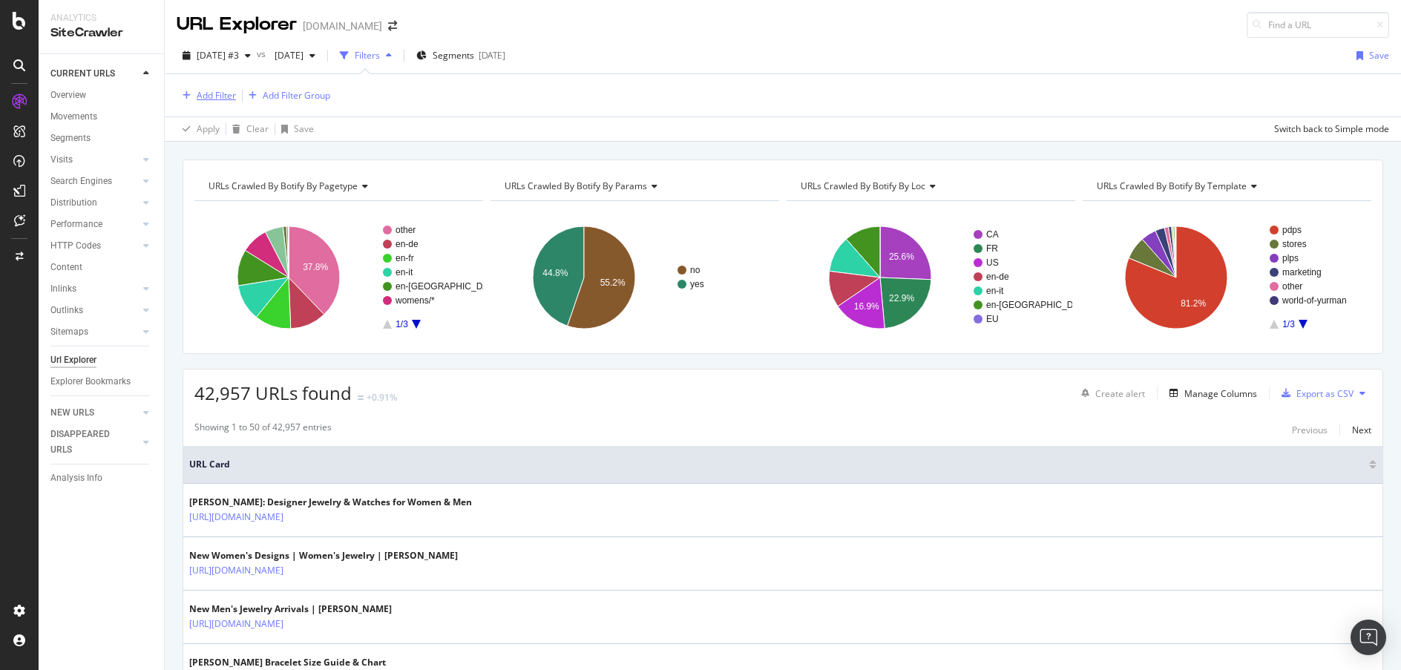
click at [217, 94] on div "Add Filter" at bounding box center [216, 95] width 39 height 13
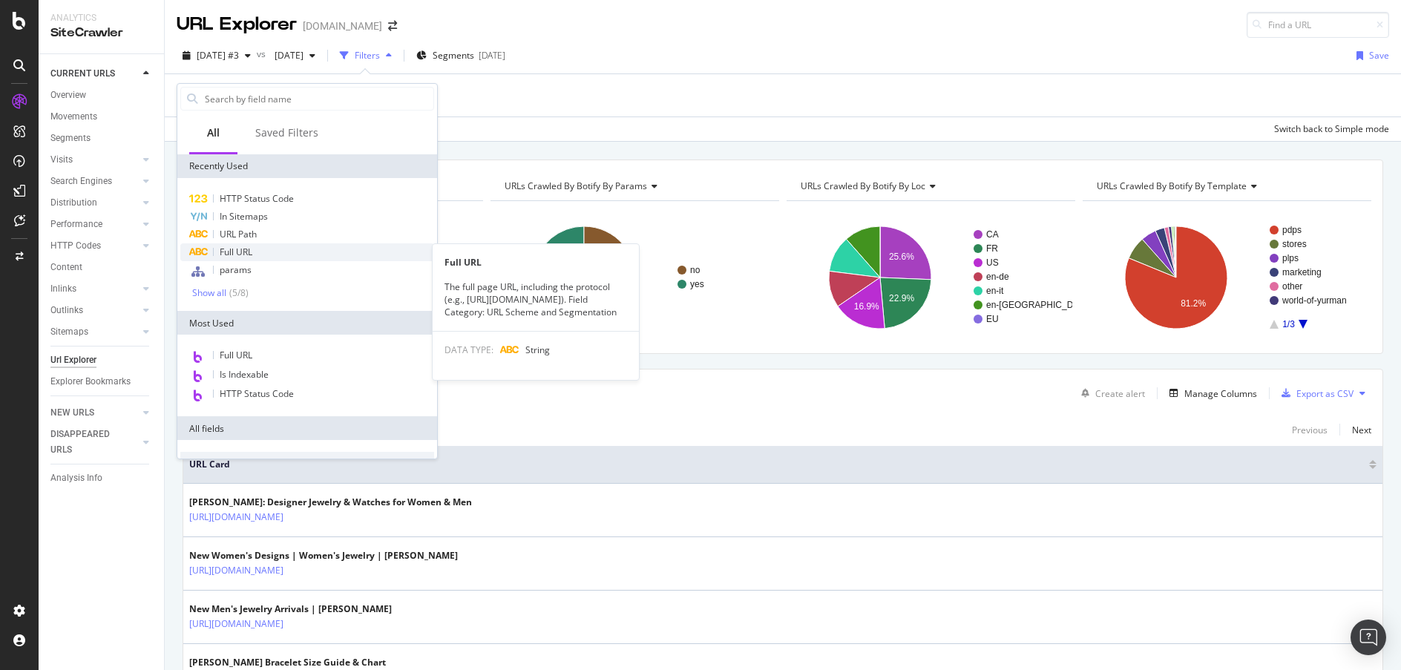
click at [302, 249] on div "Full URL" at bounding box center [307, 252] width 254 height 18
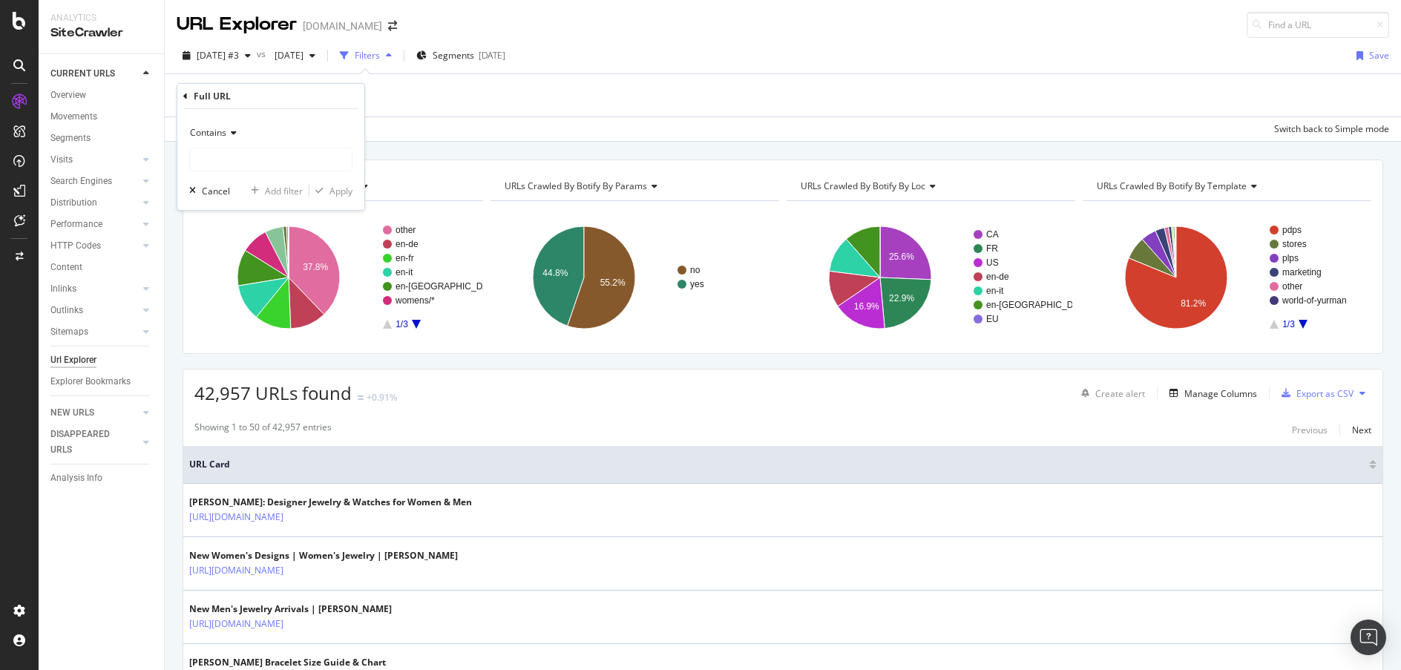
click at [231, 137] on icon at bounding box center [231, 132] width 10 height 9
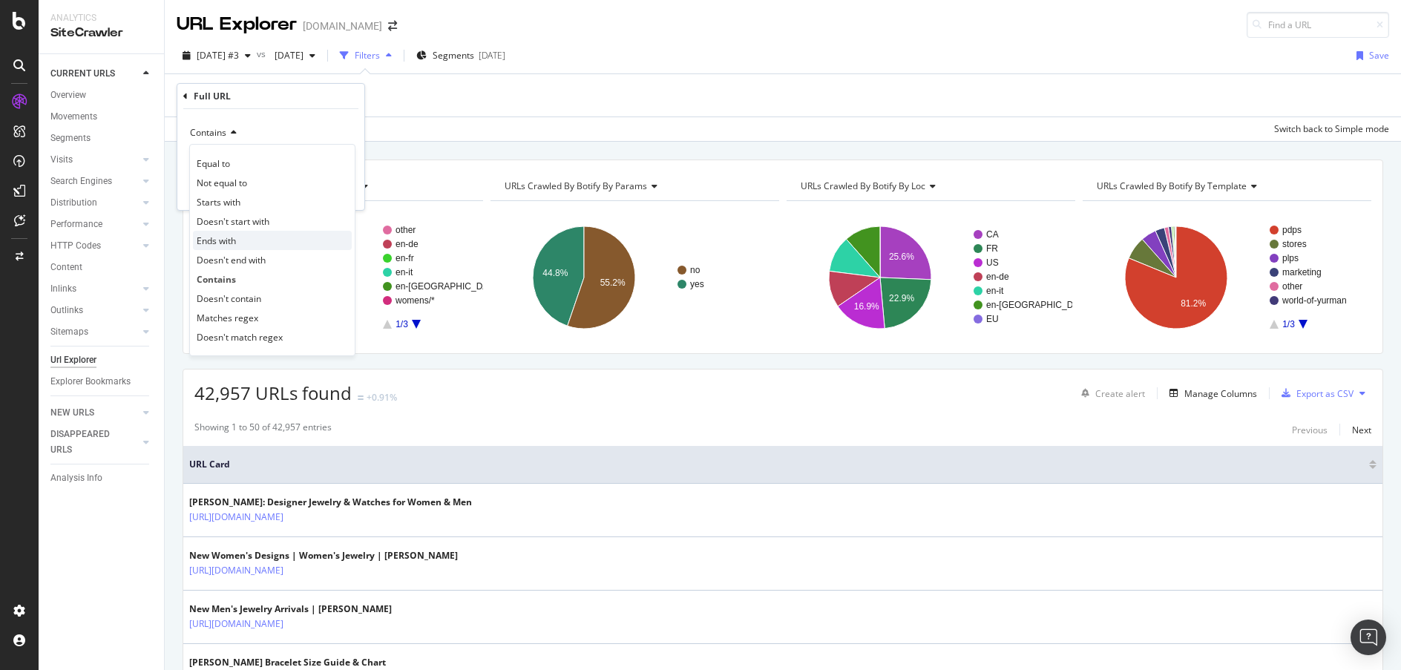
click at [254, 237] on div "Ends with" at bounding box center [272, 240] width 159 height 19
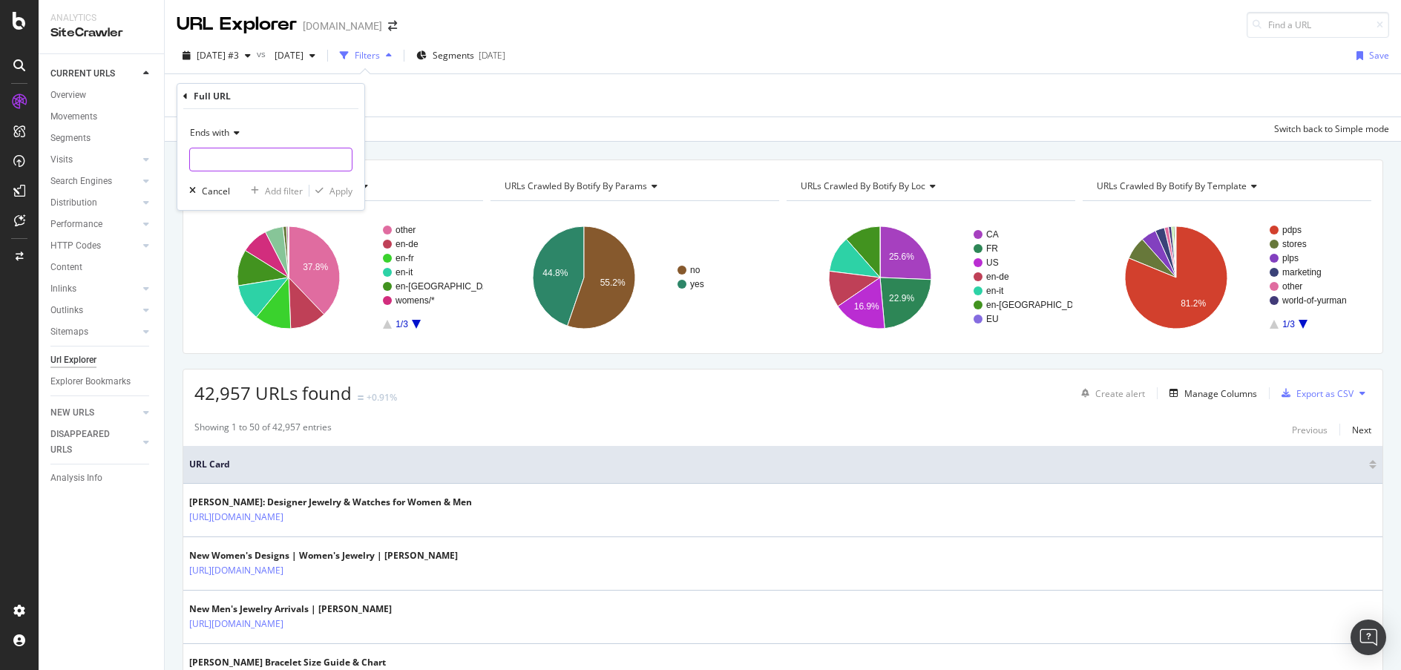
click at [252, 157] on input "text" at bounding box center [271, 160] width 162 height 24
type input "?"
drag, startPoint x: 335, startPoint y: 185, endPoint x: 732, endPoint y: 135, distance: 400.1
click at [334, 185] on div "Apply" at bounding box center [340, 191] width 23 height 13
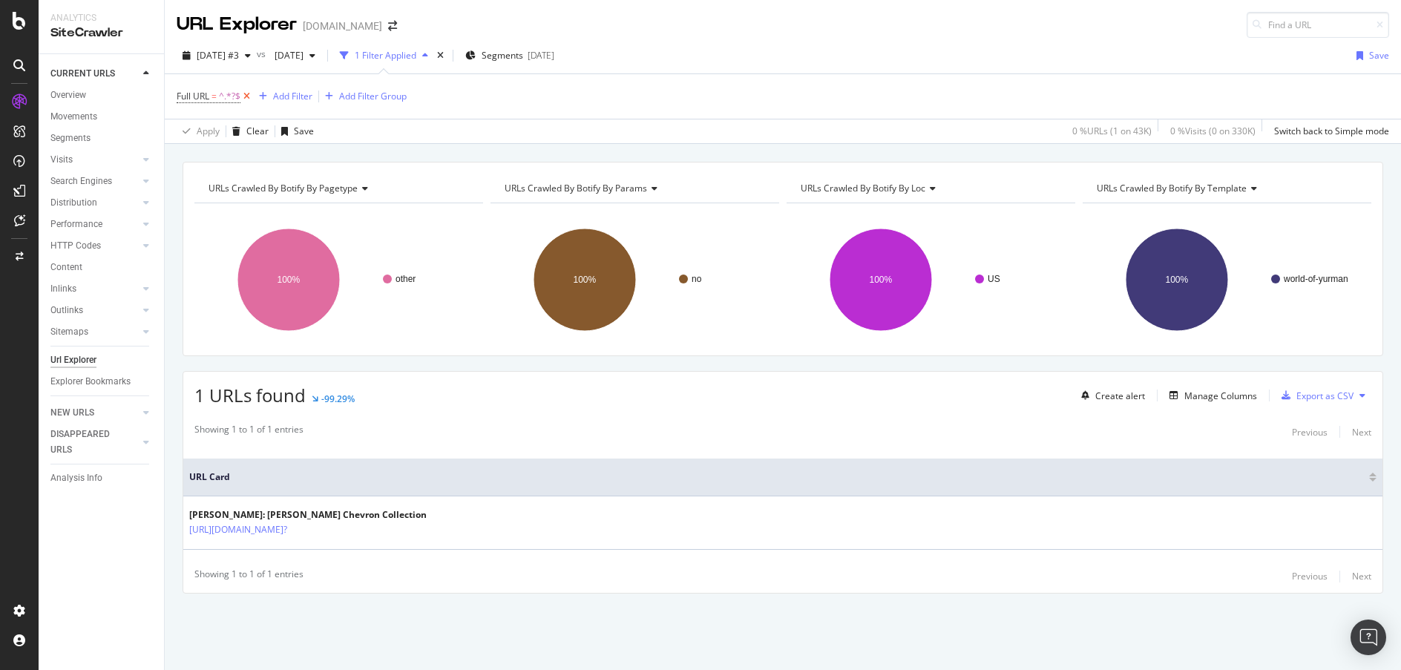
click at [246, 98] on icon at bounding box center [246, 96] width 13 height 15
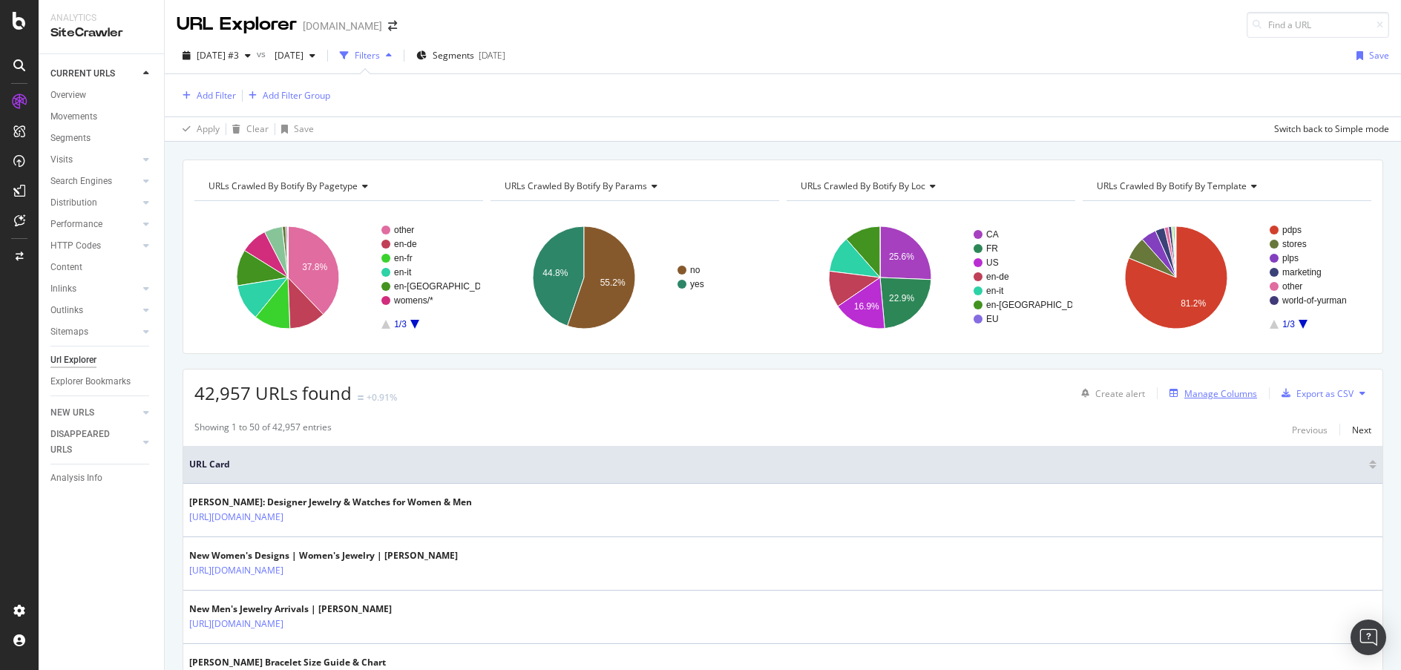
click at [1243, 394] on div "Manage Columns" at bounding box center [1220, 393] width 73 height 13
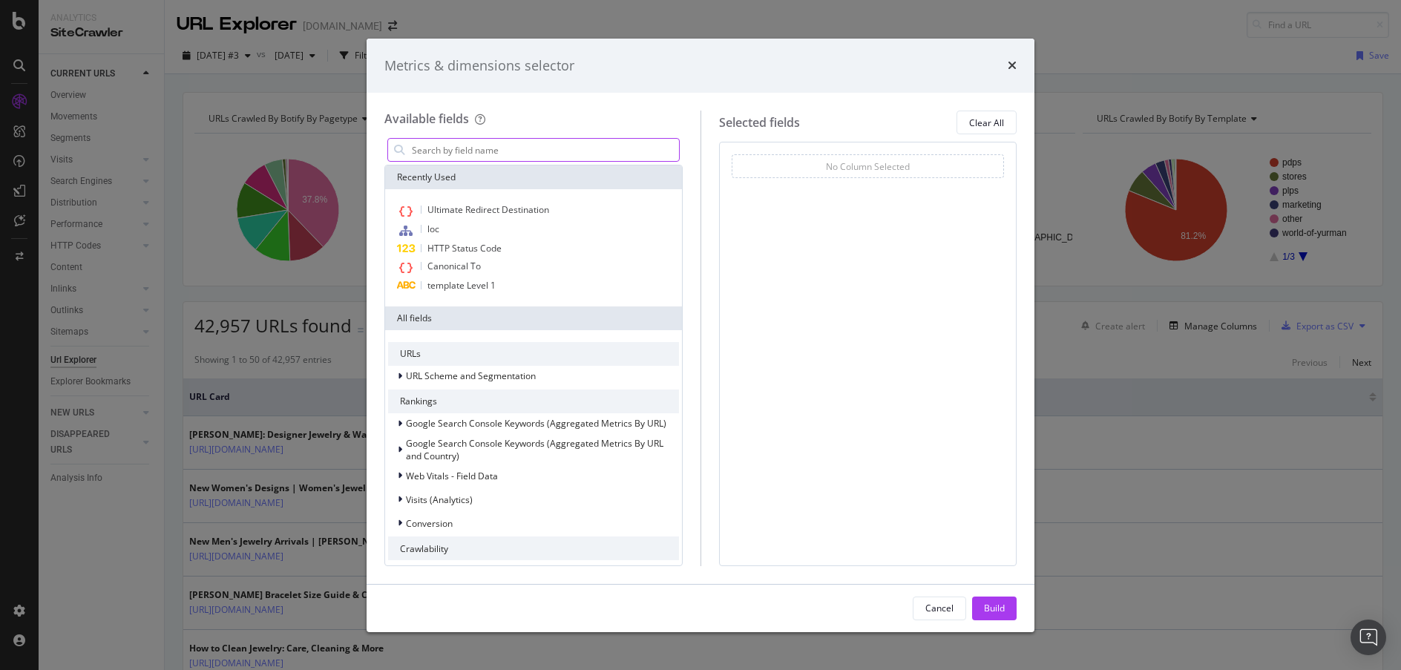
click at [507, 152] on input "modal" at bounding box center [544, 150] width 269 height 22
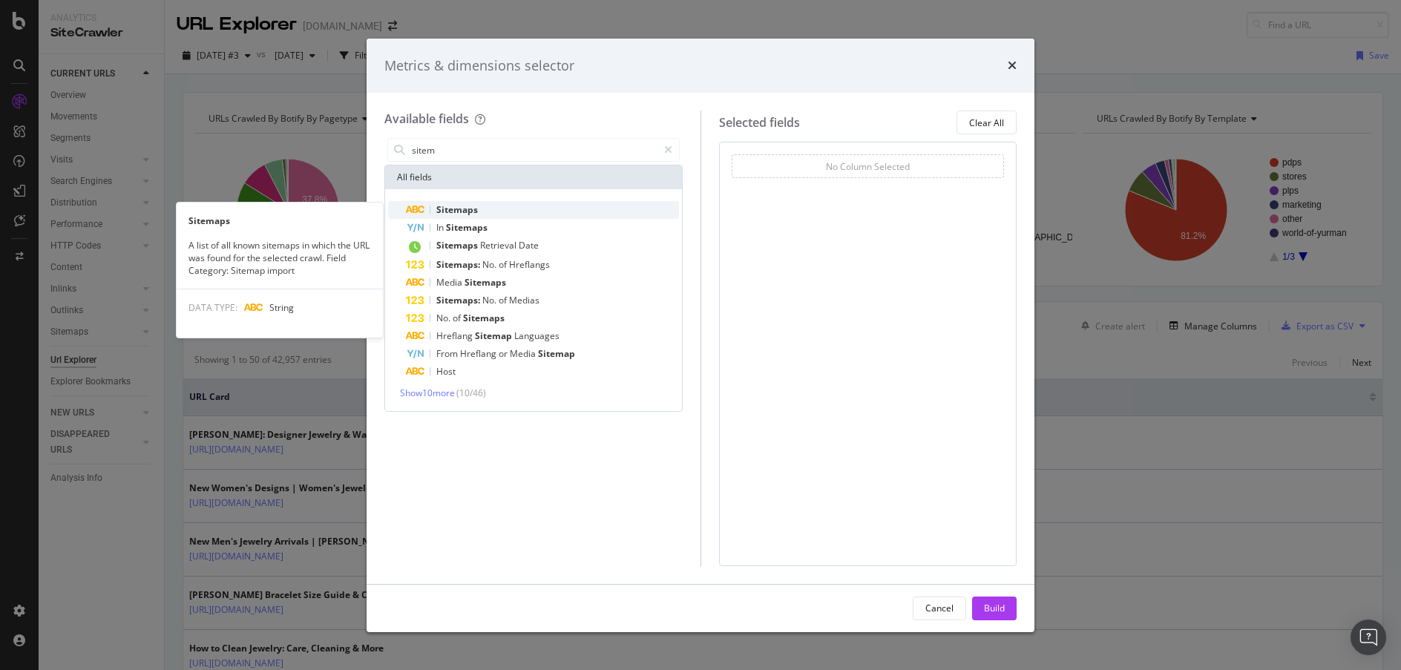
type input "sitem"
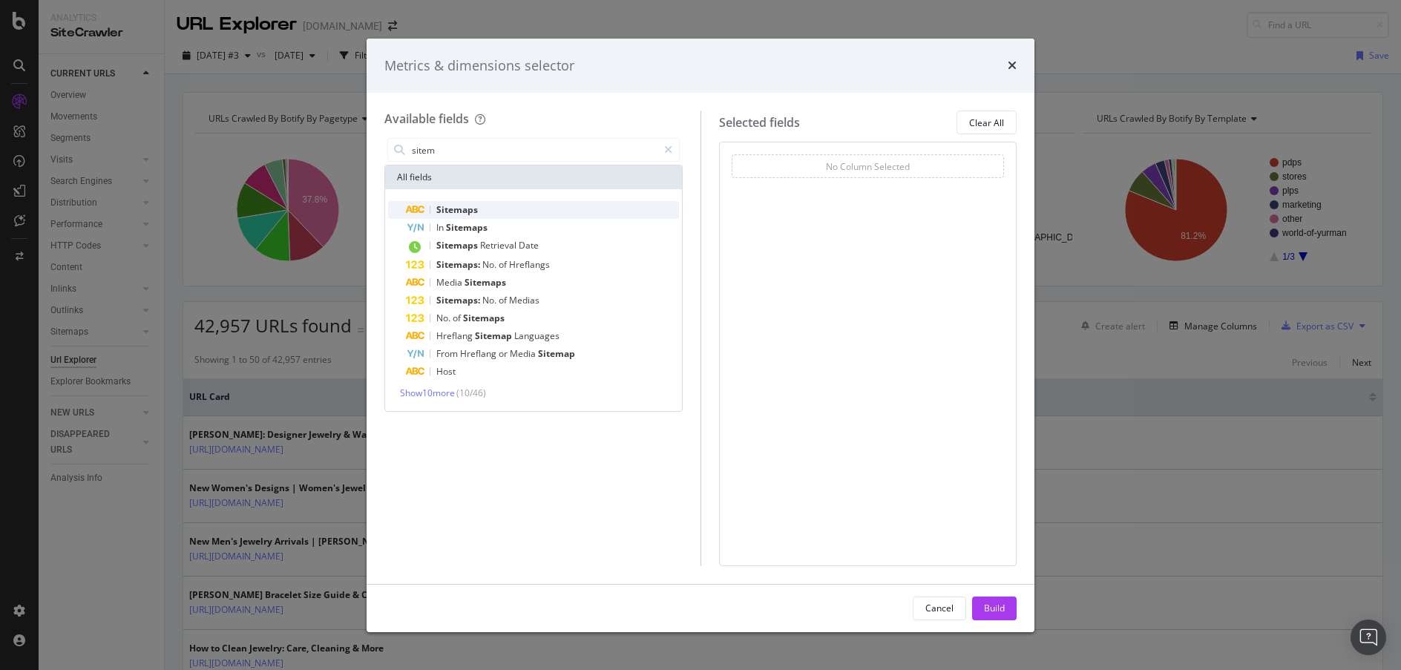
click at [493, 202] on div "Sitemaps" at bounding box center [542, 210] width 273 height 18
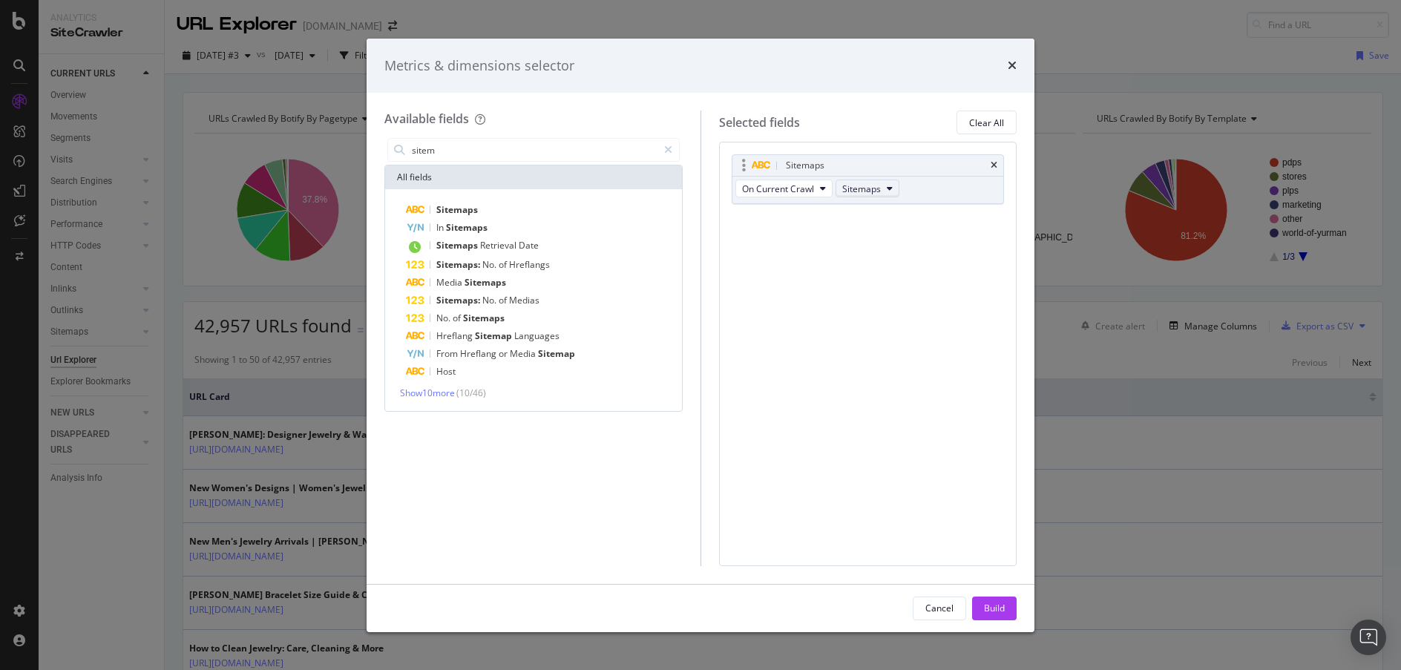
click at [891, 191] on icon "modal" at bounding box center [890, 188] width 6 height 9
click at [980, 303] on div "Sitemaps On Current Crawl Sitemaps You can use this field as a To pick up a dra…" at bounding box center [868, 354] width 298 height 424
click at [1002, 609] on div "Build" at bounding box center [994, 608] width 21 height 13
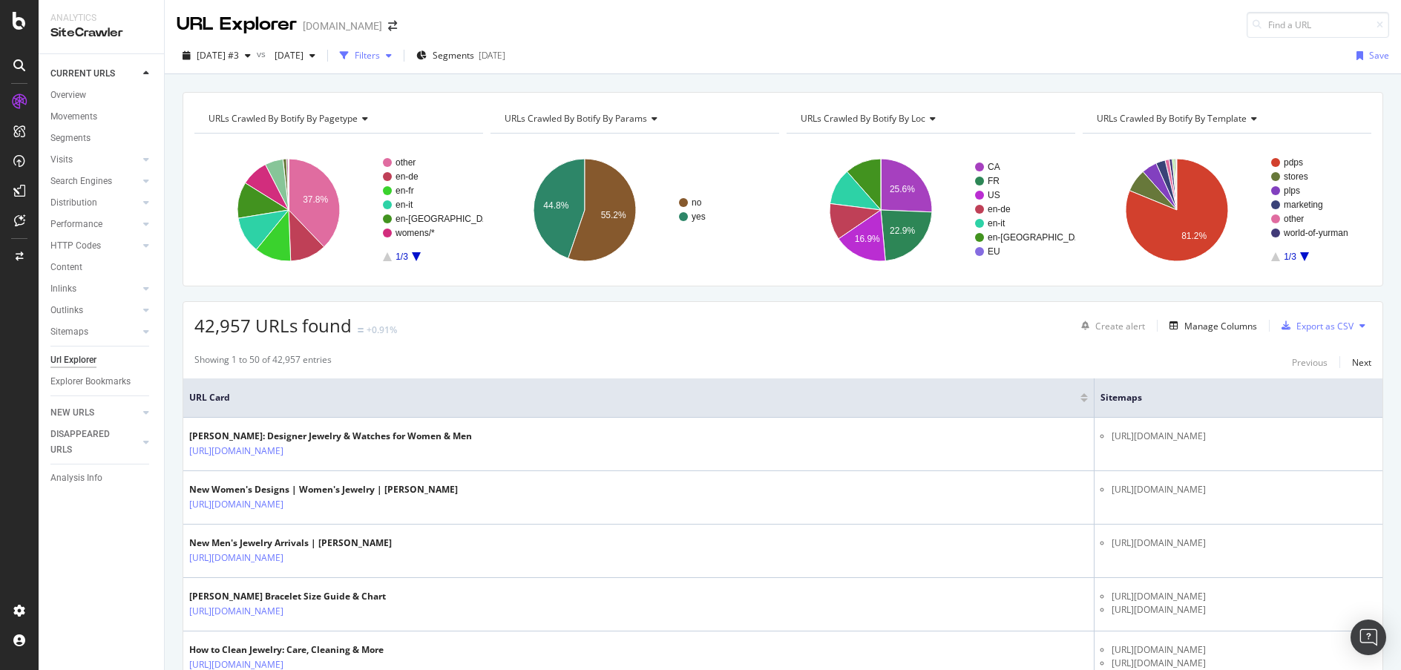
click at [380, 54] on div "Filters" at bounding box center [367, 55] width 25 height 13
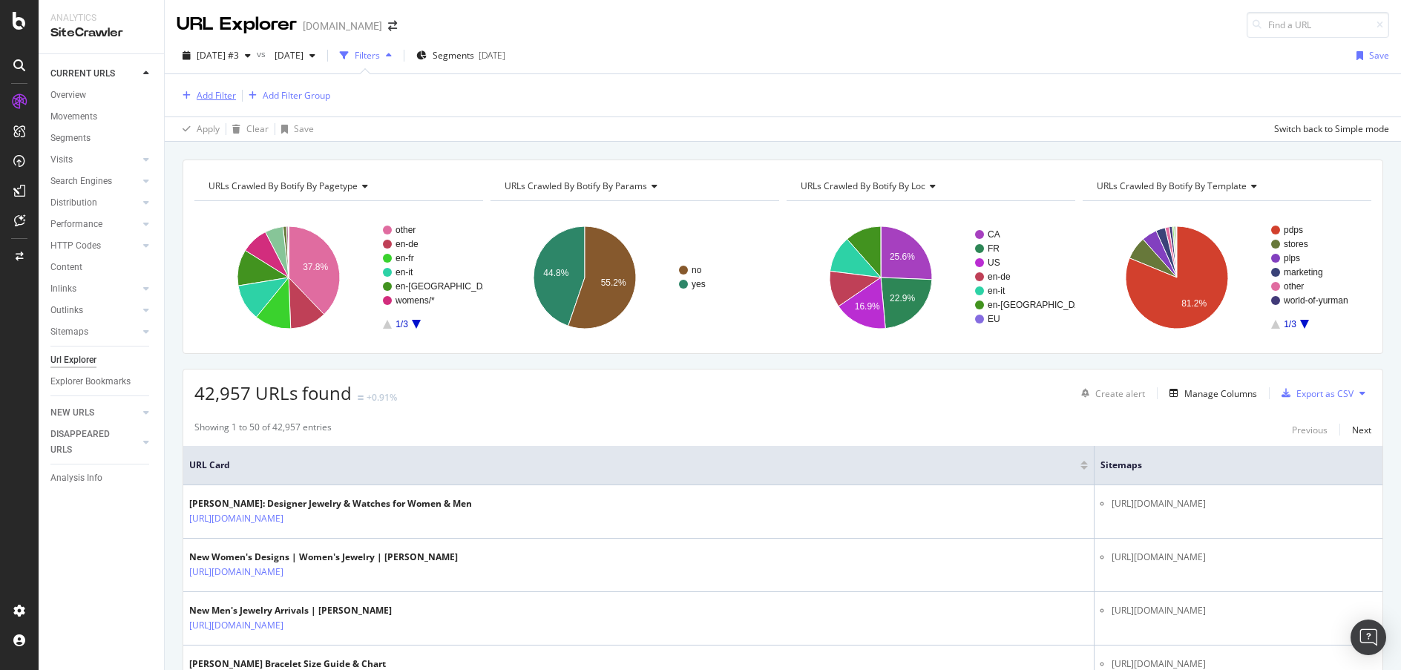
click at [200, 91] on div "Add Filter" at bounding box center [216, 95] width 39 height 13
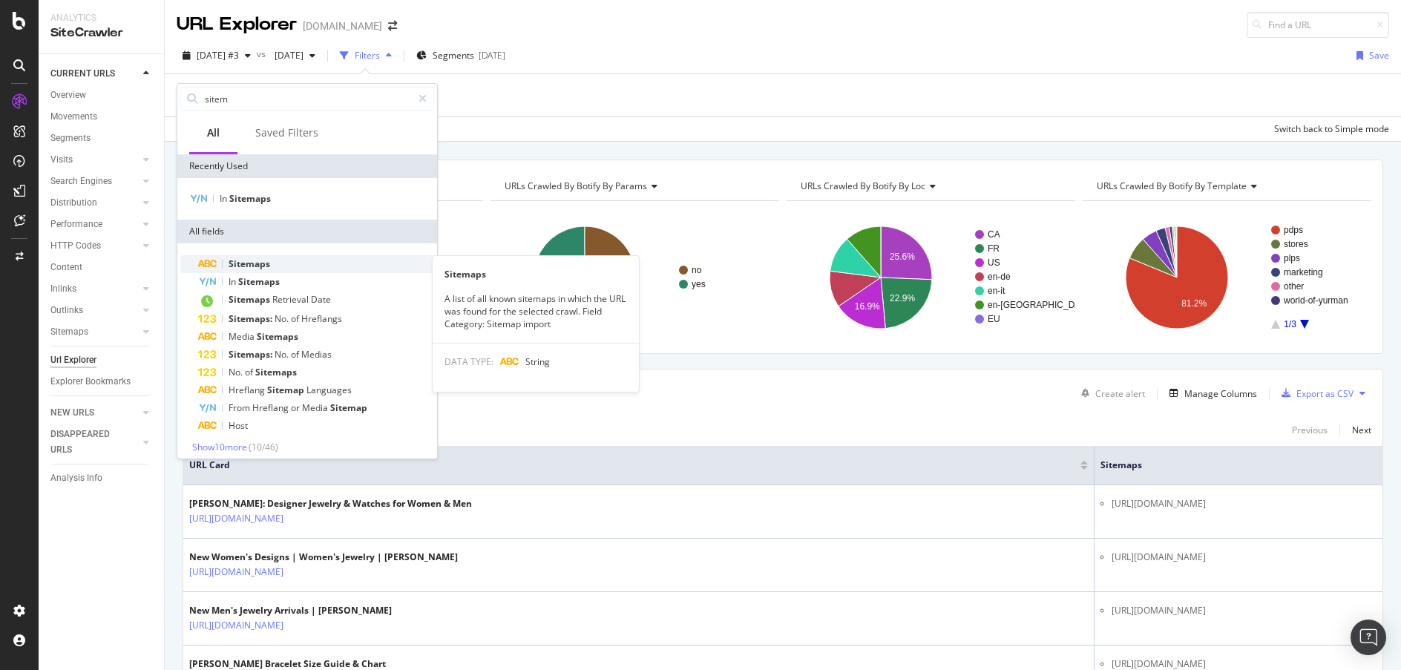
type input "sitem"
click at [302, 266] on div "Sitemaps" at bounding box center [316, 264] width 236 height 18
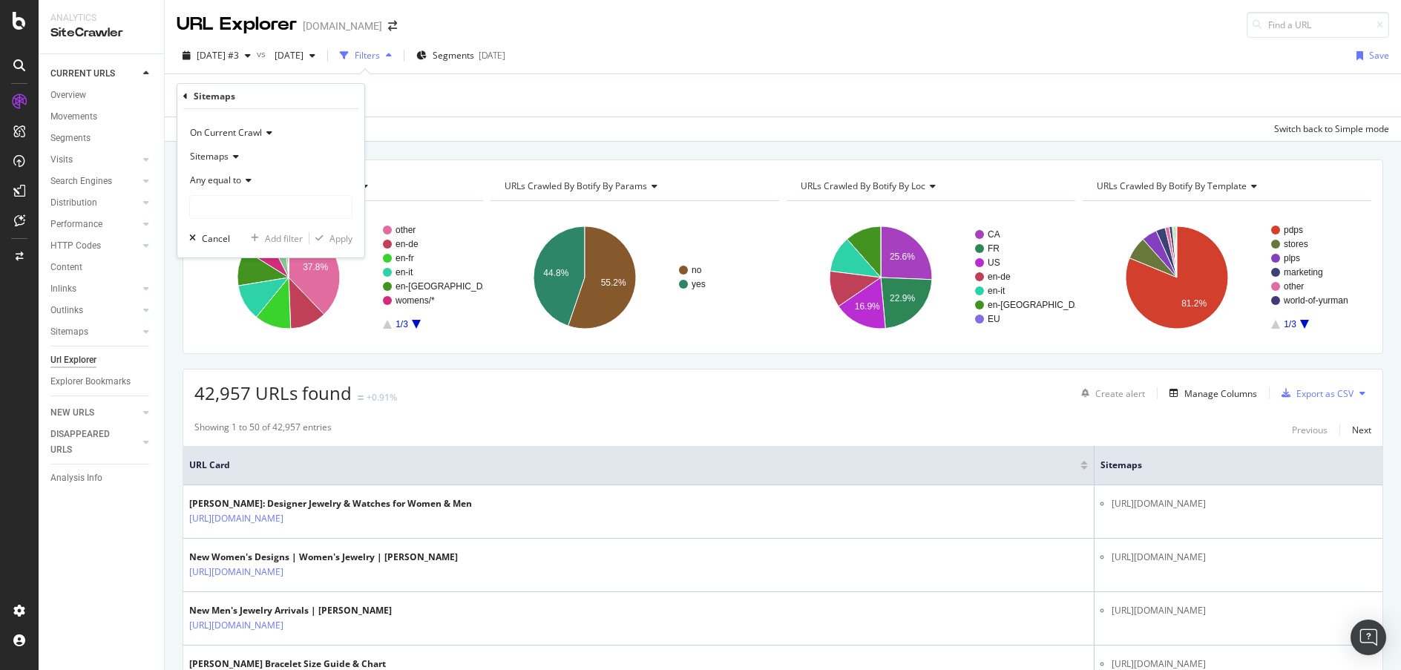
click at [254, 182] on div "Any equal to" at bounding box center [270, 180] width 163 height 24
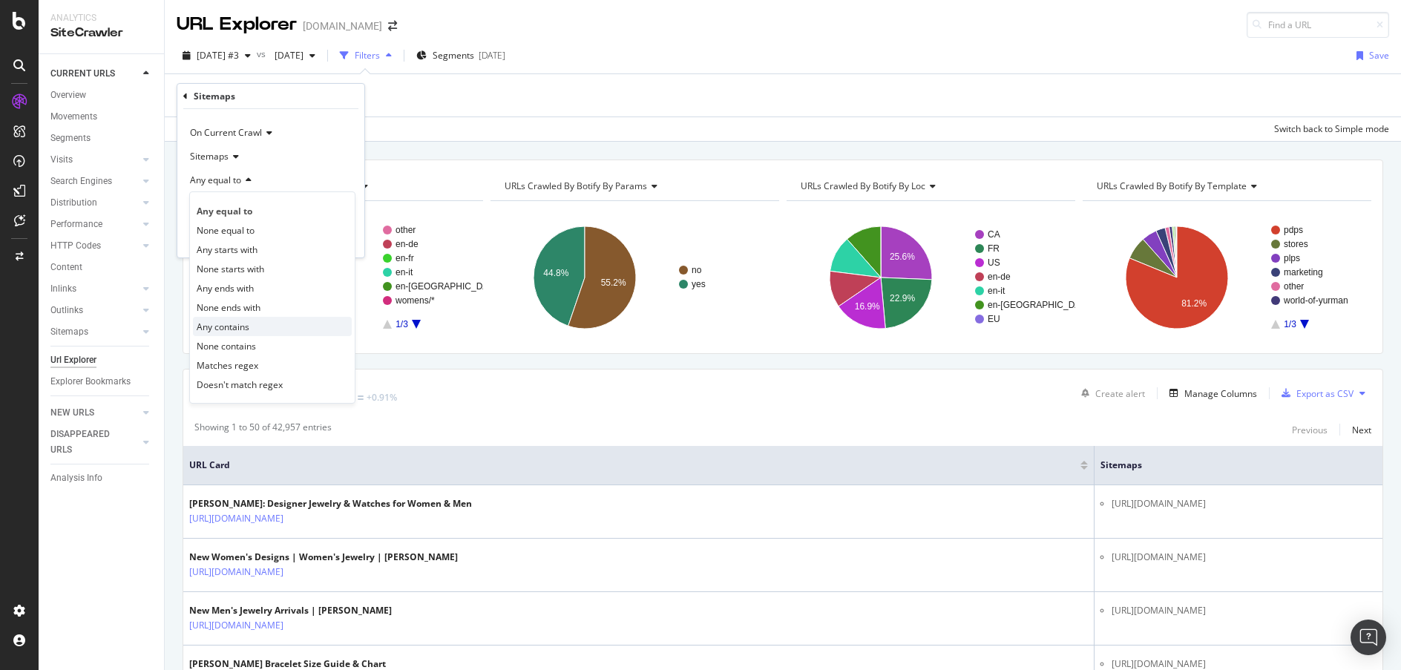
click at [279, 326] on div "Any contains" at bounding box center [272, 326] width 159 height 19
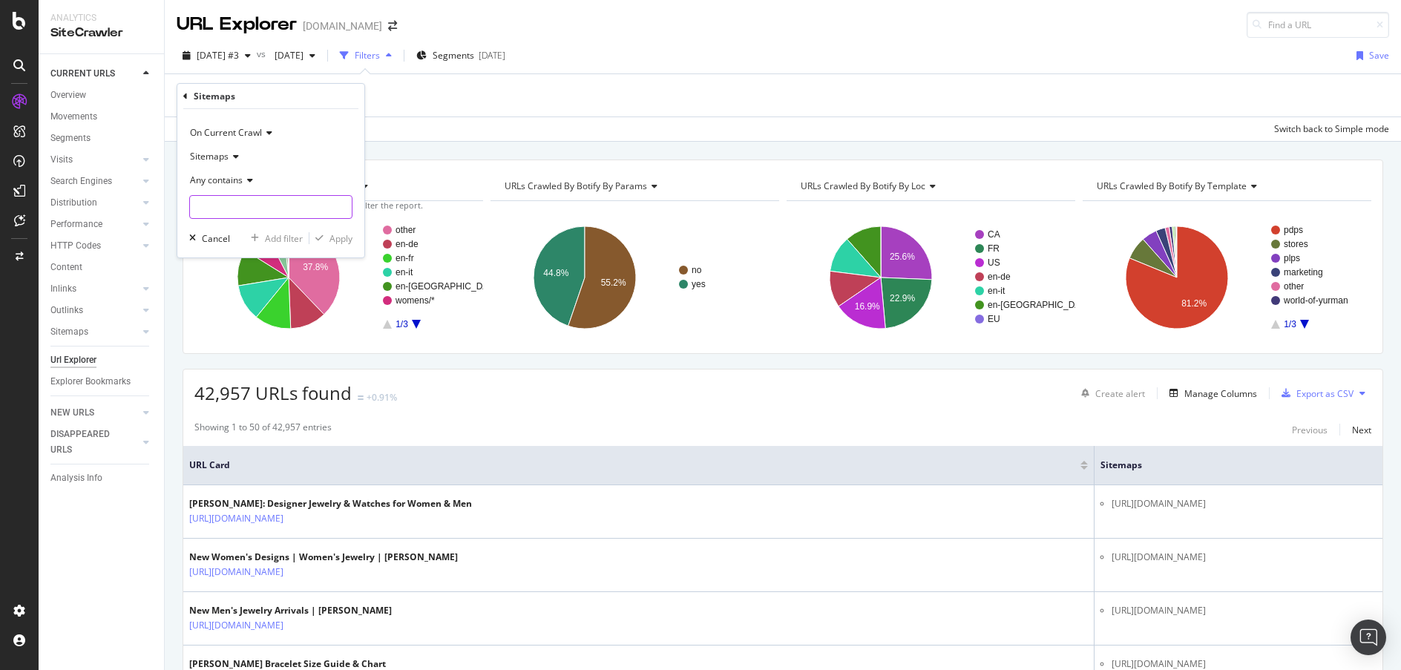
click at [261, 212] on input "text" at bounding box center [271, 207] width 162 height 24
type input "filter"
click at [337, 234] on div "Apply" at bounding box center [340, 238] width 23 height 13
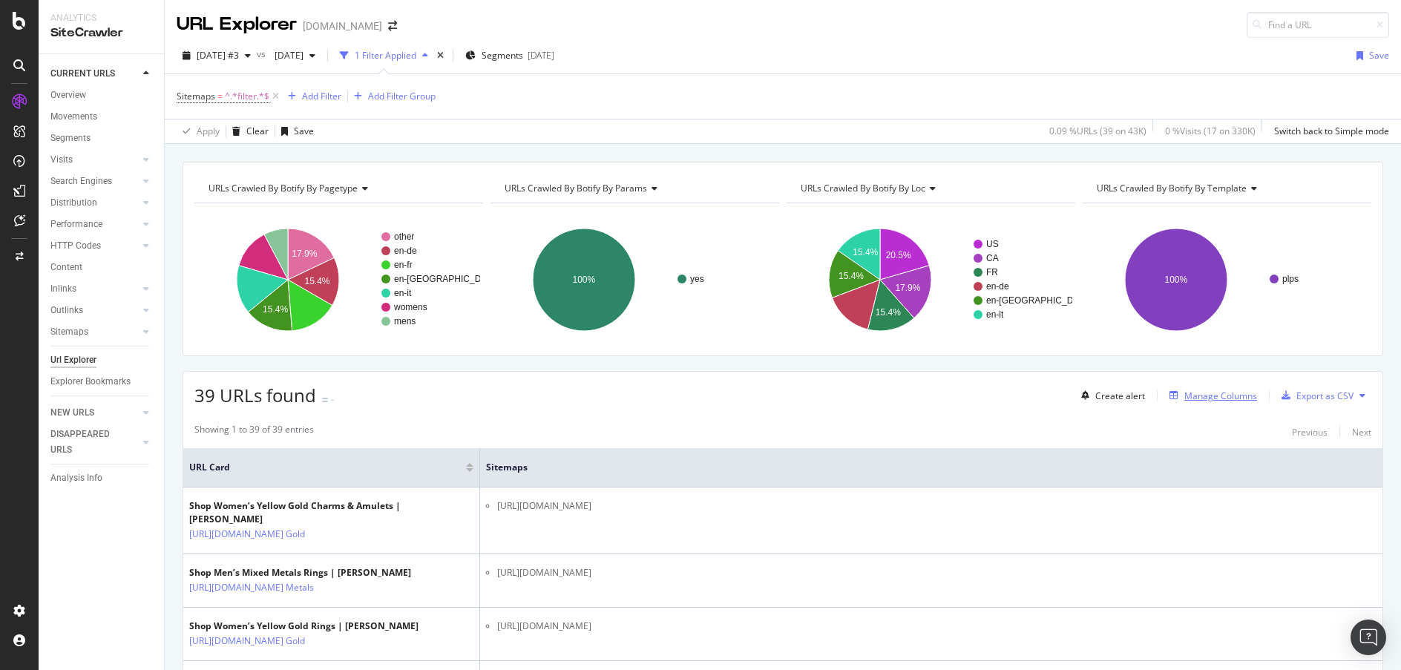
click at [1199, 394] on div "Manage Columns" at bounding box center [1220, 396] width 73 height 13
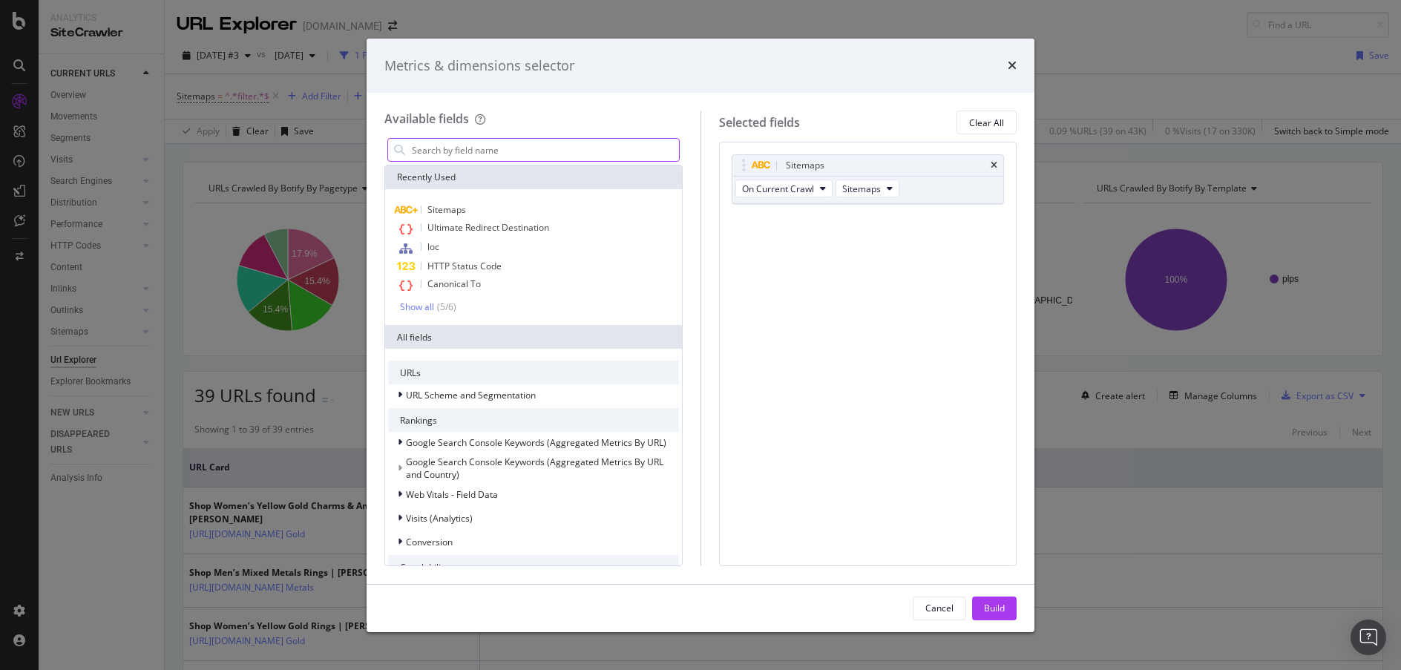
click at [436, 151] on input "modal" at bounding box center [544, 150] width 269 height 22
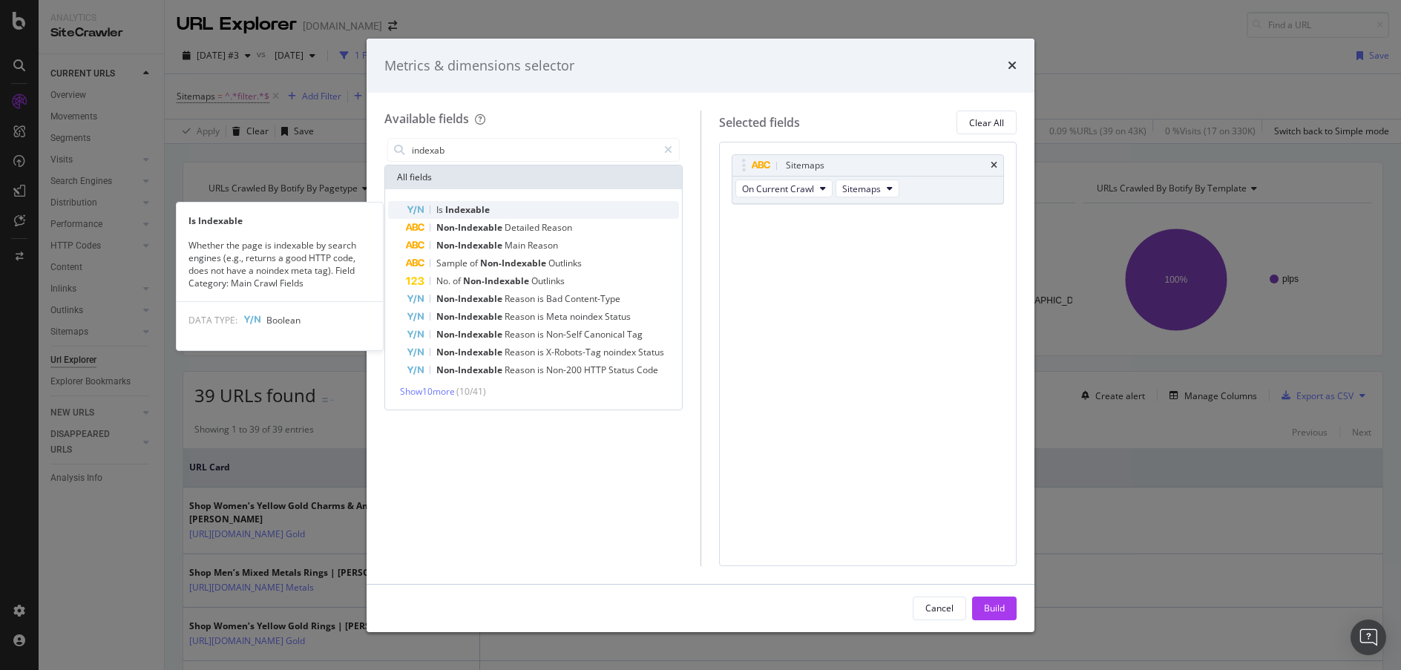
type input "indexab"
click at [489, 209] on span "Indexable" at bounding box center [467, 209] width 45 height 13
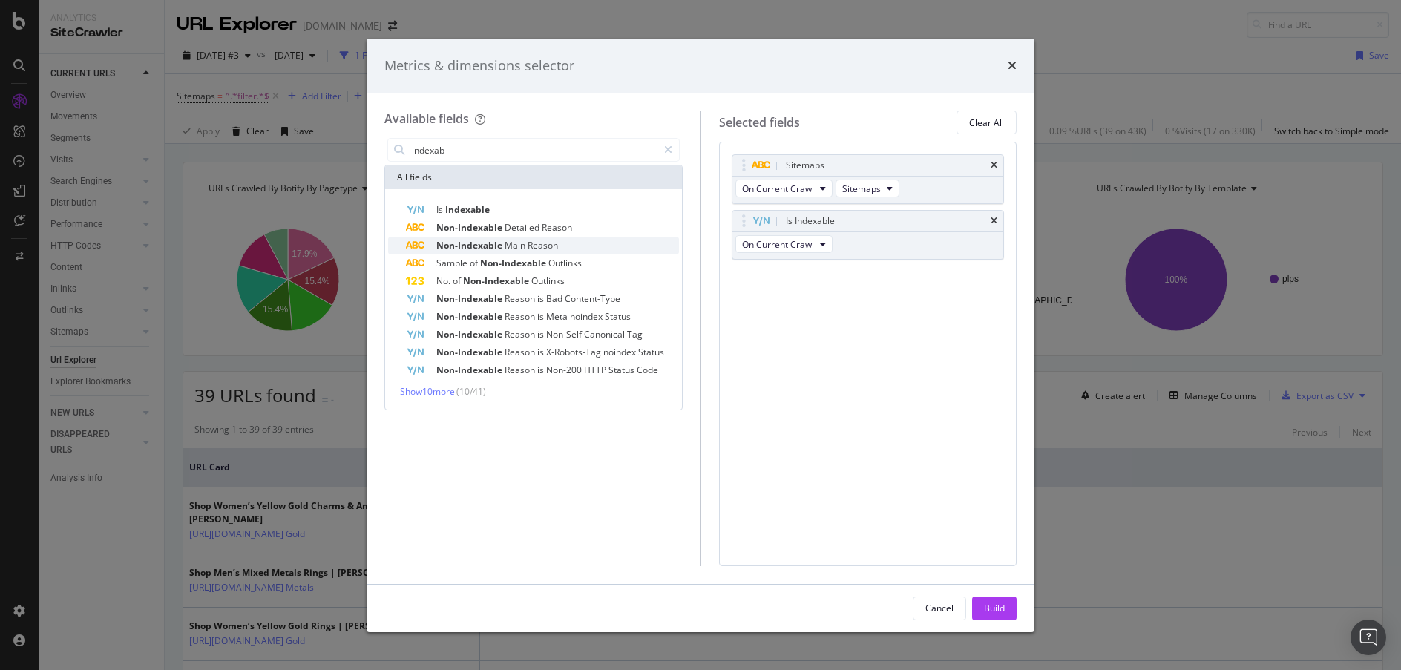
click at [523, 243] on span "Main" at bounding box center [516, 245] width 23 height 13
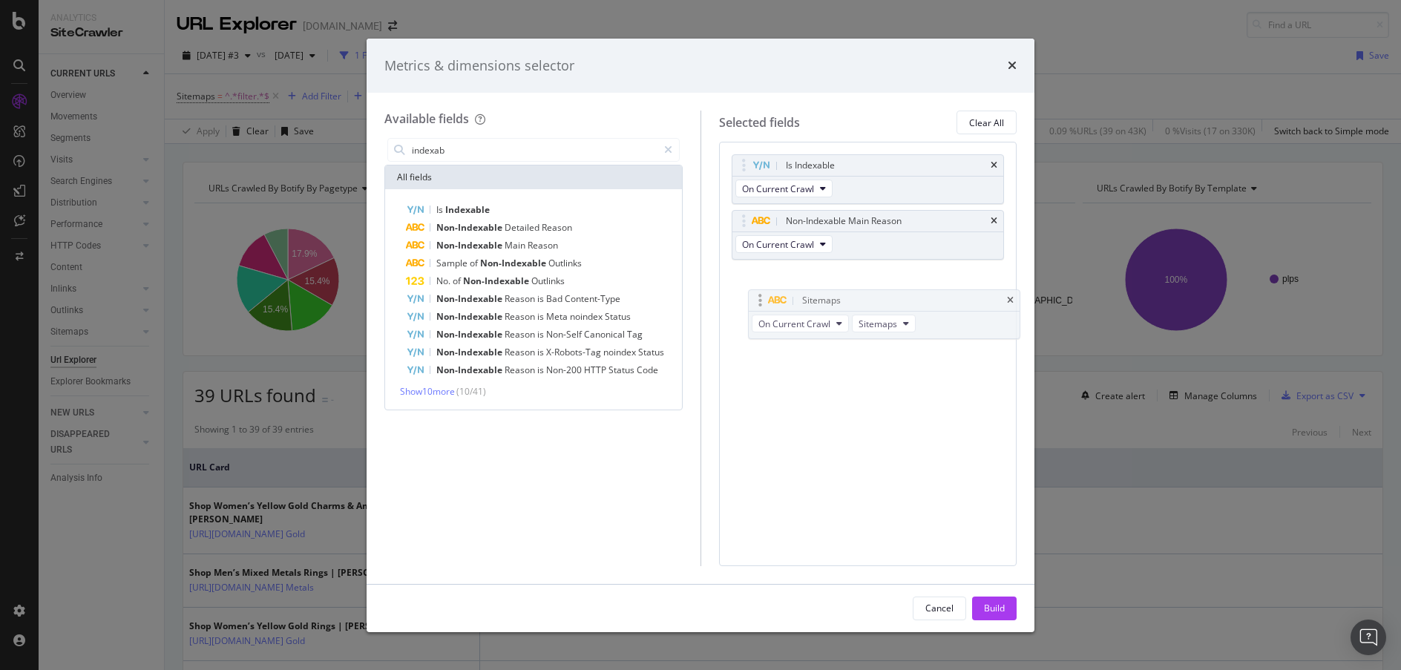
drag, startPoint x: 920, startPoint y: 164, endPoint x: 936, endPoint y: 300, distance: 136.8
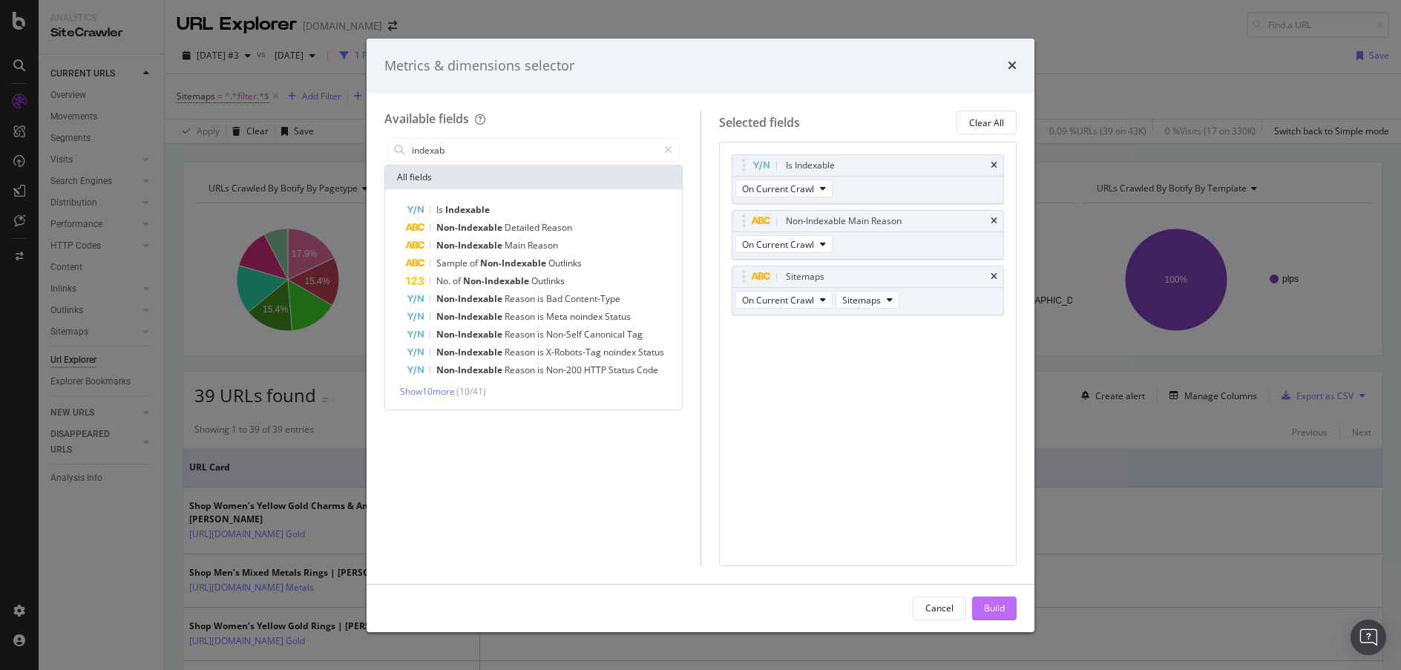
click at [999, 608] on div "Build" at bounding box center [994, 608] width 21 height 13
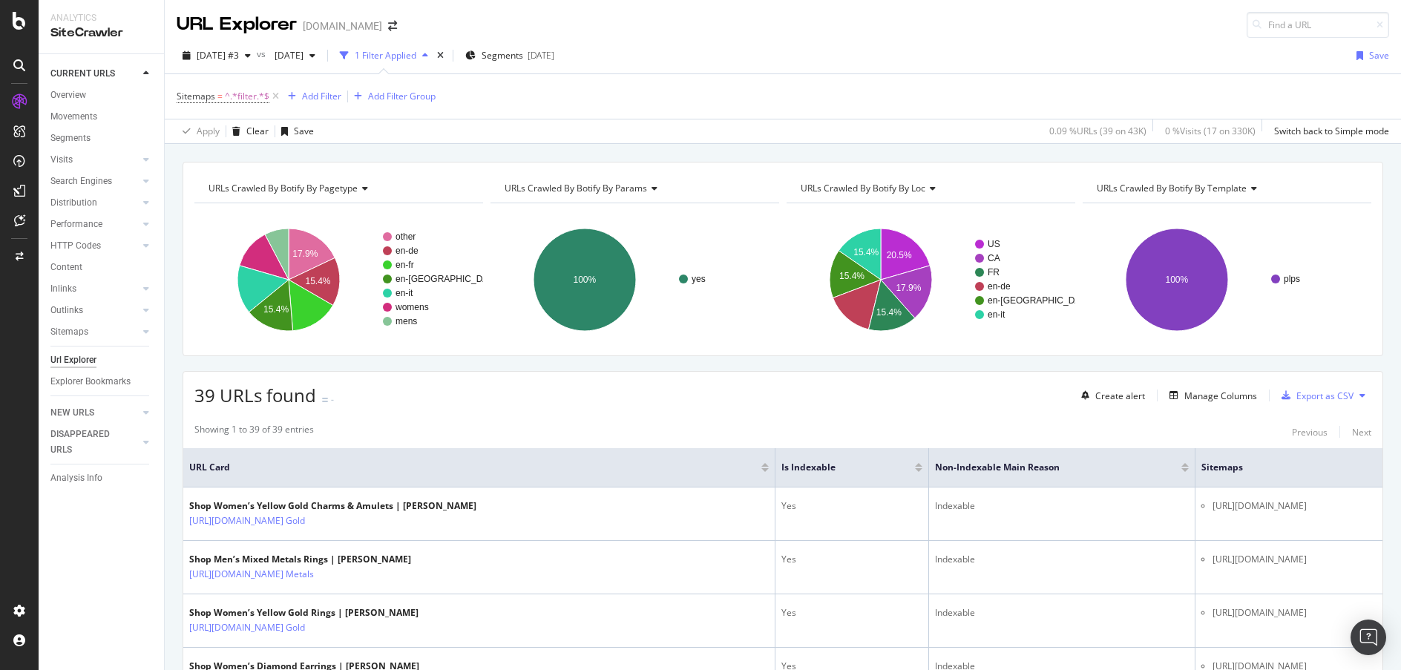
click at [830, 60] on div "2025 Oct. 1st #3 vs 2025 Sep. 28th 1 Filter Applied Segments 2025-09-22 Save" at bounding box center [783, 59] width 1236 height 30
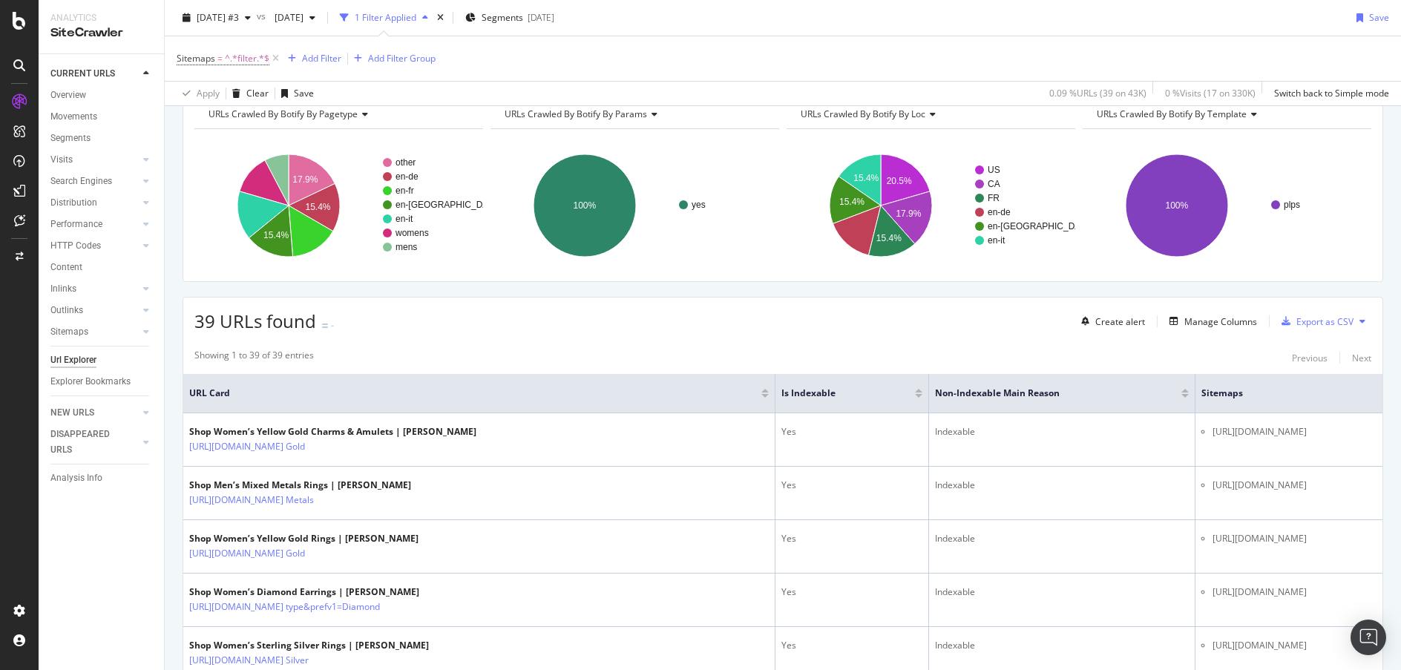
scroll to position [116, 0]
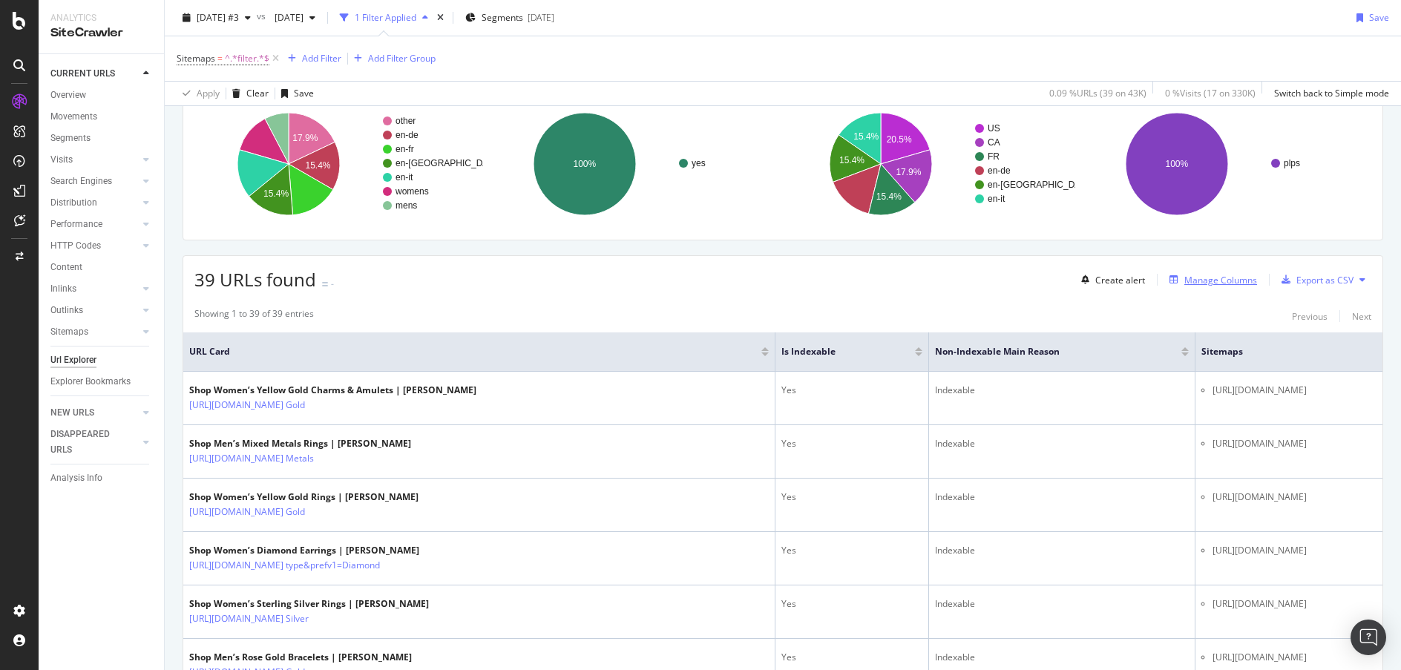
click at [1184, 286] on div "Manage Columns" at bounding box center [1220, 280] width 73 height 13
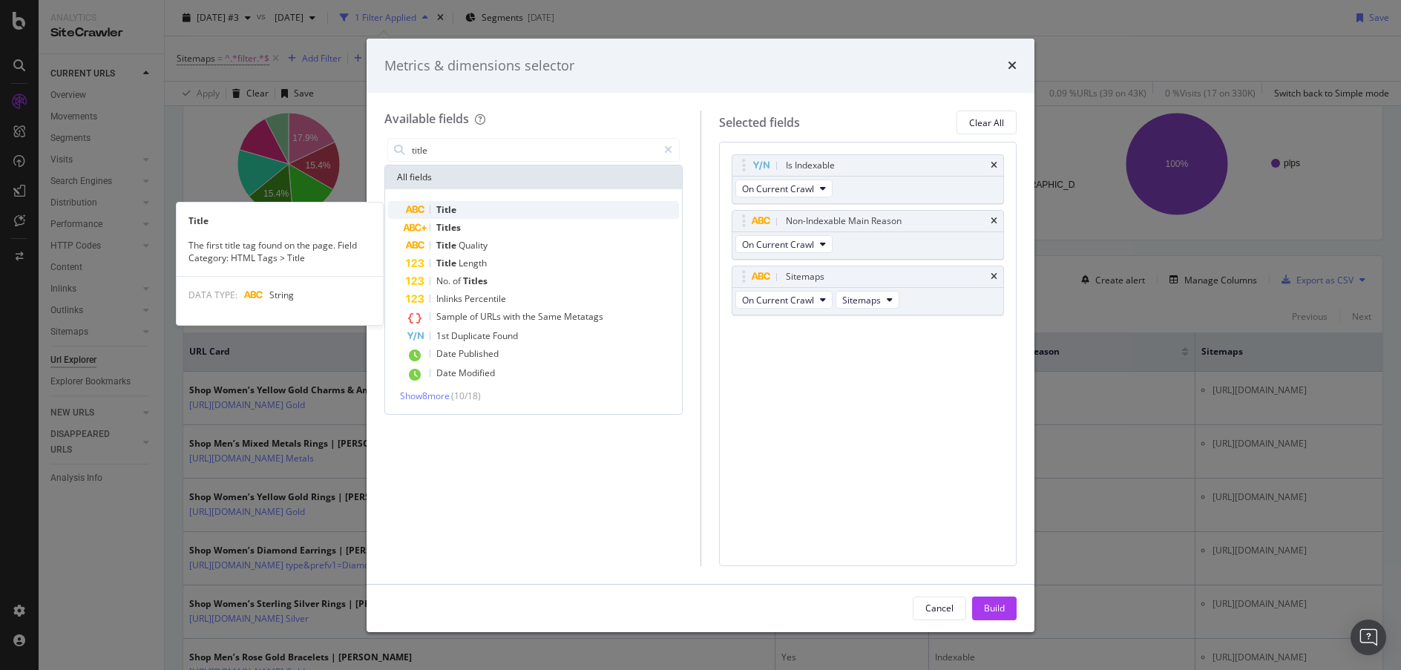
click at [494, 208] on div "Title" at bounding box center [542, 210] width 273 height 18
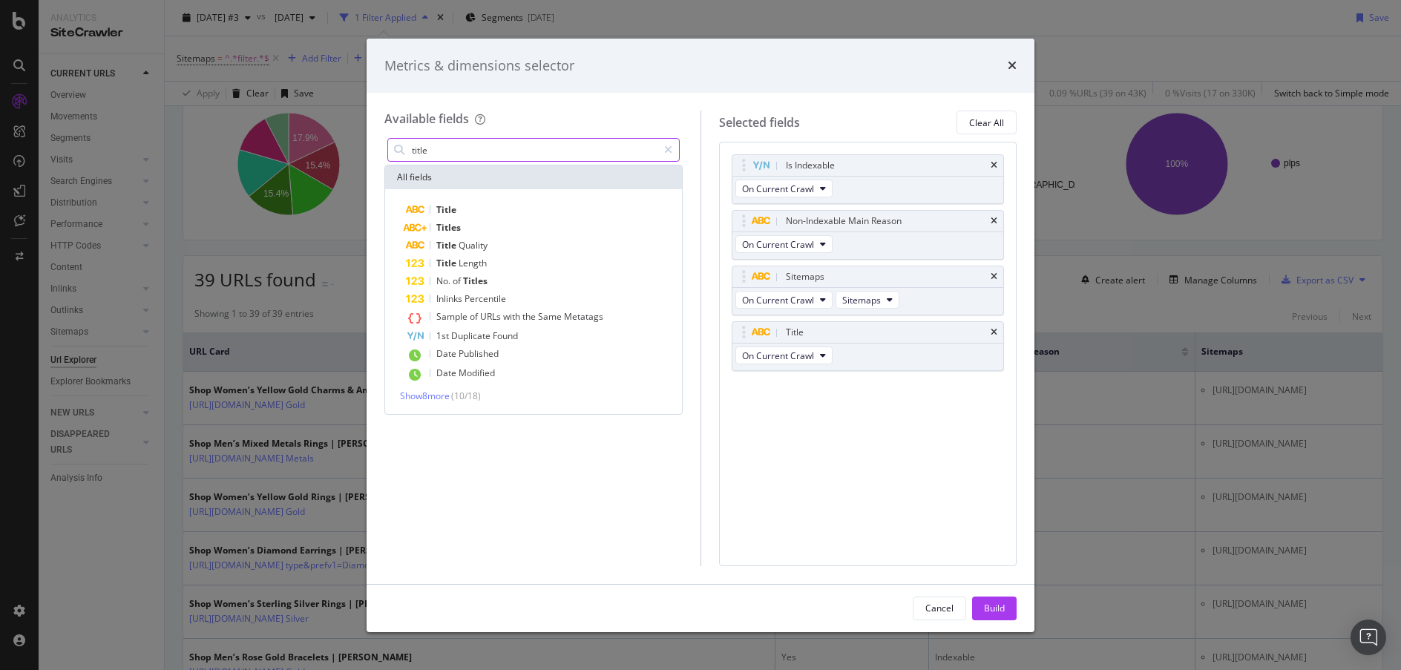
click at [496, 151] on input "title" at bounding box center [533, 150] width 247 height 22
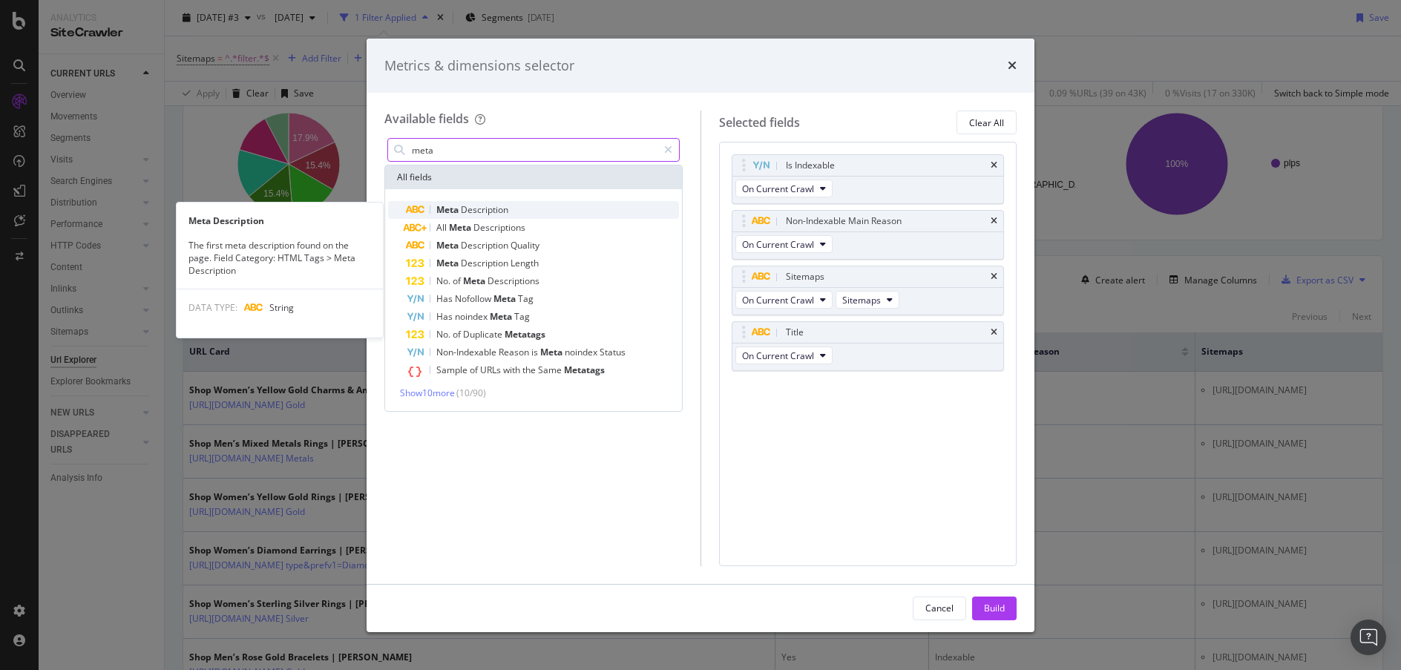
type input "meta"
click at [494, 210] on span "Description" at bounding box center [484, 209] width 47 height 13
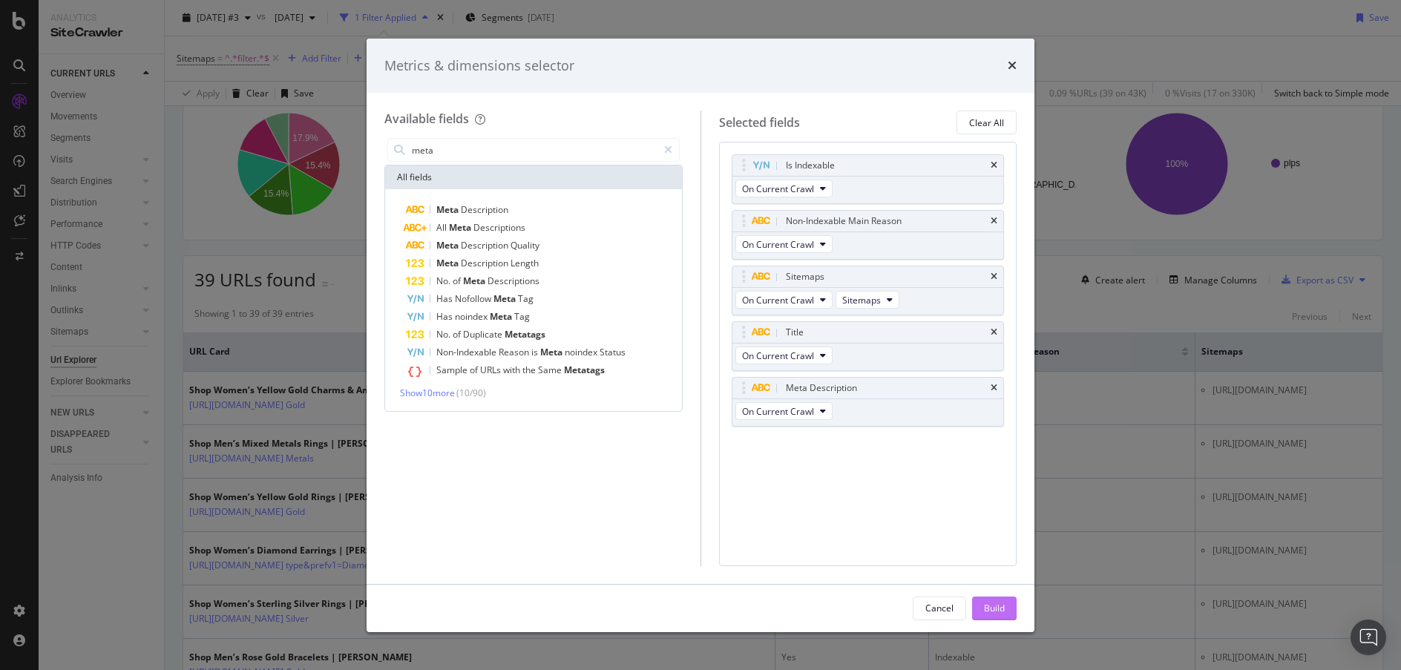
click at [990, 611] on div "Build" at bounding box center [994, 608] width 21 height 13
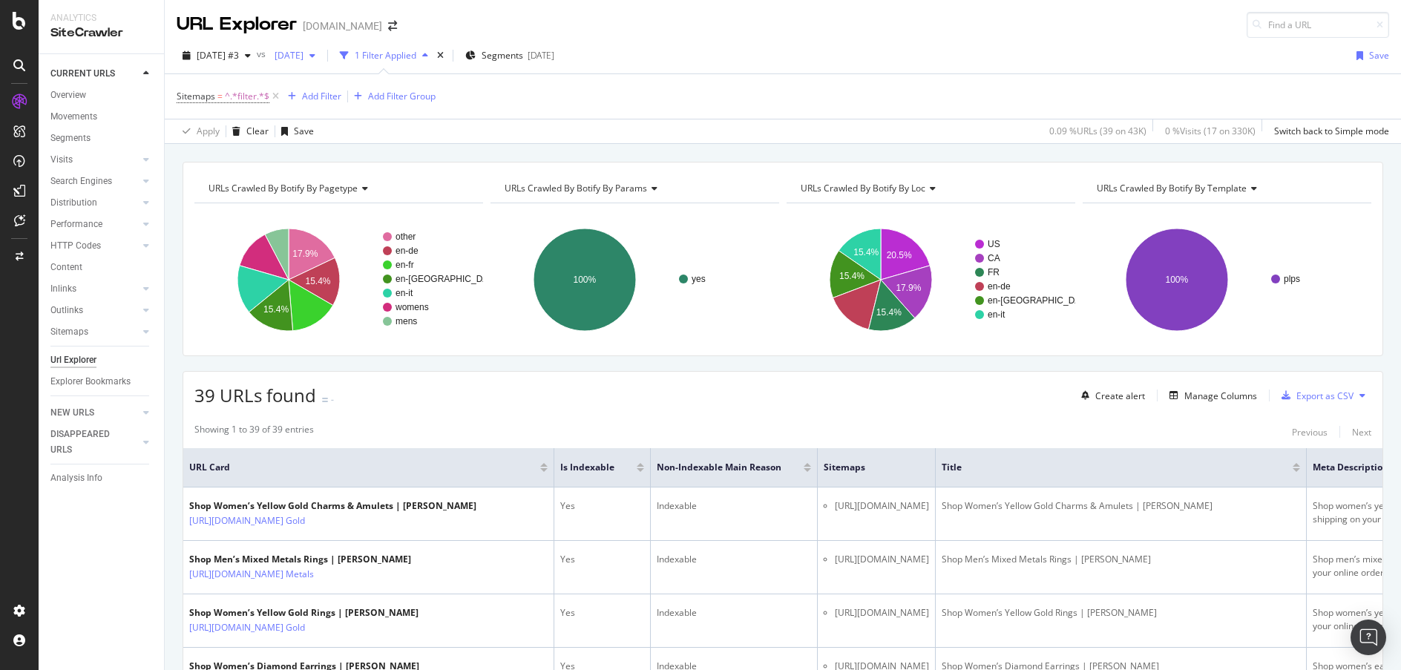
drag, startPoint x: 277, startPoint y: 93, endPoint x: 370, endPoint y: 55, distance: 99.8
click at [276, 93] on icon at bounding box center [275, 96] width 13 height 15
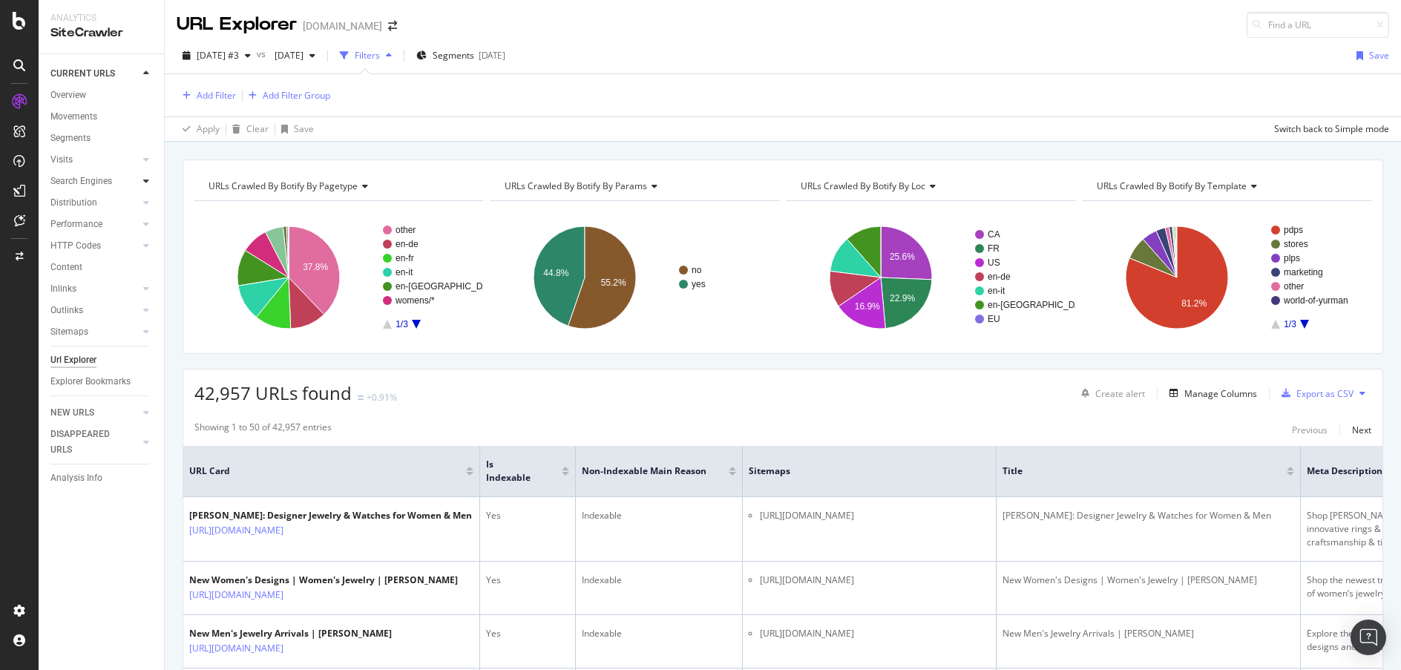
click at [141, 180] on div at bounding box center [146, 181] width 15 height 15
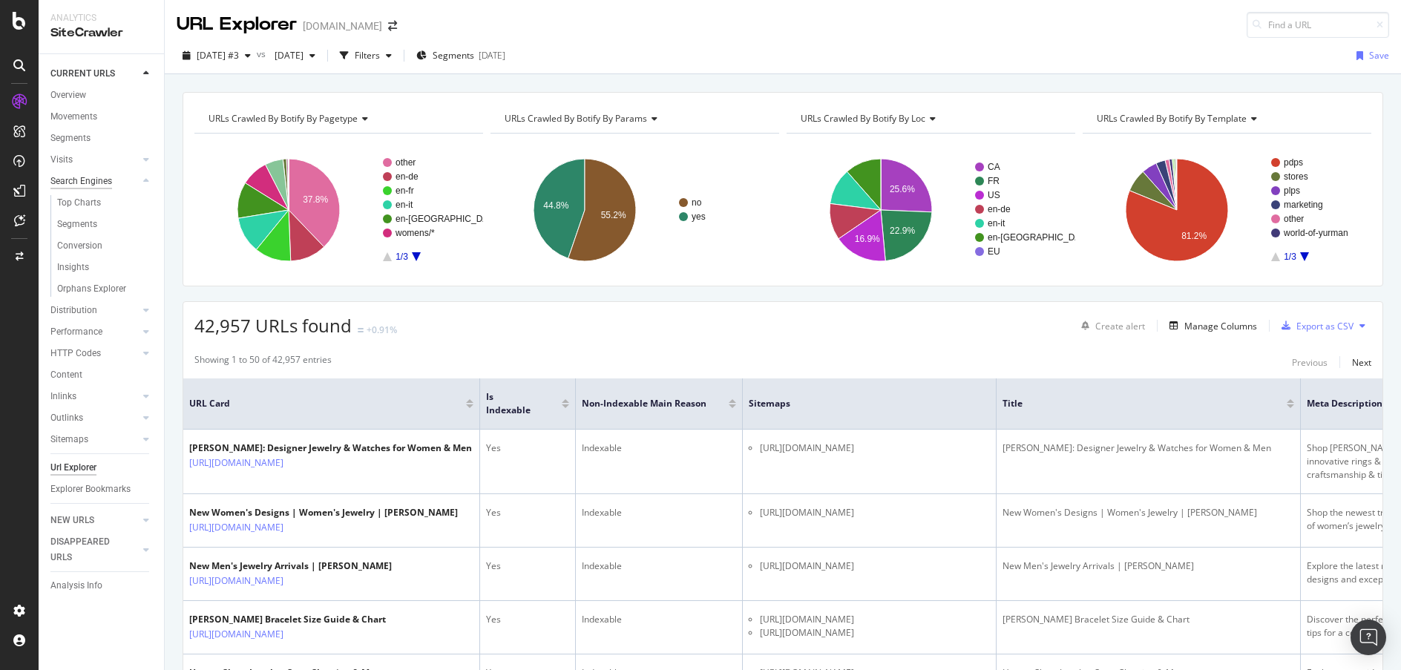
click at [74, 181] on div "Search Engines" at bounding box center [81, 182] width 62 height 16
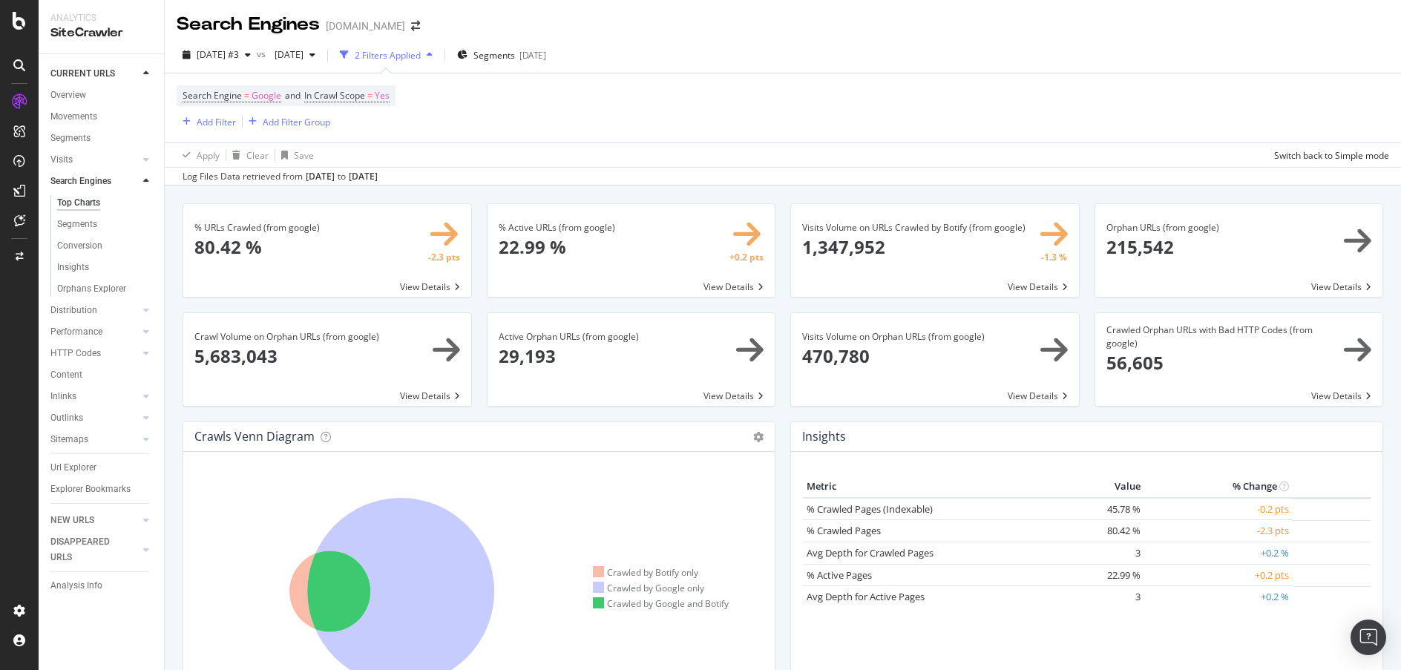
scroll to position [16, 0]
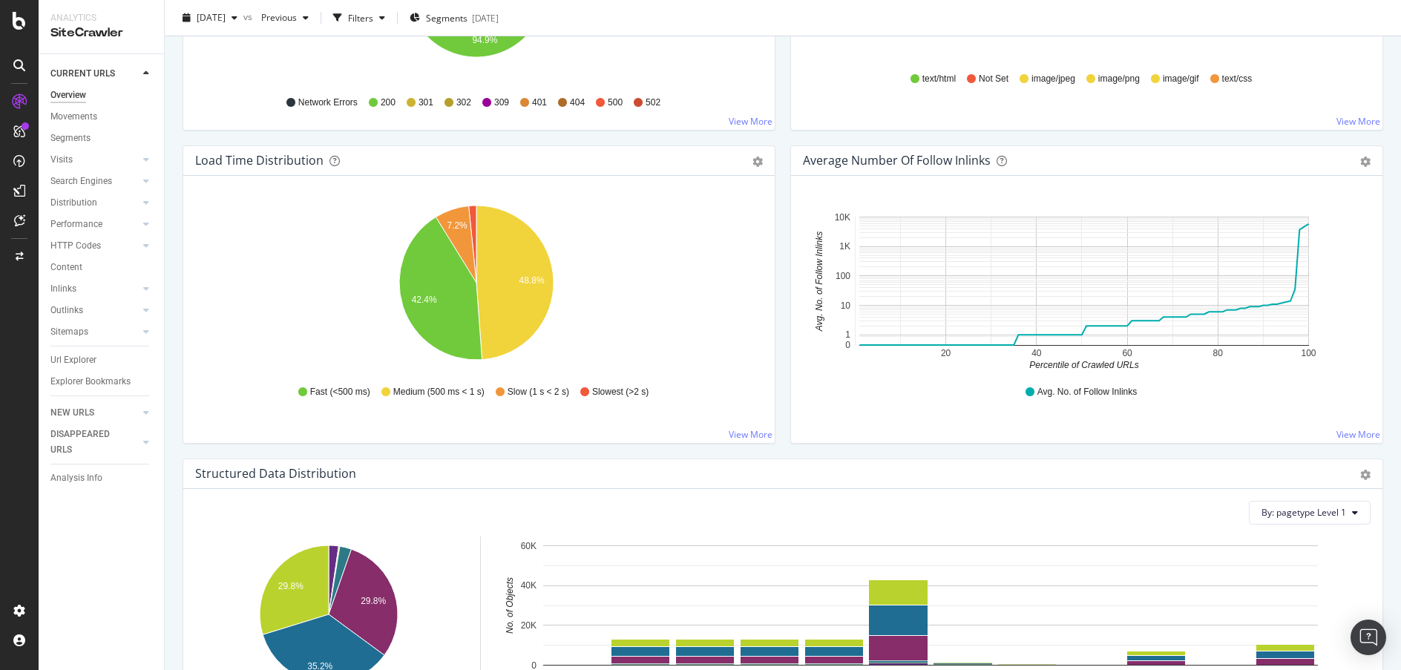
scroll to position [1023, 0]
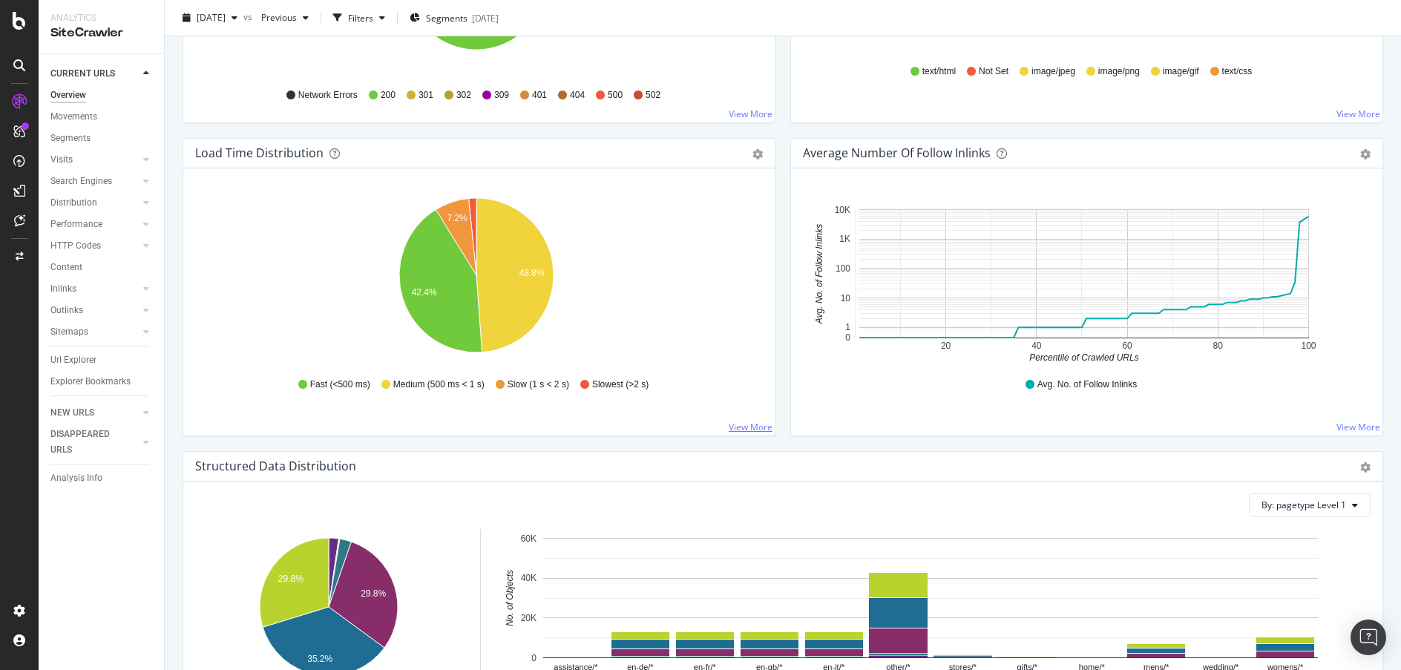
drag, startPoint x: 740, startPoint y: 420, endPoint x: 761, endPoint y: 428, distance: 22.3
click at [761, 428] on link "View More" at bounding box center [751, 427] width 44 height 13
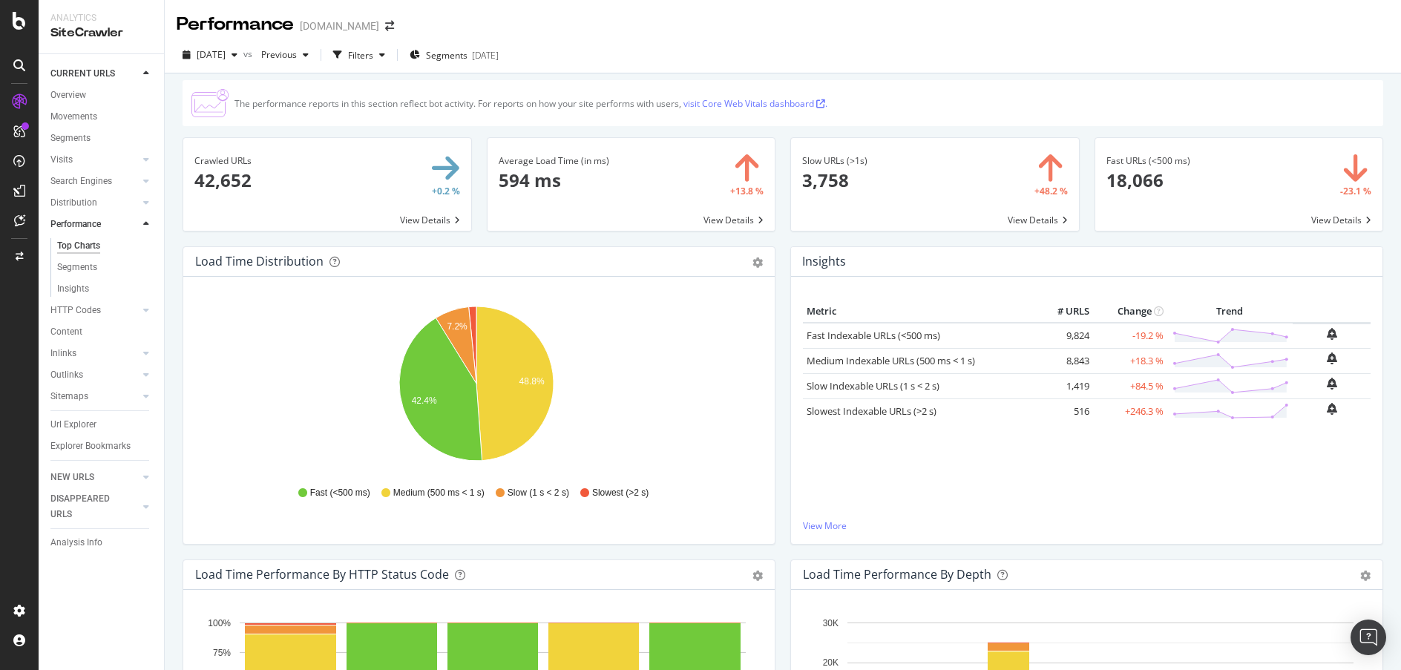
drag, startPoint x: 79, startPoint y: 265, endPoint x: 1034, endPoint y: 319, distance: 957.2
click at [79, 265] on div "Segments" at bounding box center [77, 268] width 40 height 16
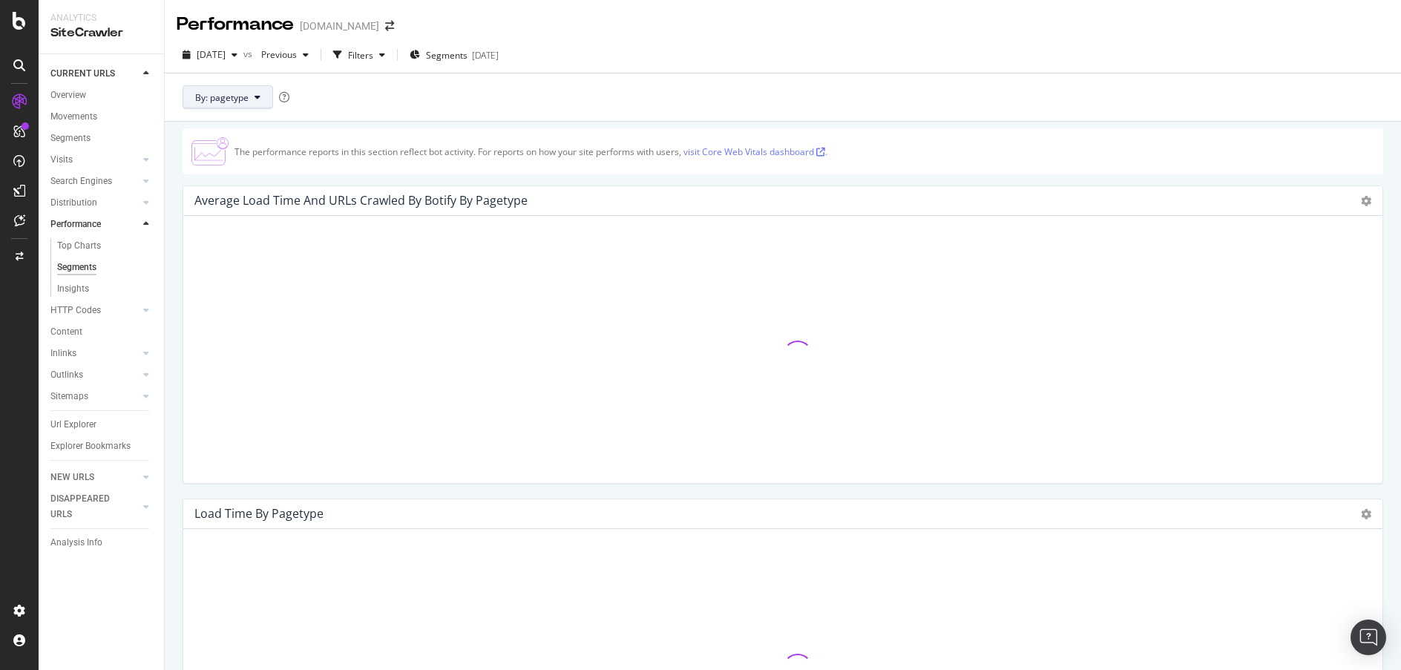
click at [252, 105] on button "By: pagetype" at bounding box center [228, 97] width 91 height 24
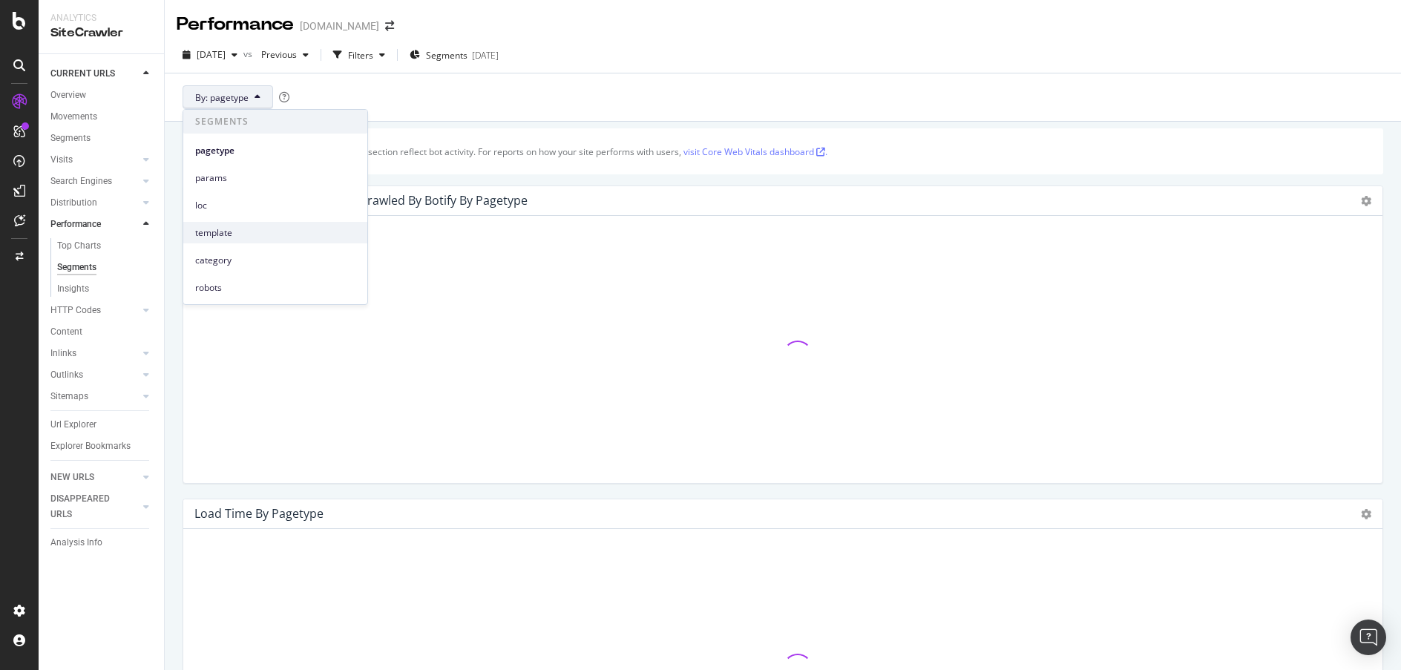
click at [247, 230] on span "template" at bounding box center [275, 232] width 160 height 13
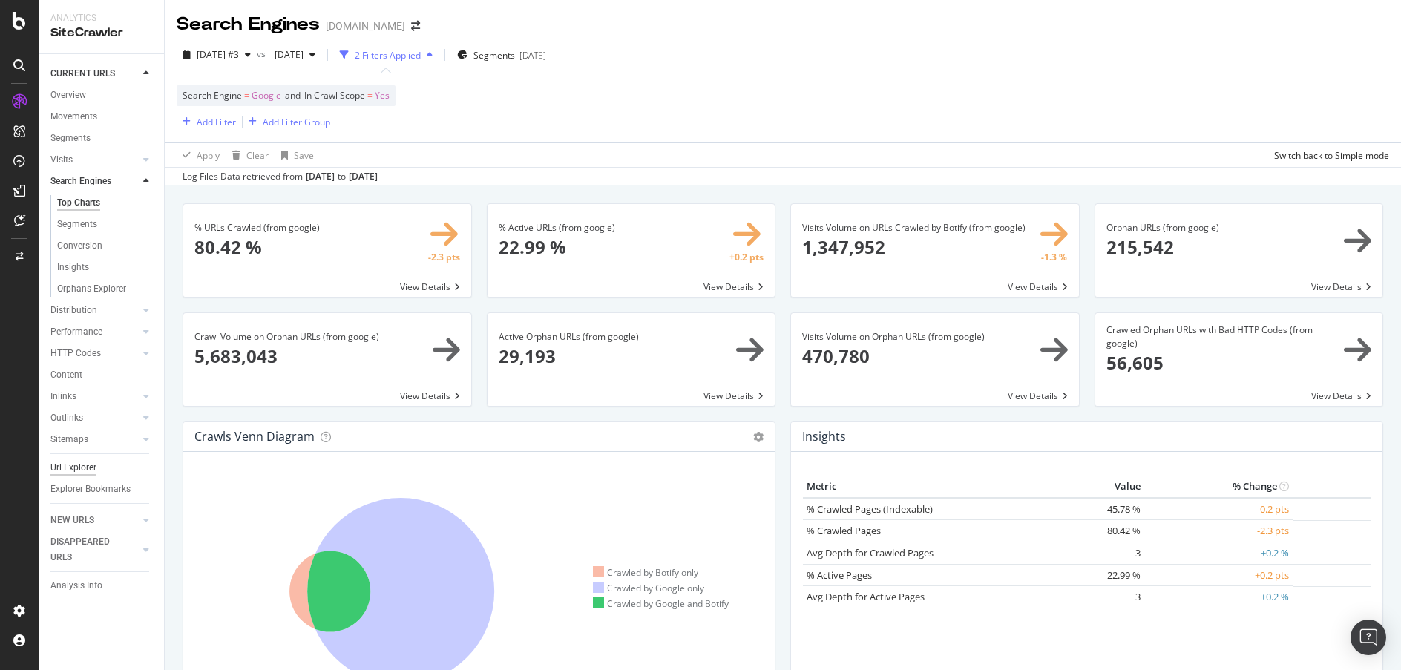
click at [93, 470] on div "Url Explorer" at bounding box center [73, 468] width 46 height 16
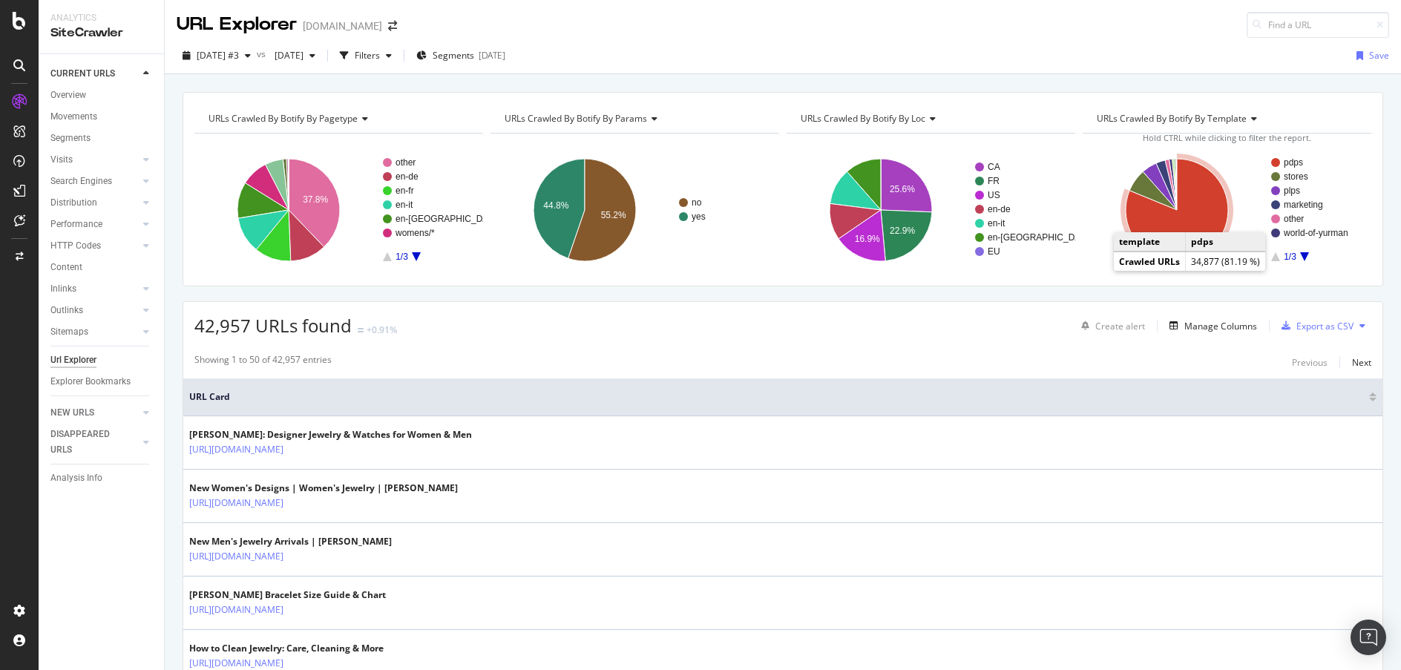
click at [1204, 205] on icon "A chart." at bounding box center [1177, 210] width 102 height 102
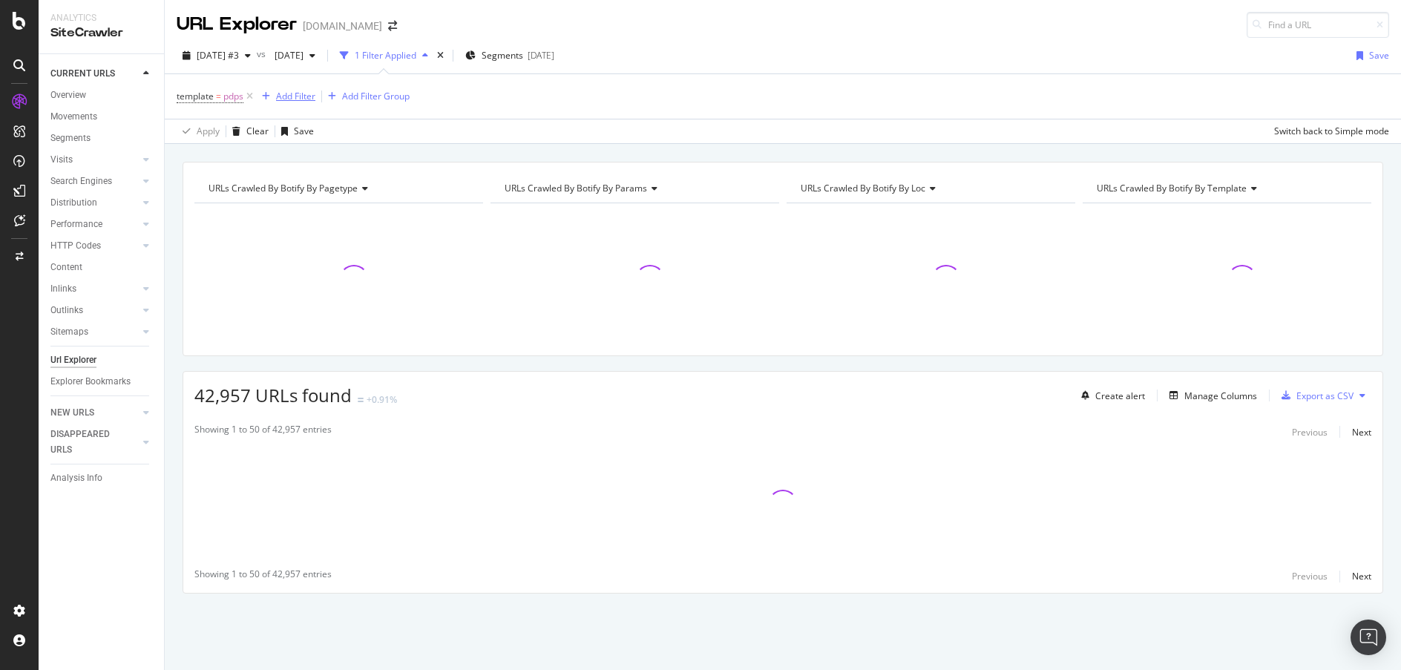
click at [296, 93] on div "Add Filter" at bounding box center [295, 96] width 39 height 13
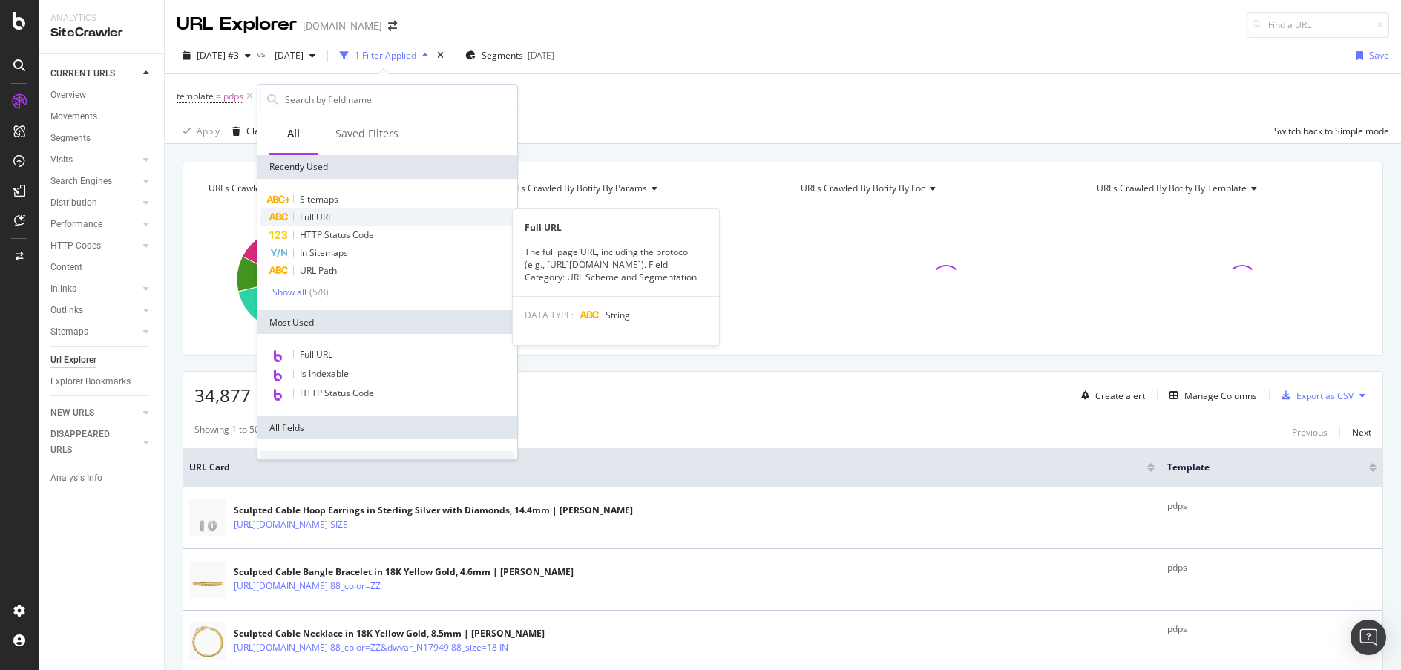
click at [326, 219] on span "Full URL" at bounding box center [316, 217] width 33 height 13
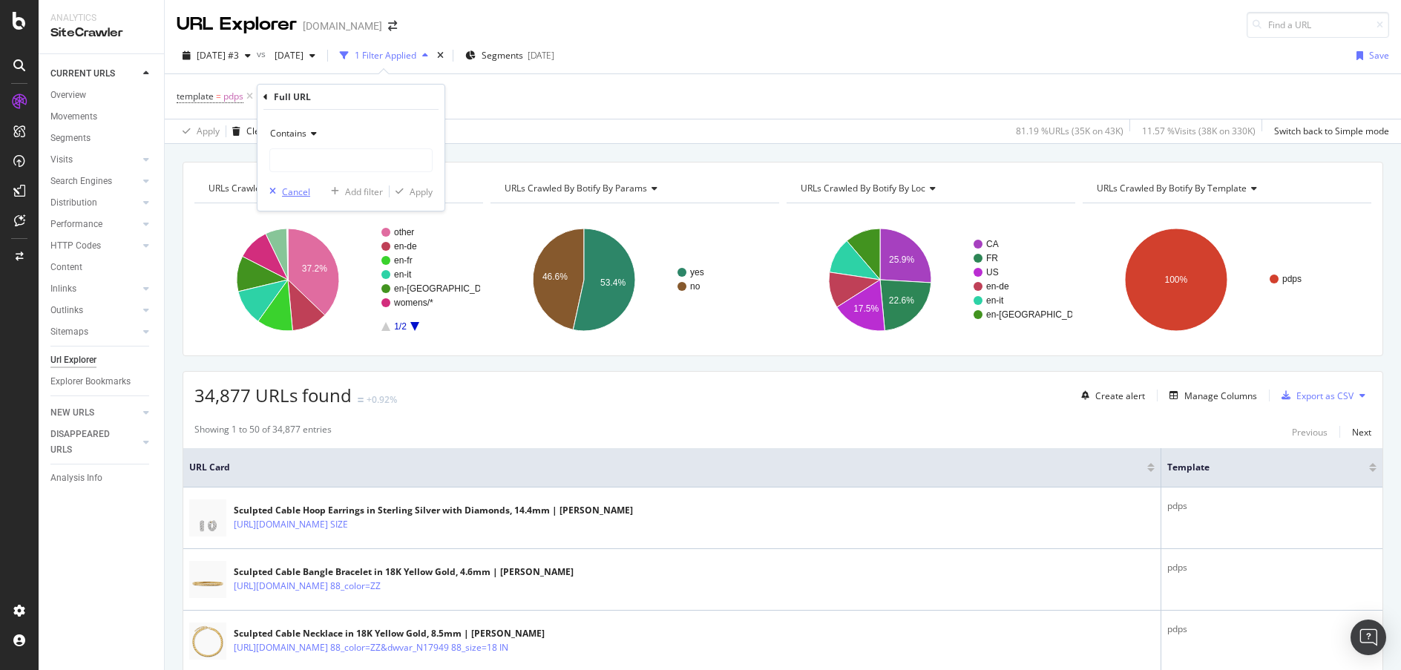
click at [299, 195] on div "Cancel" at bounding box center [296, 191] width 28 height 13
click at [288, 97] on div "Add Filter" at bounding box center [295, 96] width 39 height 13
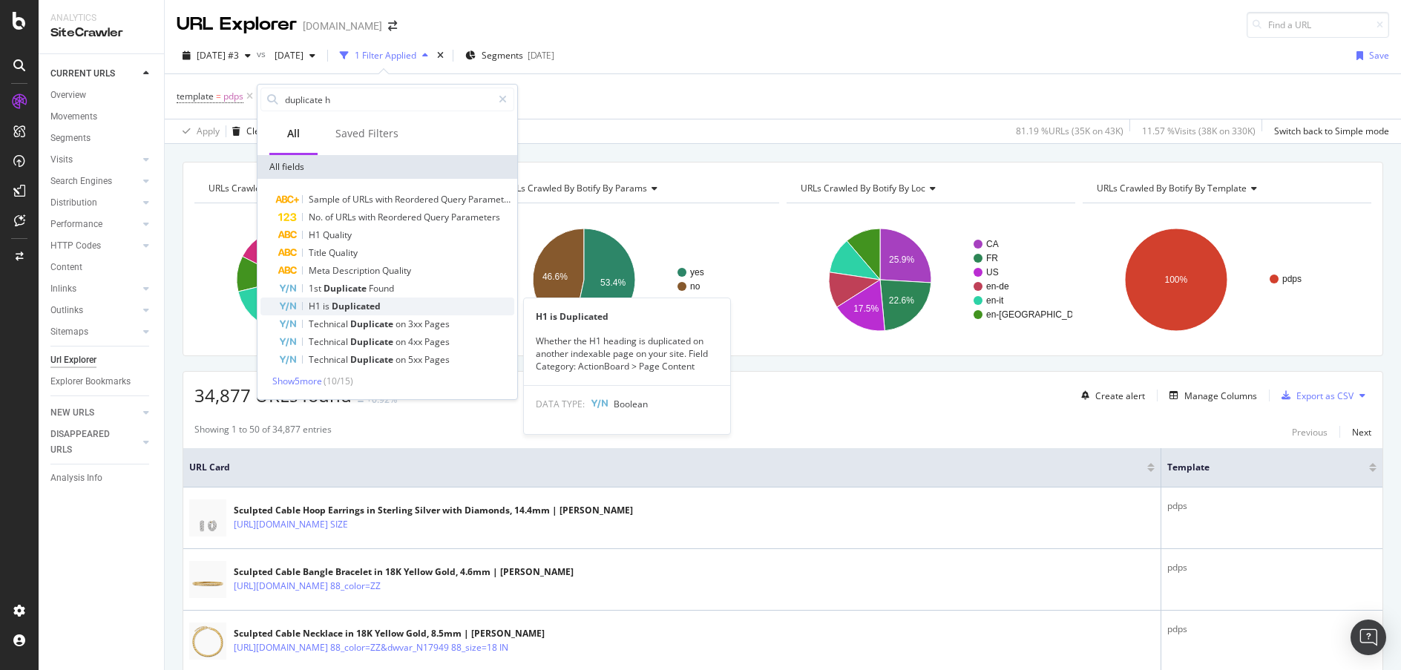
type input "duplicate h"
click at [359, 305] on span "Duplicated" at bounding box center [356, 306] width 49 height 13
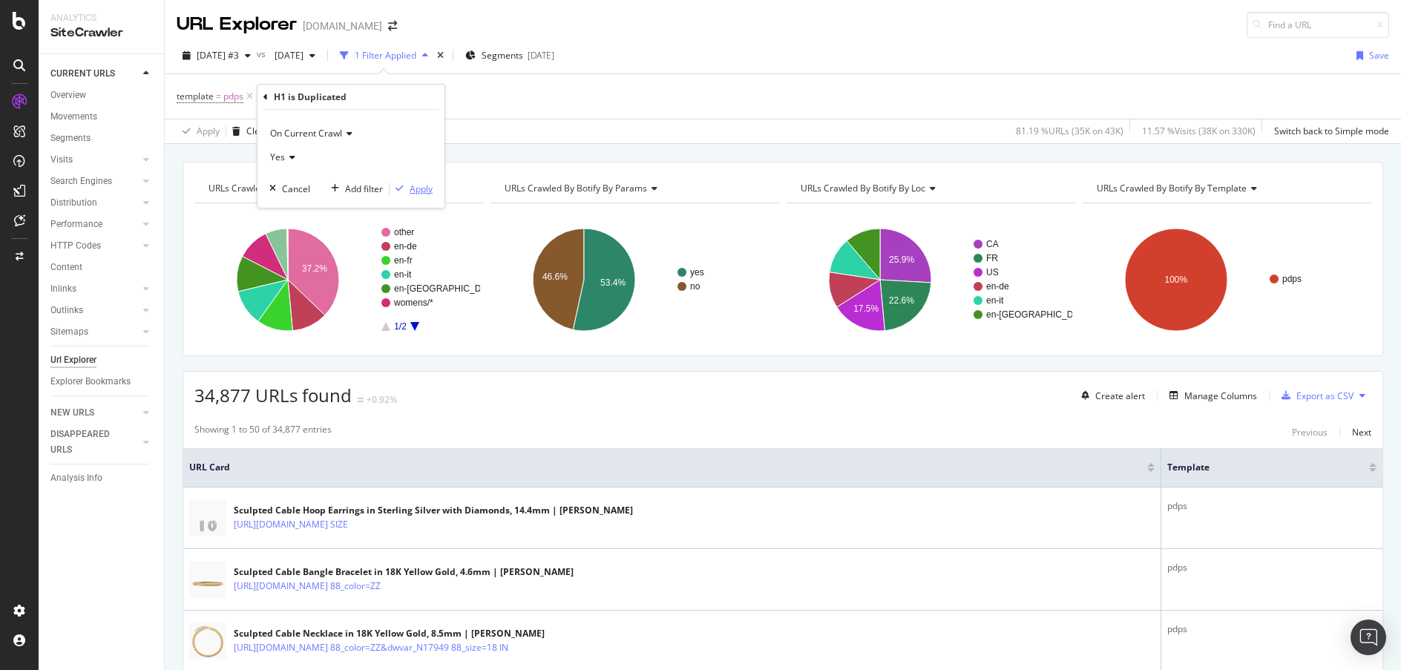
click at [414, 196] on button "Apply" at bounding box center [411, 188] width 43 height 15
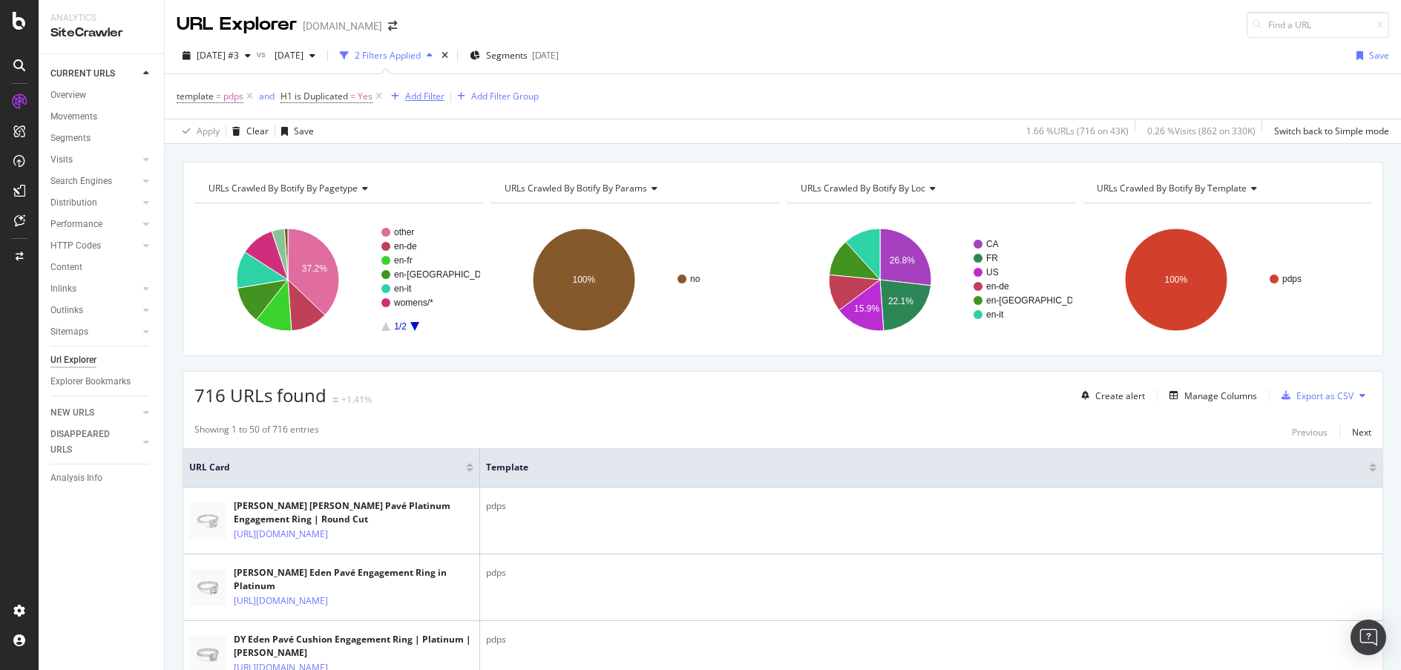
click at [411, 92] on div "Add Filter" at bounding box center [424, 96] width 39 height 13
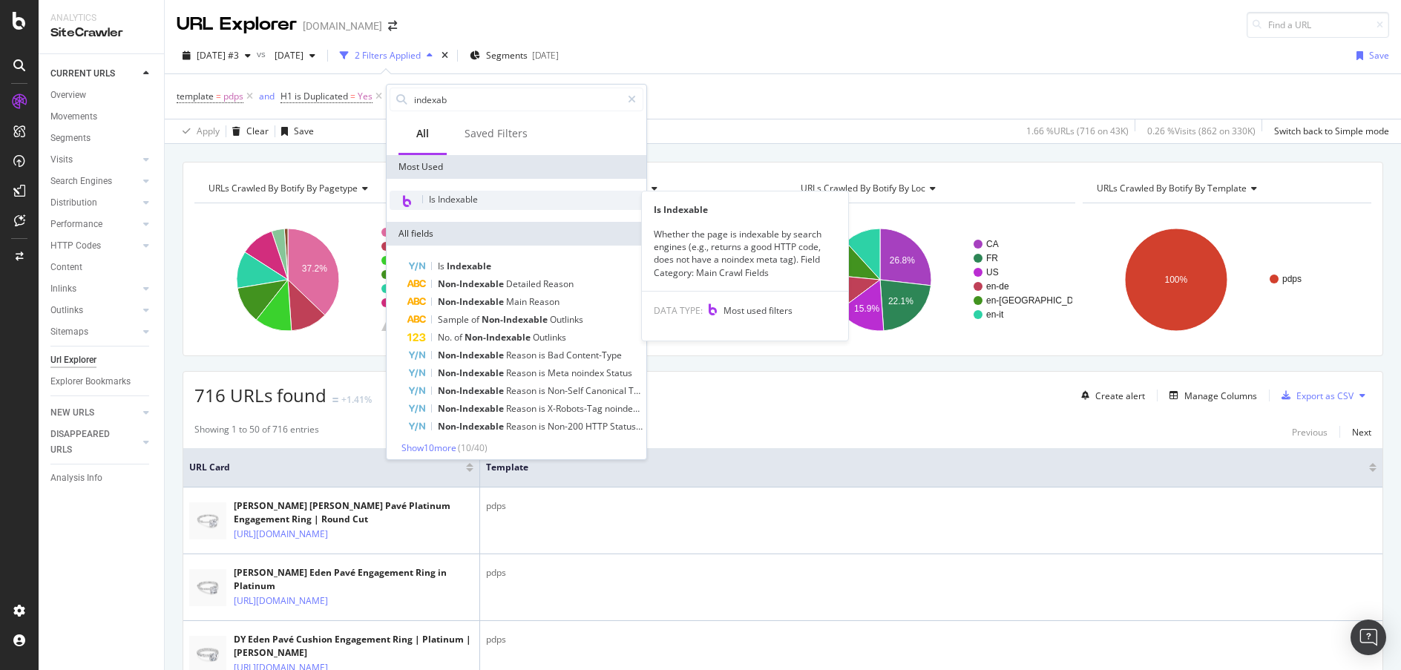
type input "indexab"
click at [549, 203] on div "Is Indexable" at bounding box center [517, 200] width 254 height 19
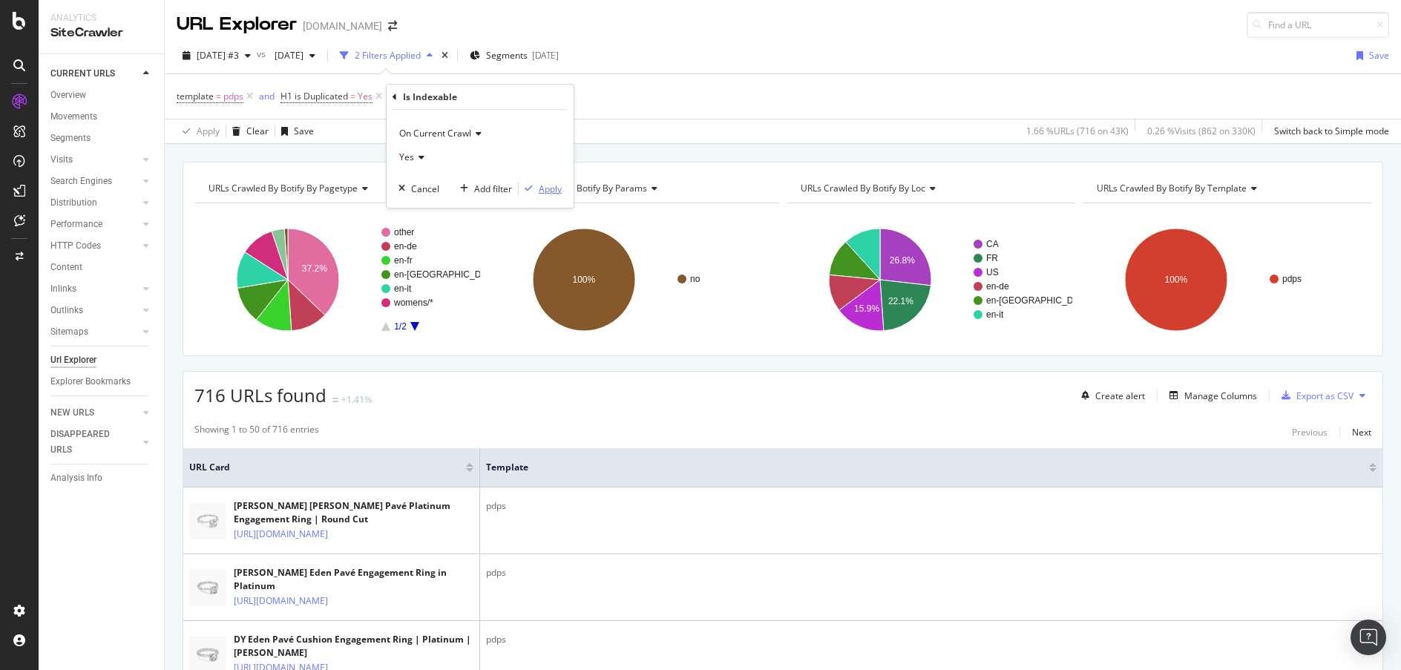
drag, startPoint x: 548, startPoint y: 191, endPoint x: 711, endPoint y: 171, distance: 163.7
click at [546, 191] on div "Apply" at bounding box center [550, 189] width 23 height 13
click at [1189, 400] on div "Manage Columns" at bounding box center [1220, 396] width 73 height 13
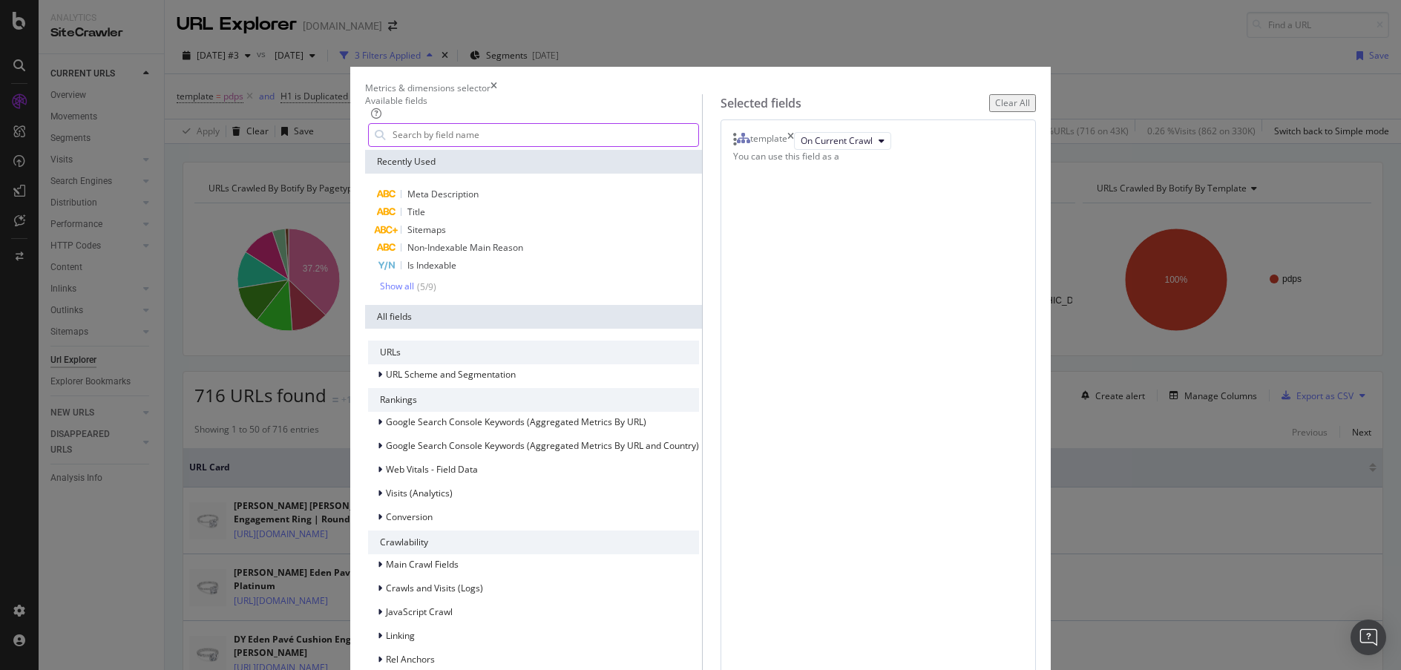
click at [609, 146] on input "modal" at bounding box center [544, 135] width 307 height 22
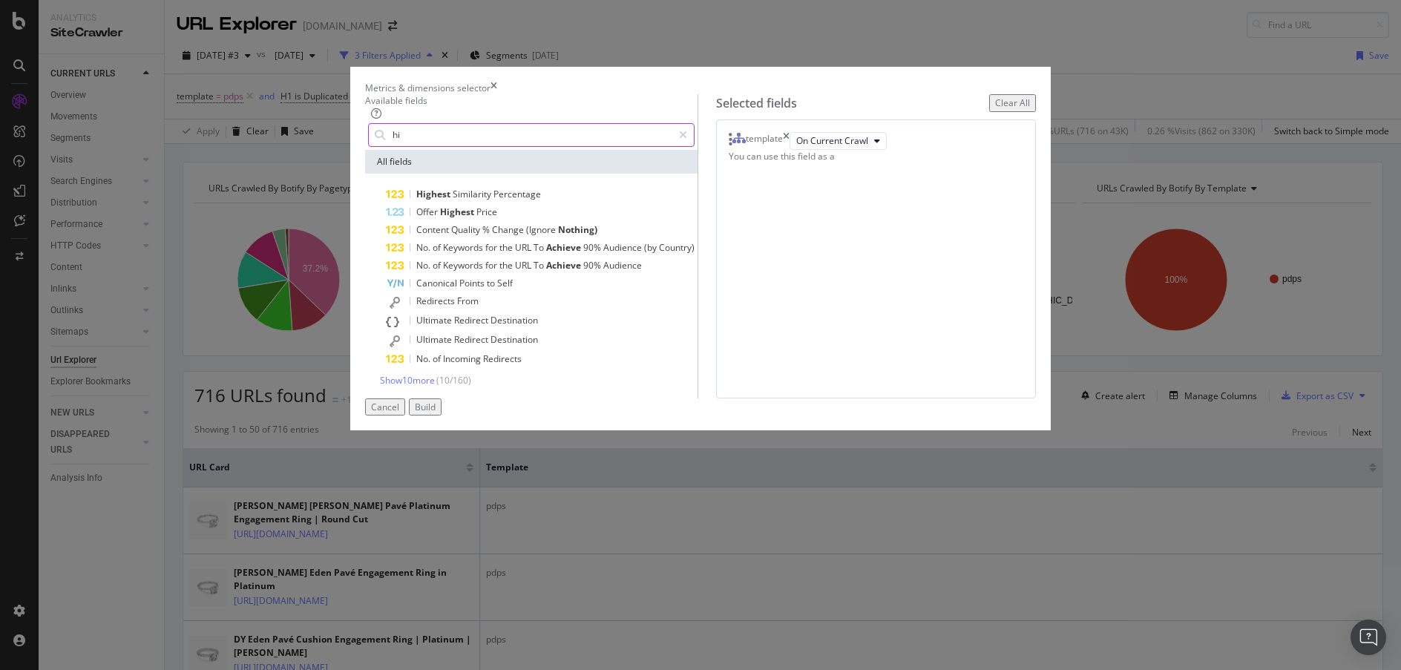
click at [608, 146] on input "hi" at bounding box center [531, 135] width 281 height 22
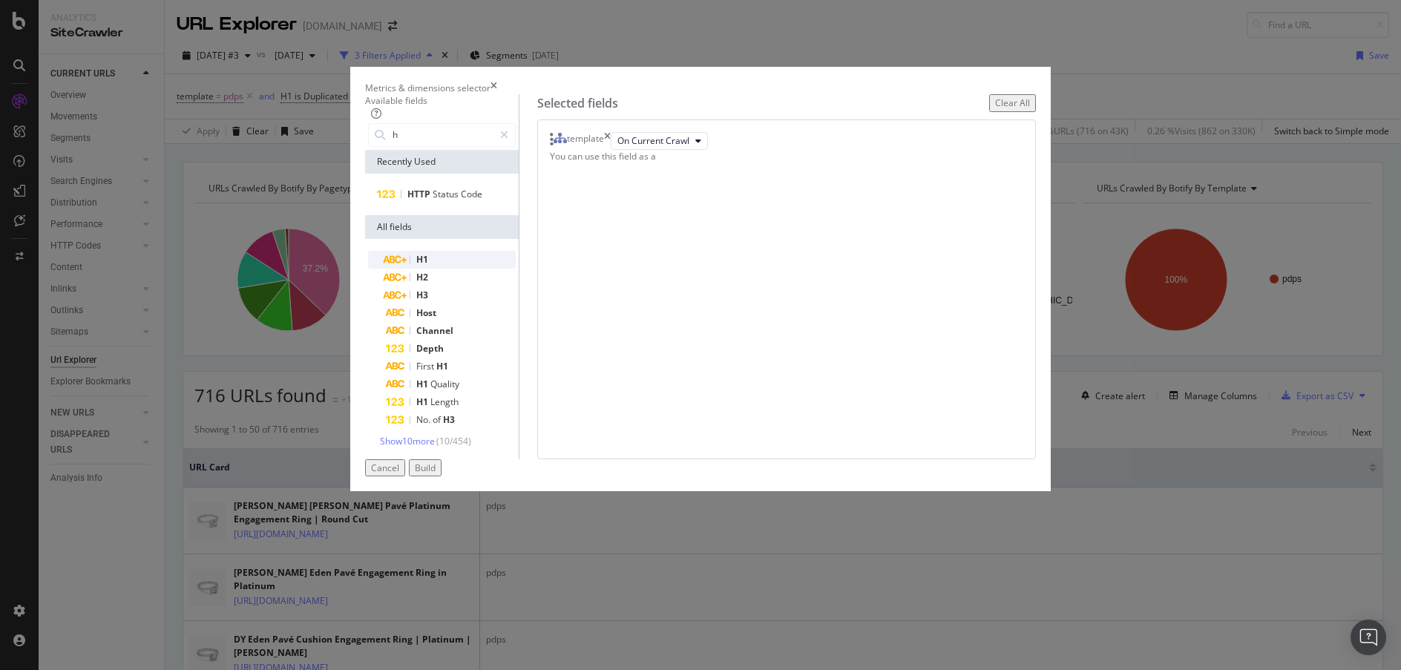
click at [428, 266] on span "H1" at bounding box center [422, 259] width 12 height 13
click at [482, 146] on input "h" at bounding box center [442, 135] width 102 height 22
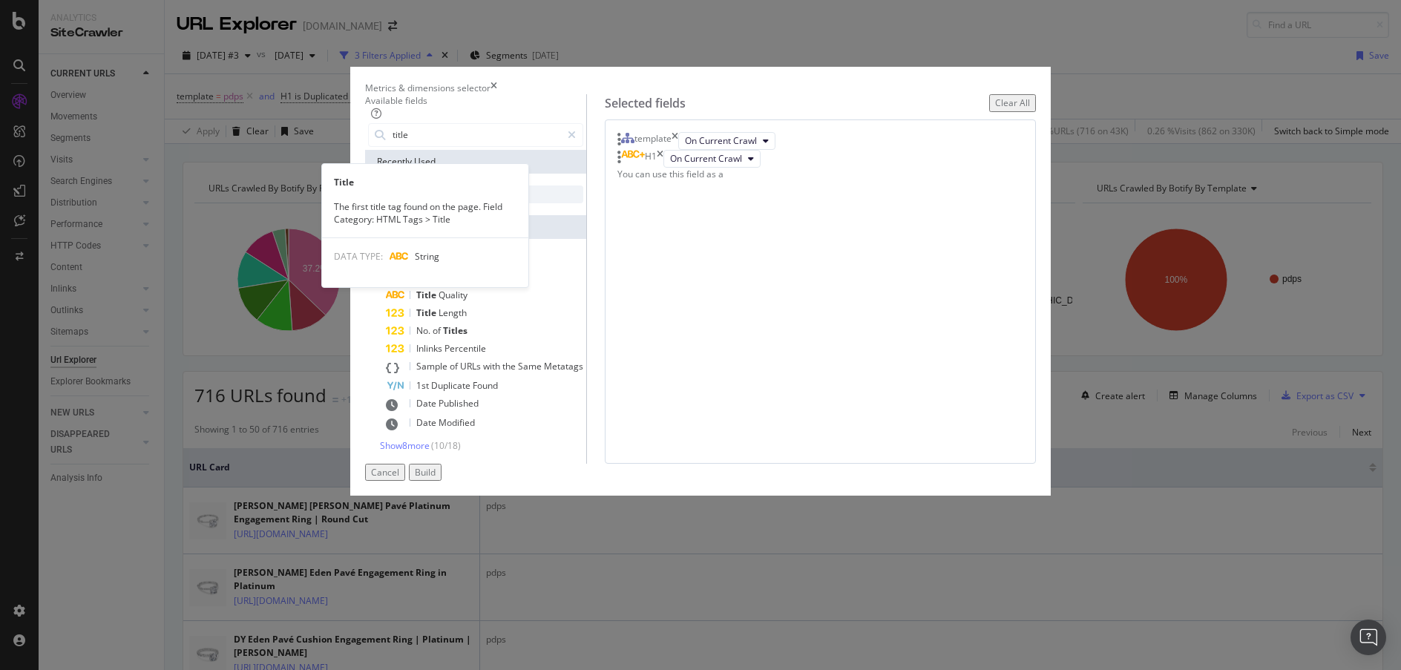
click at [510, 202] on div "Title" at bounding box center [475, 194] width 215 height 18
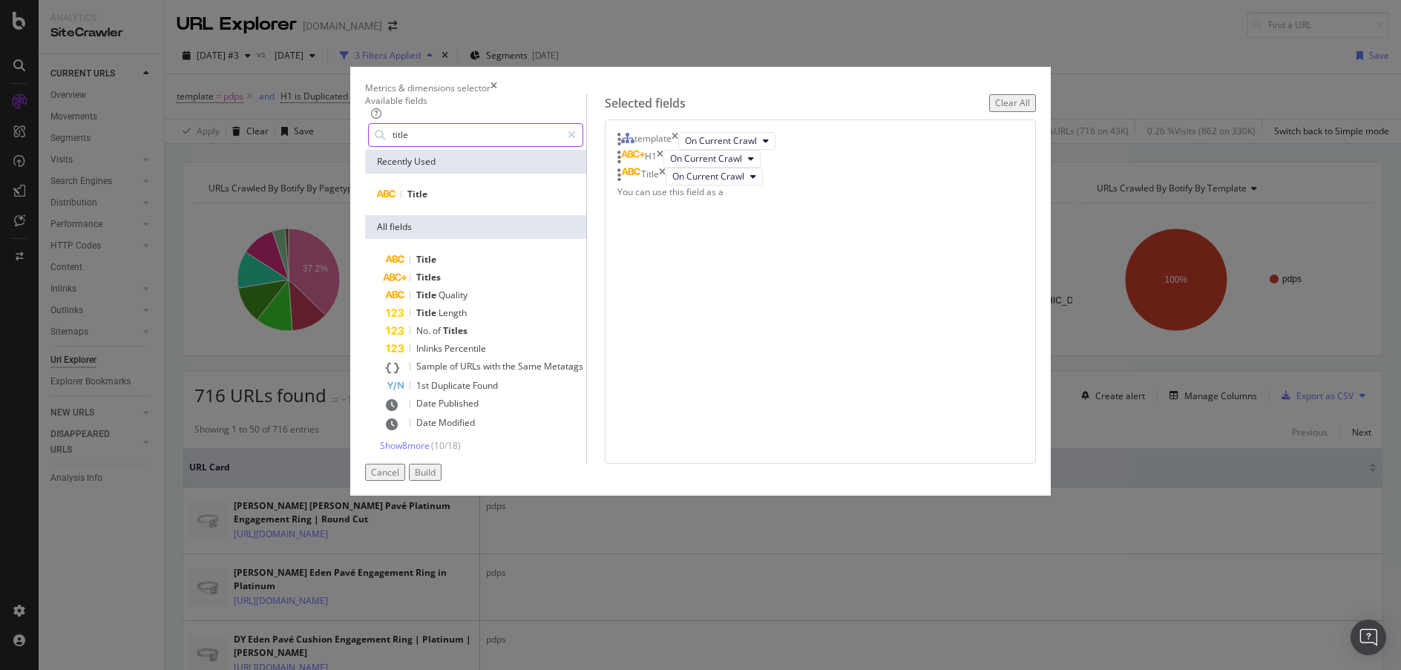
click at [540, 144] on input "title" at bounding box center [476, 135] width 170 height 22
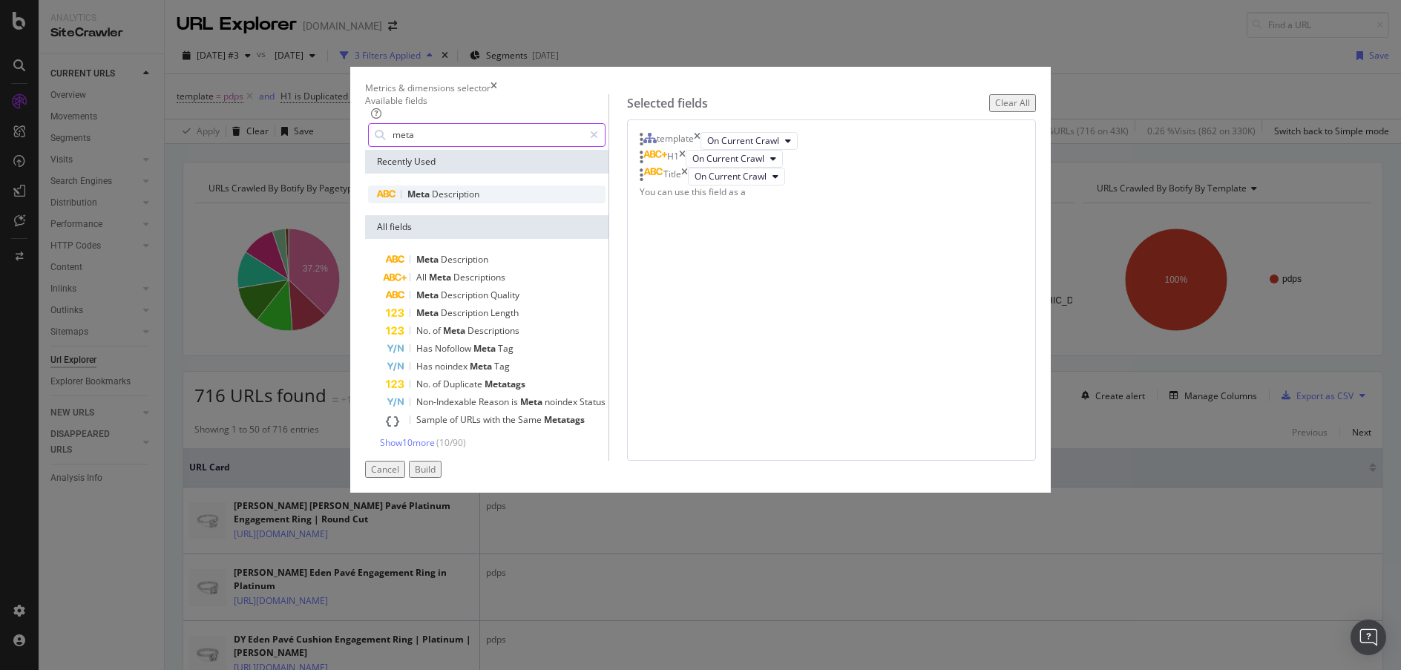
type input "meta"
click at [520, 203] on div "Meta Description" at bounding box center [486, 194] width 237 height 18
click at [441, 478] on button "Build" at bounding box center [425, 469] width 33 height 17
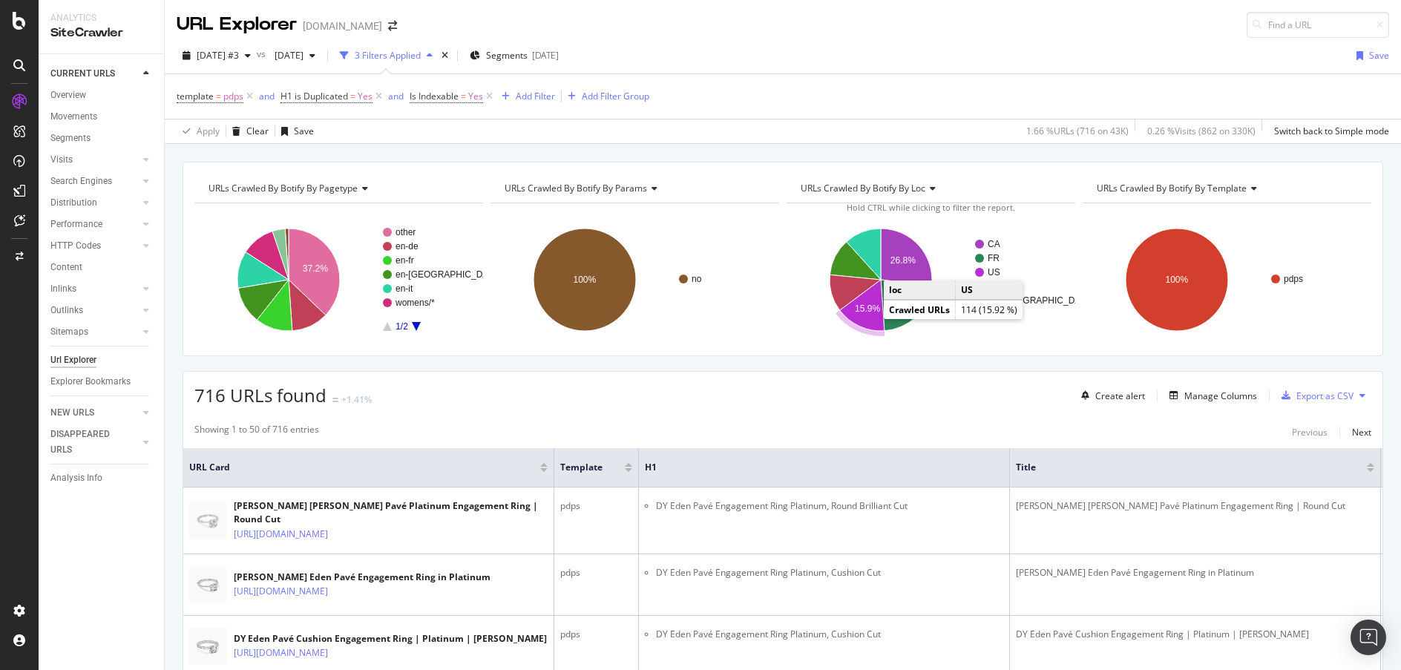
click at [861, 318] on icon "A chart." at bounding box center [862, 305] width 45 height 51
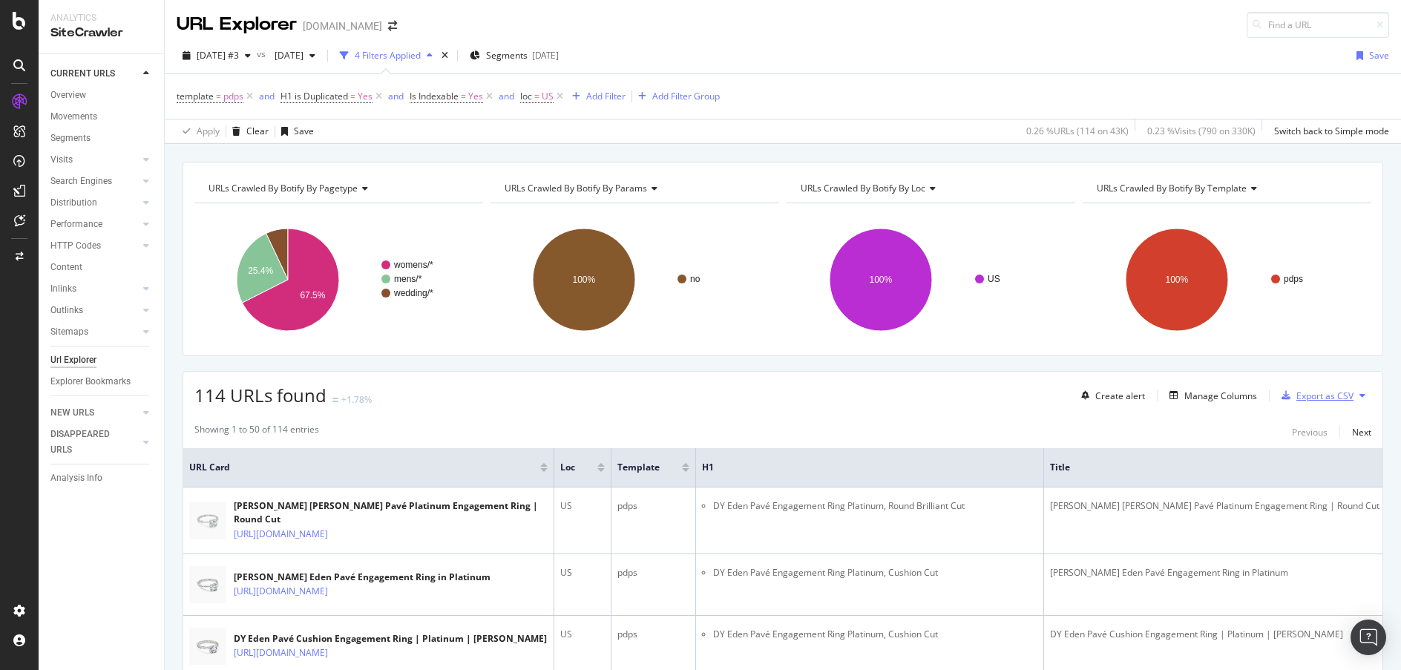
click at [1317, 392] on div "Export as CSV" at bounding box center [1324, 396] width 57 height 13
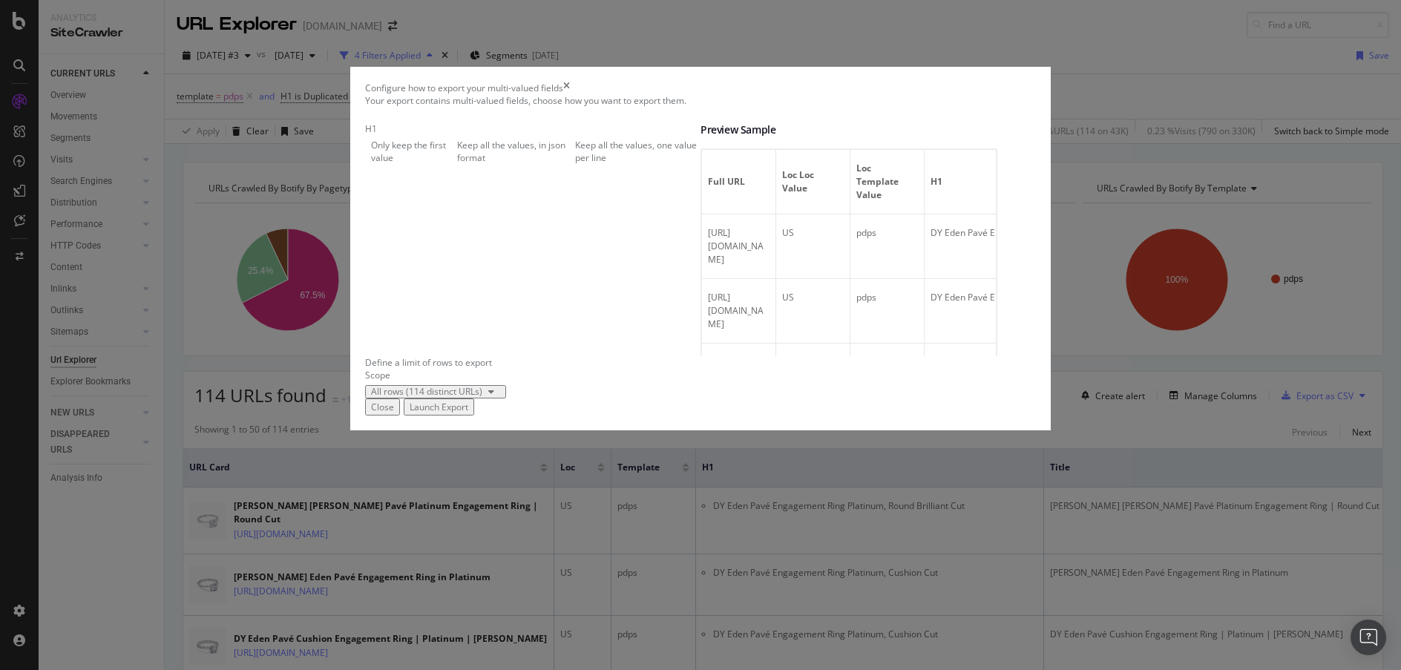
click at [575, 164] on div "Keep all the values, one value per line" at bounding box center [637, 151] width 125 height 25
click at [468, 413] on div "Launch Export" at bounding box center [439, 407] width 59 height 13
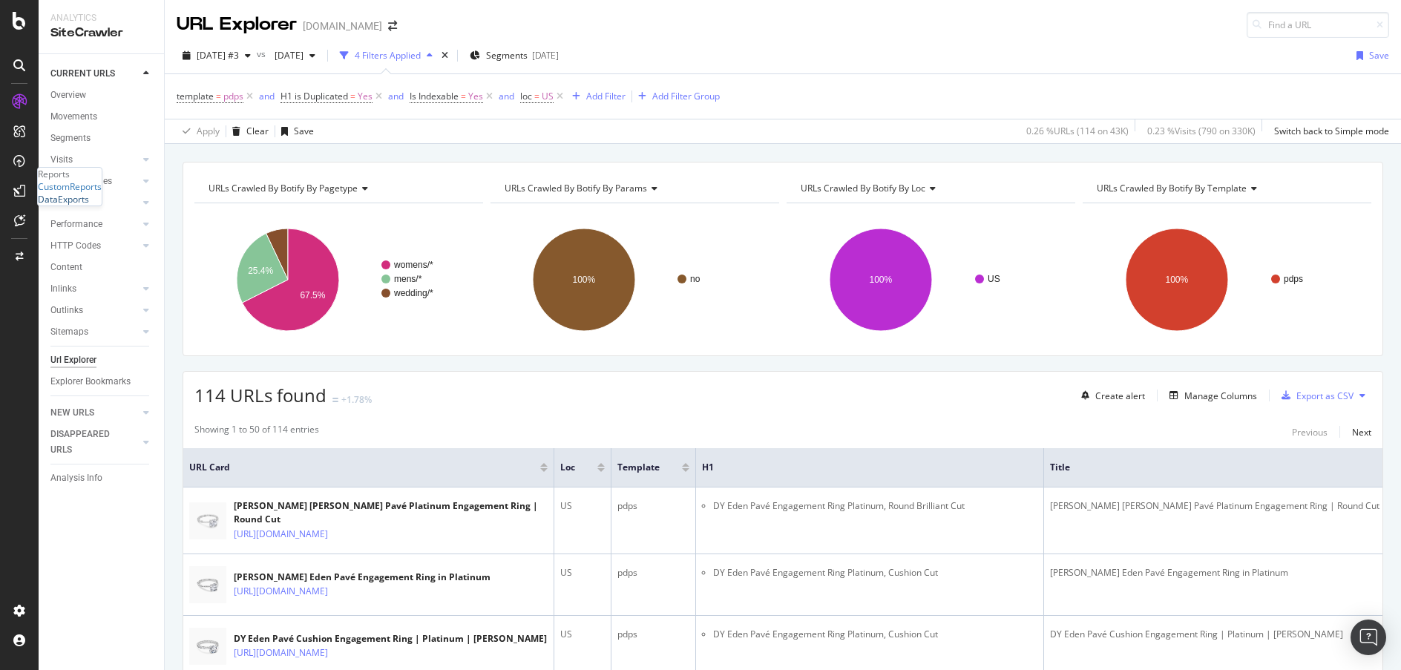
click at [89, 206] on div "DataExports" at bounding box center [63, 199] width 51 height 13
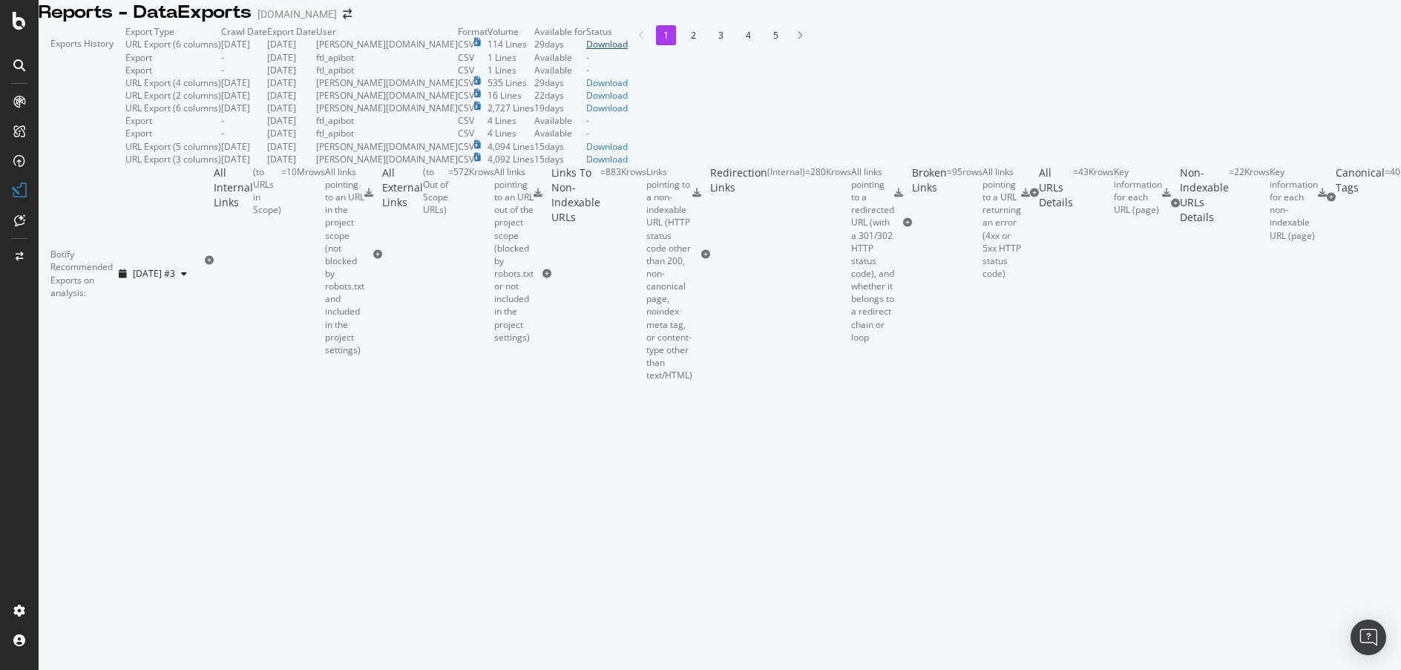
click at [628, 50] on div "Download" at bounding box center [607, 44] width 42 height 13
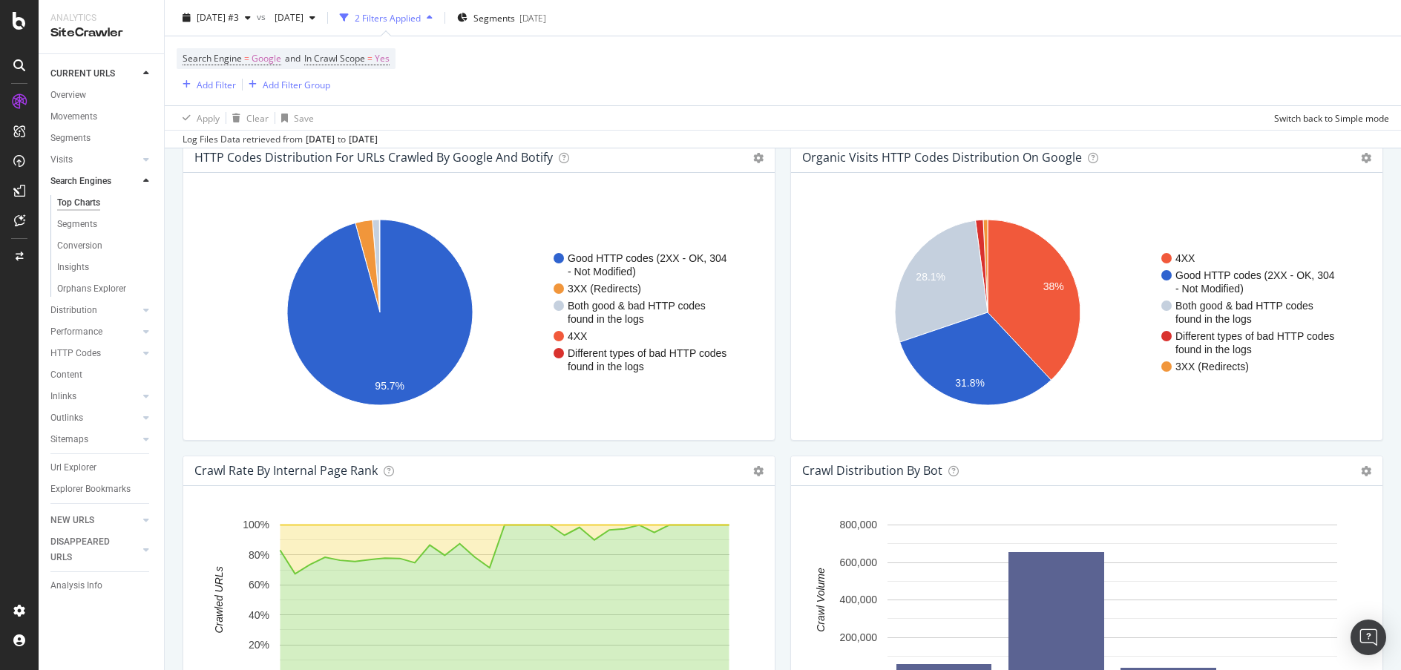
scroll to position [1202, 0]
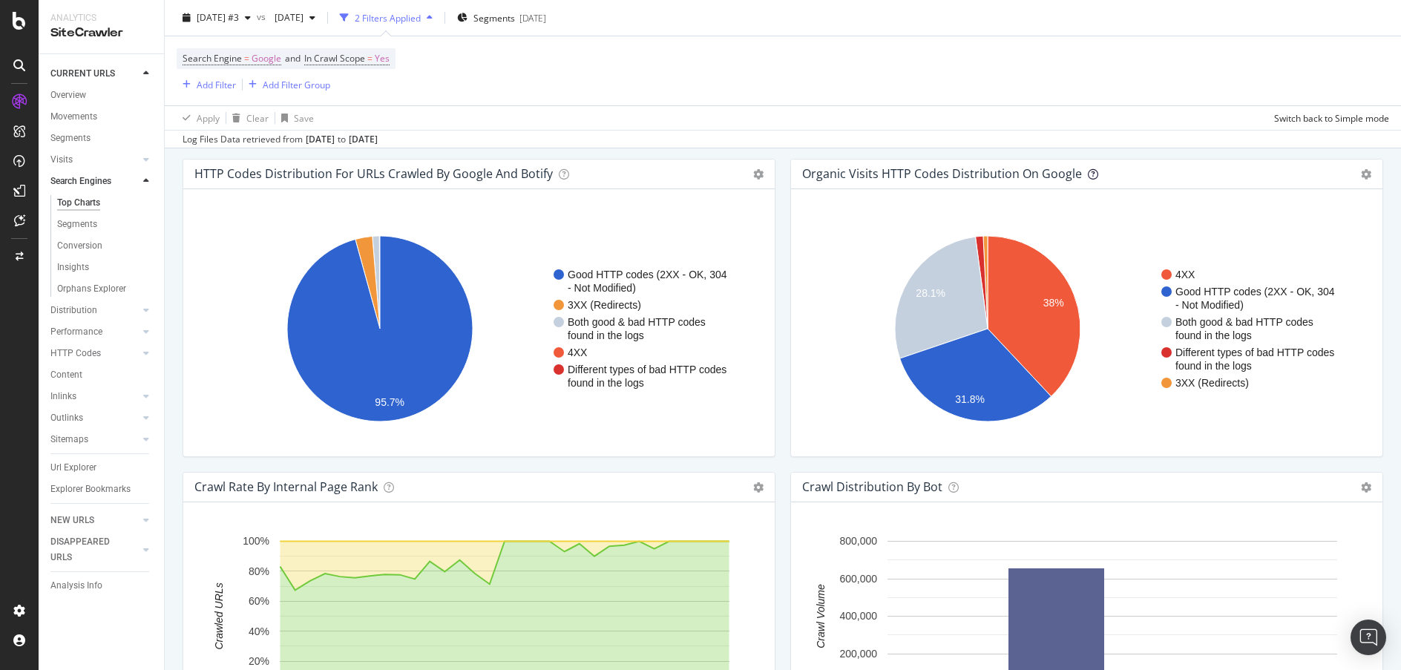
click at [1088, 174] on icon at bounding box center [1093, 174] width 10 height 10
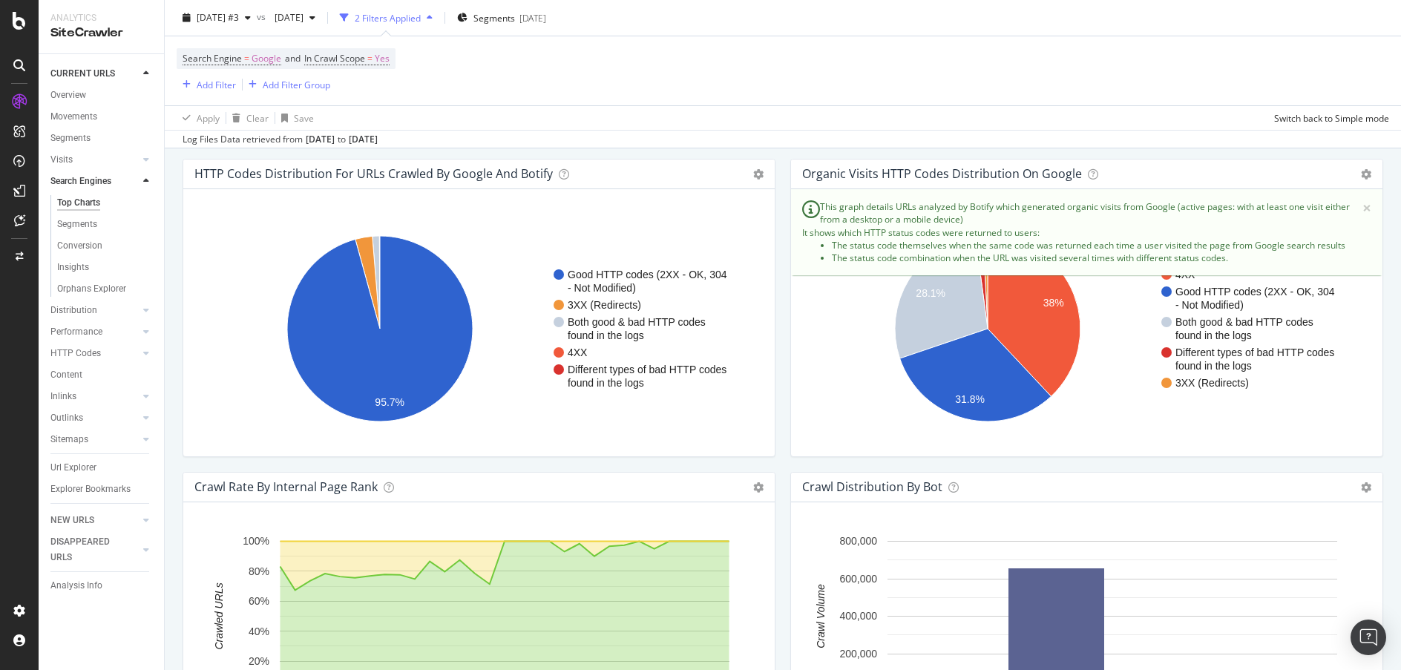
click at [936, 56] on div "Search Engine = Google and In Crawl Scope = Yes Add Filter Add Filter Group" at bounding box center [783, 70] width 1212 height 69
click at [1088, 172] on icon at bounding box center [1093, 174] width 10 height 10
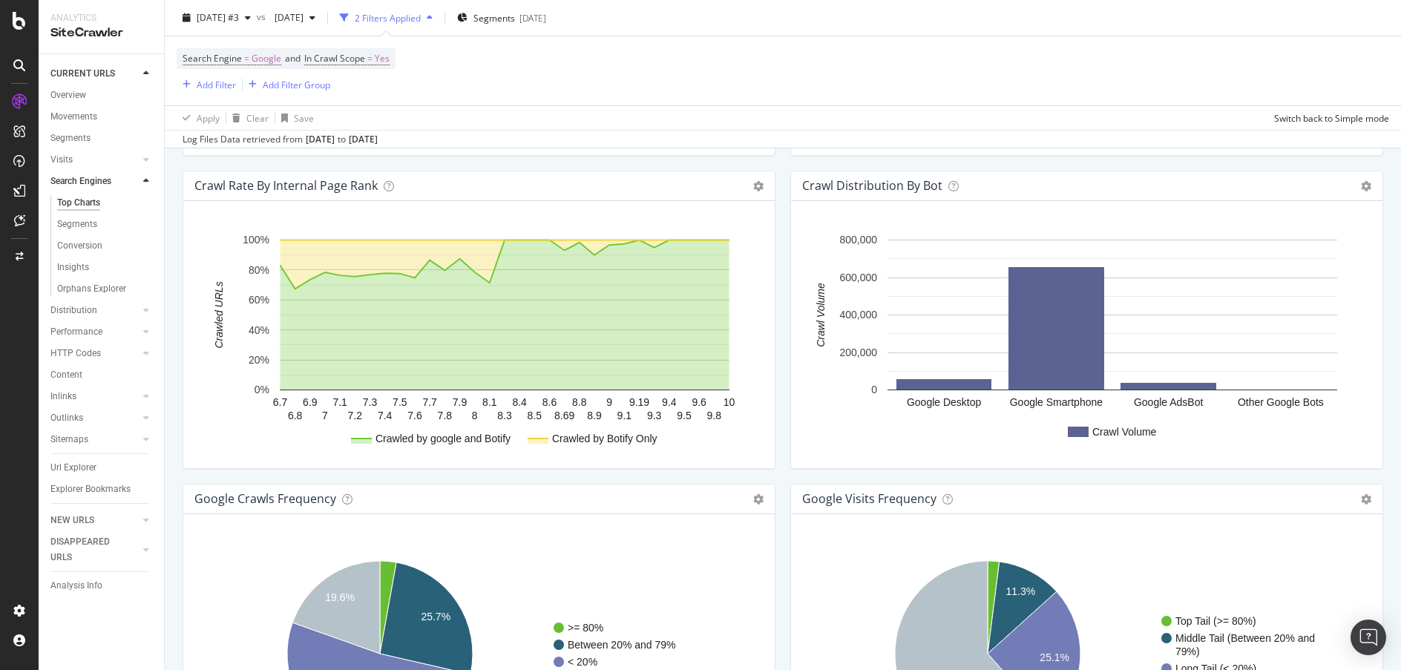
scroll to position [1517, 0]
